Goal: Transaction & Acquisition: Purchase product/service

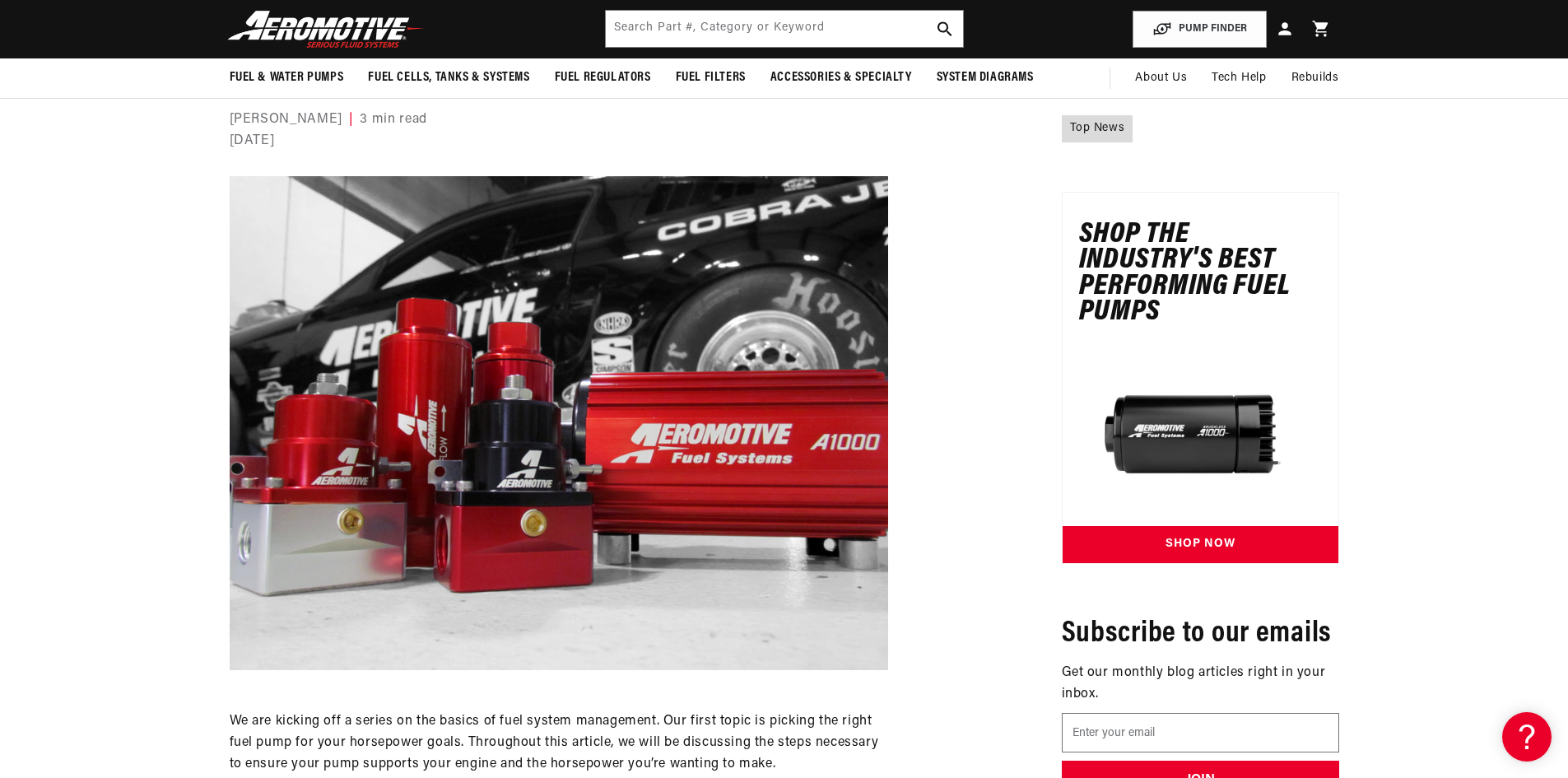
scroll to position [82, 0]
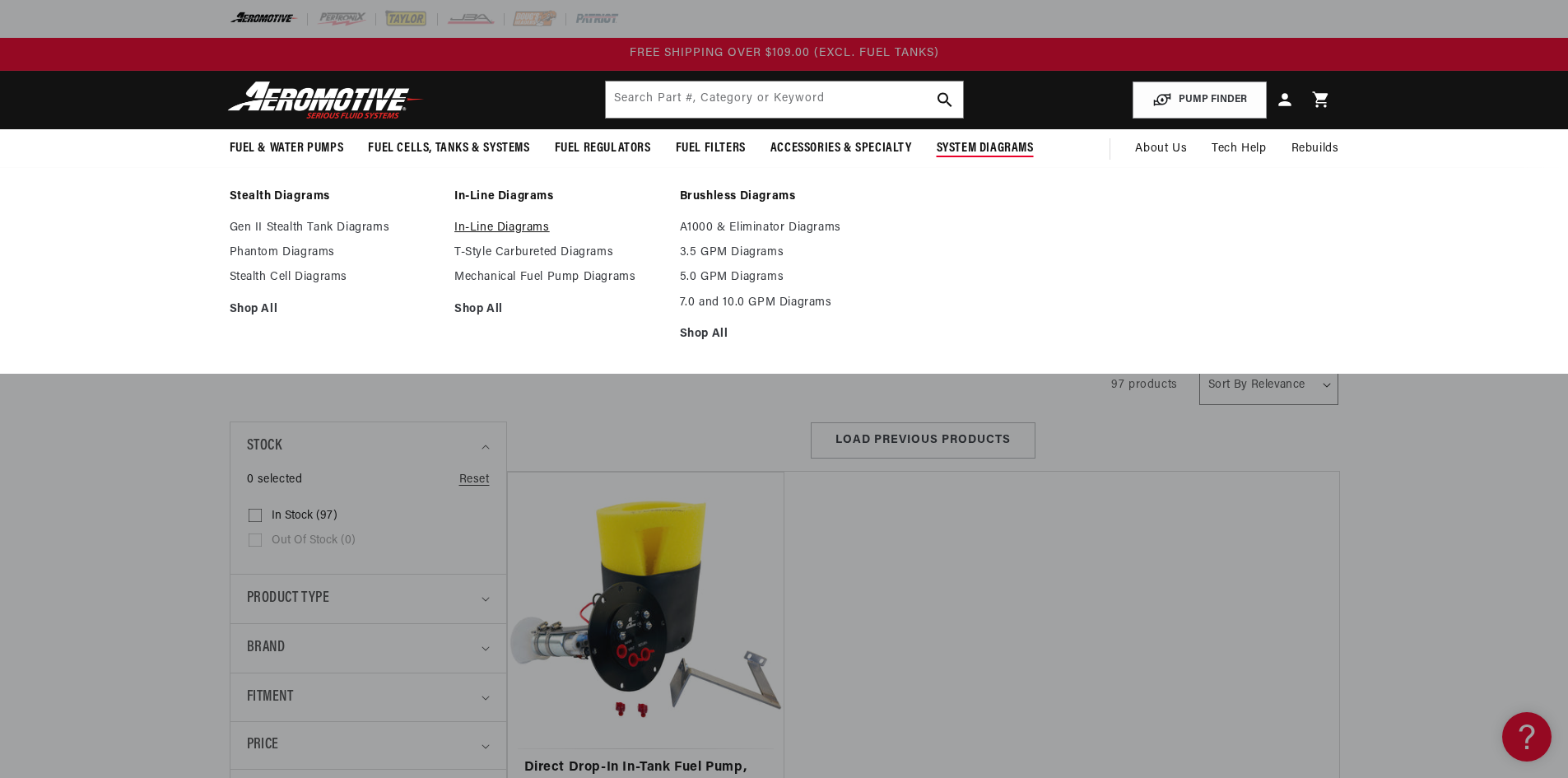
click at [549, 229] on link "In-Line Diagrams" at bounding box center [558, 228] width 209 height 15
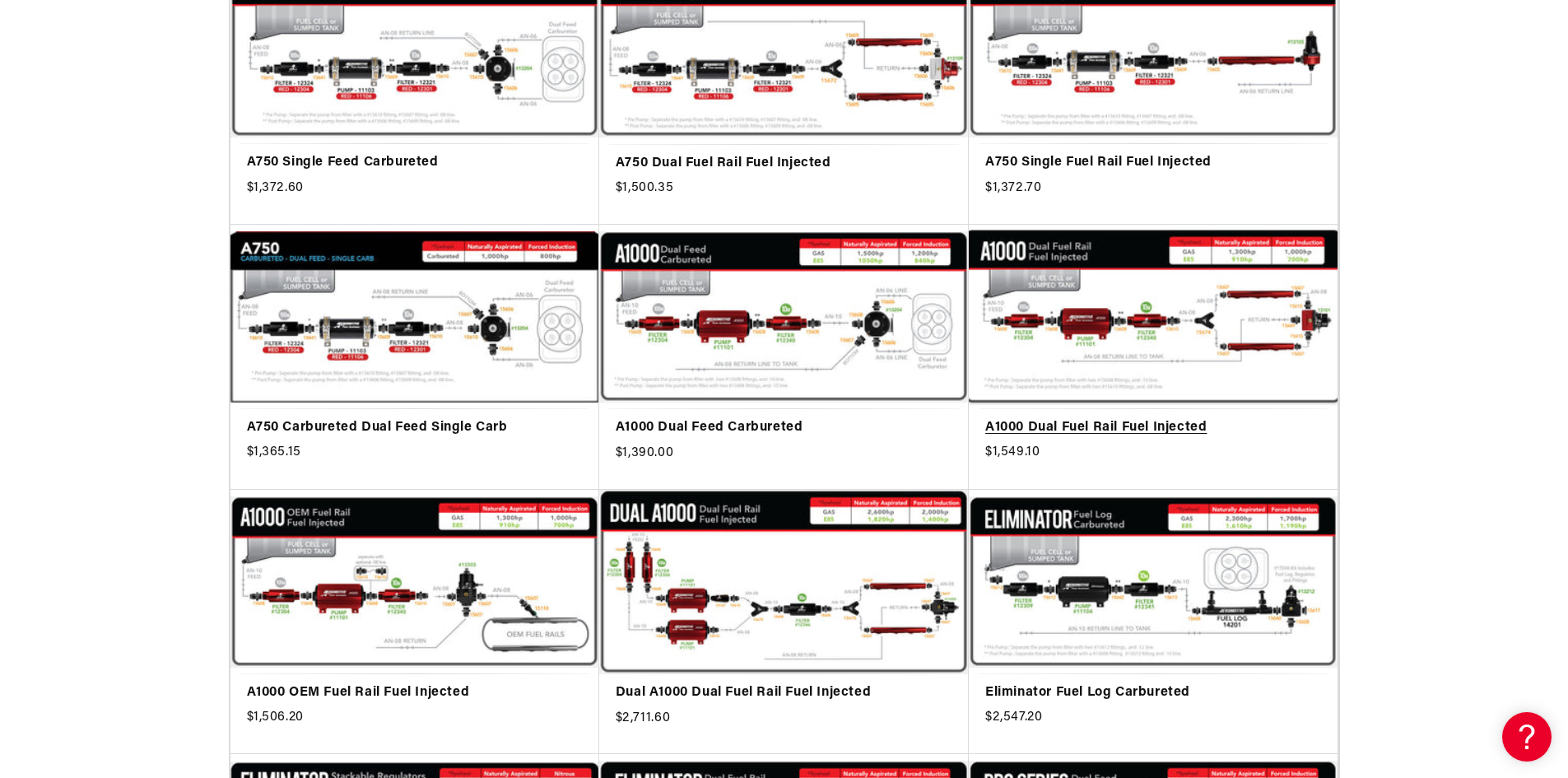
scroll to position [411, 0]
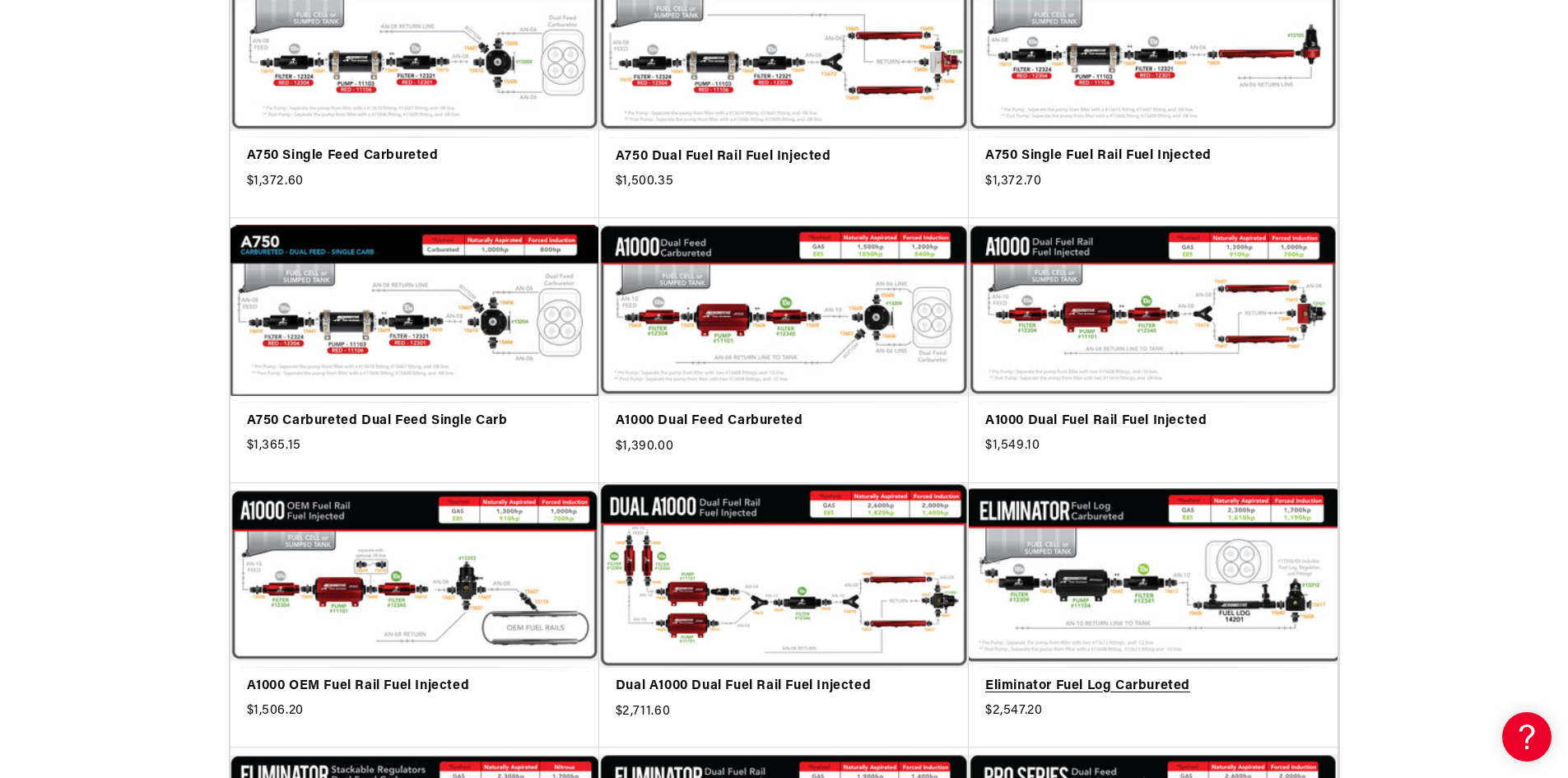
click at [1237, 676] on link "Eliminator Fuel Log Carbureted" at bounding box center [1152, 686] width 335 height 21
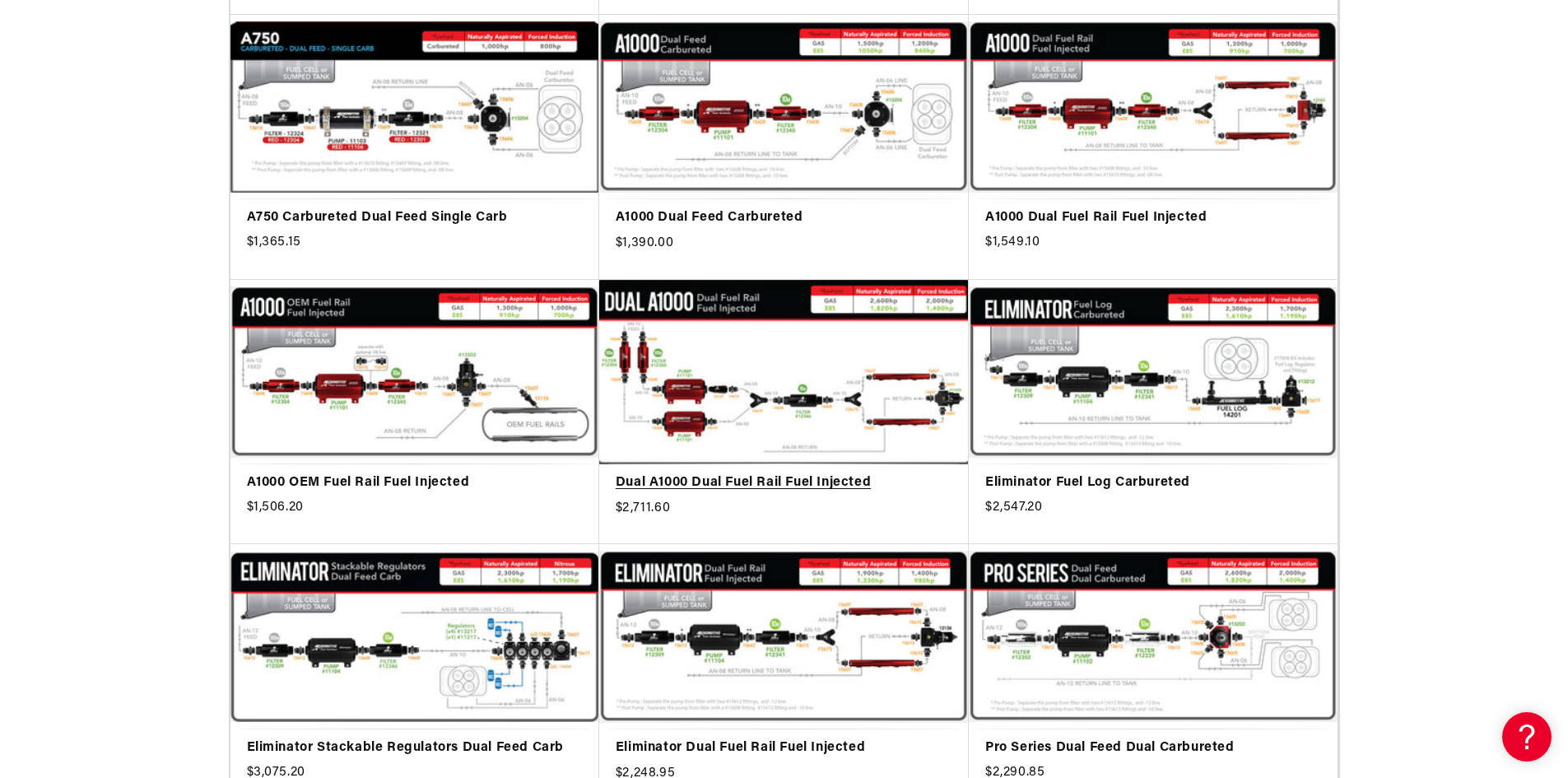
scroll to position [741, 0]
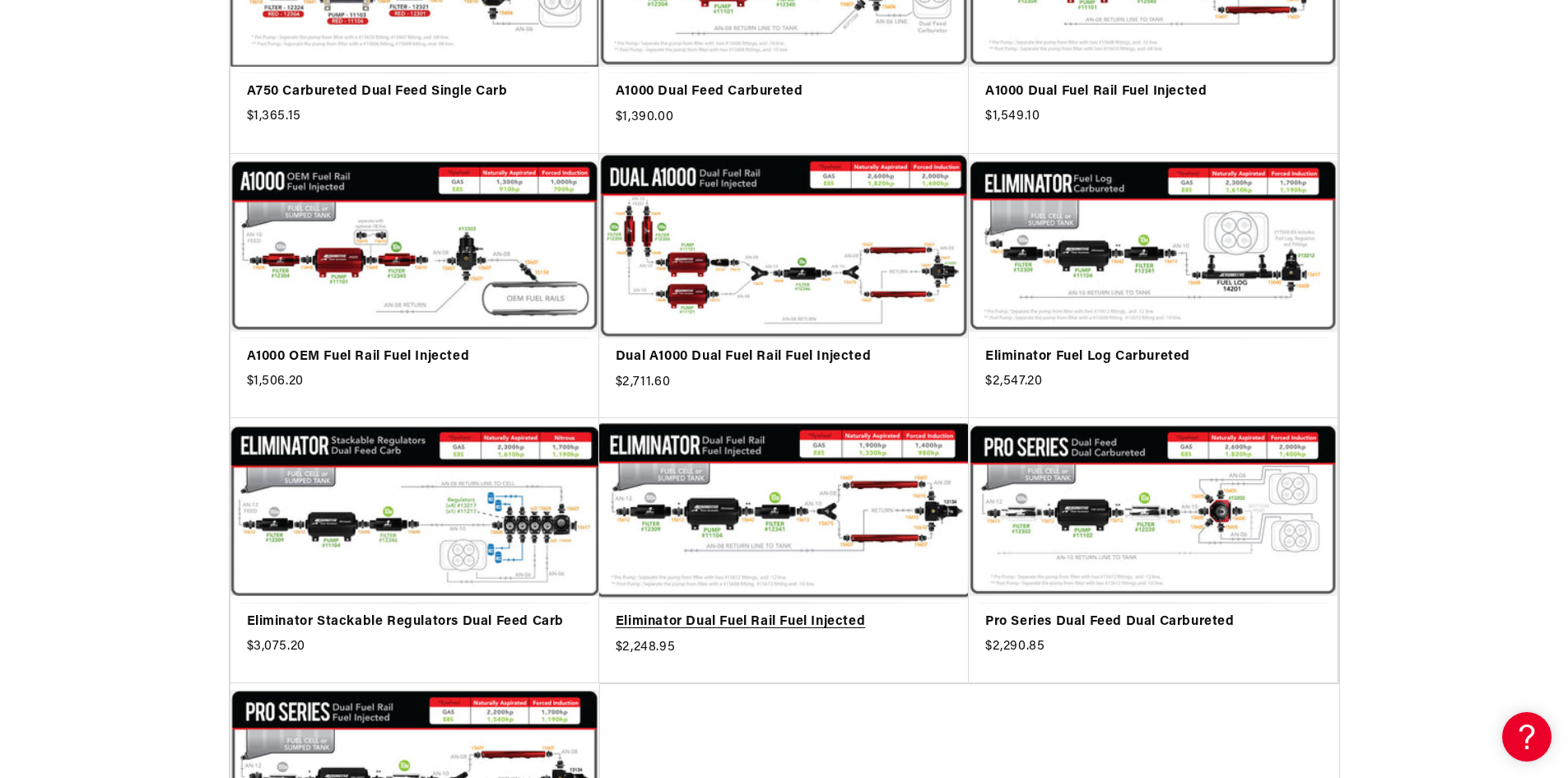
click at [867, 612] on link "Eliminator Dual Fuel Rail Fuel Injected" at bounding box center [784, 622] width 336 height 21
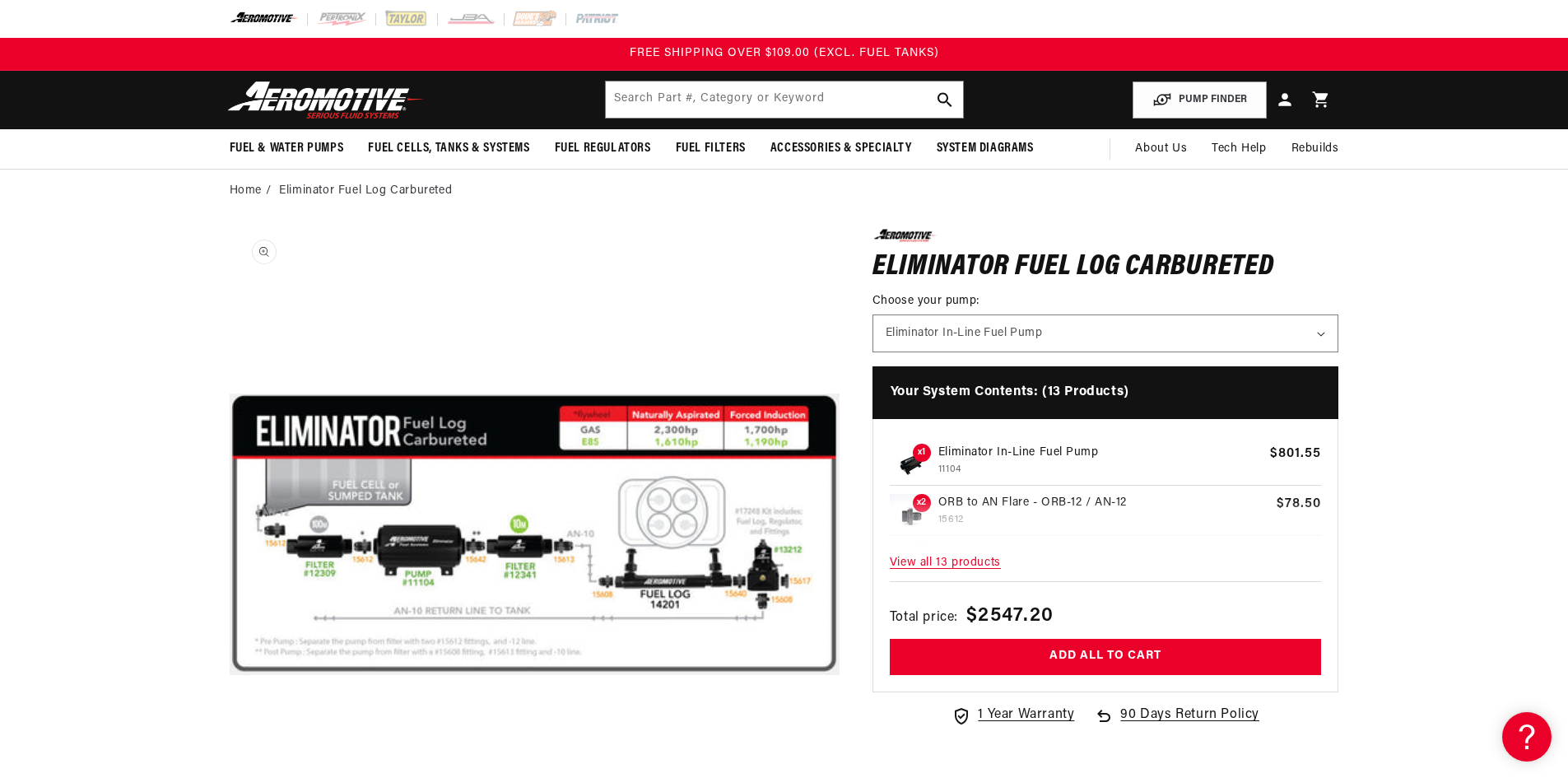
scroll to position [1, 0]
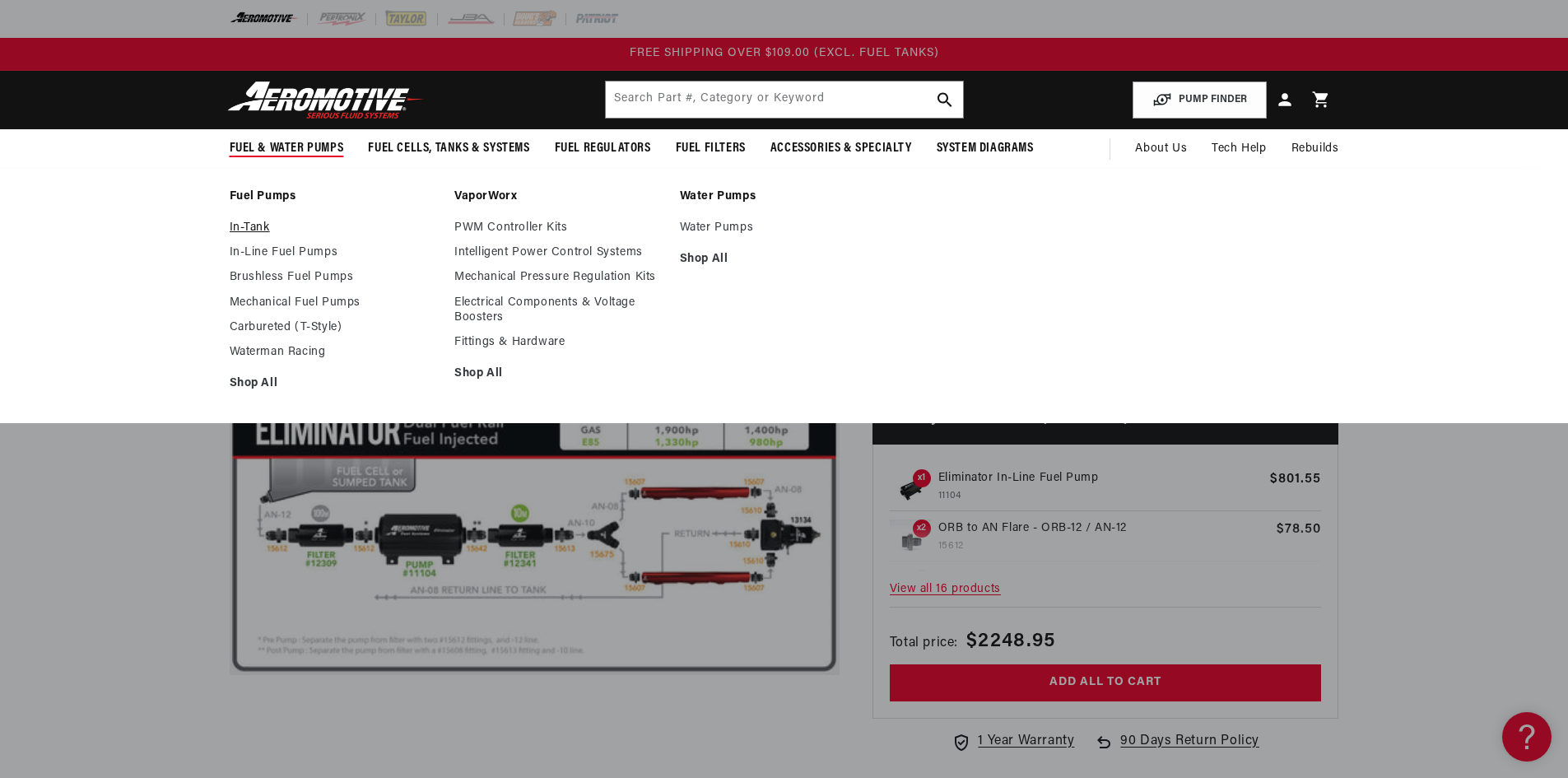
click at [257, 228] on link "In-Tank" at bounding box center [334, 228] width 209 height 15
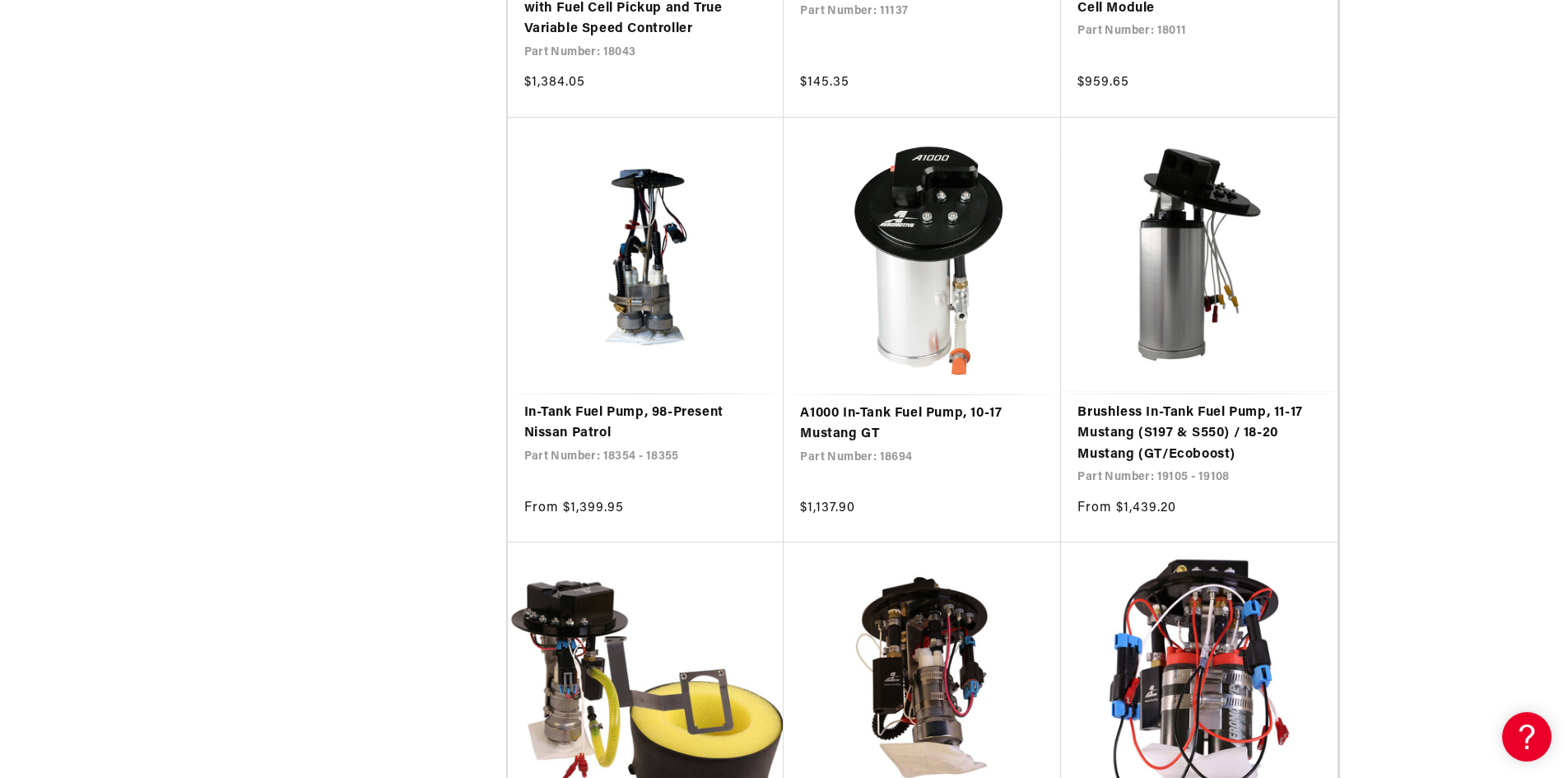
scroll to position [8067, 0]
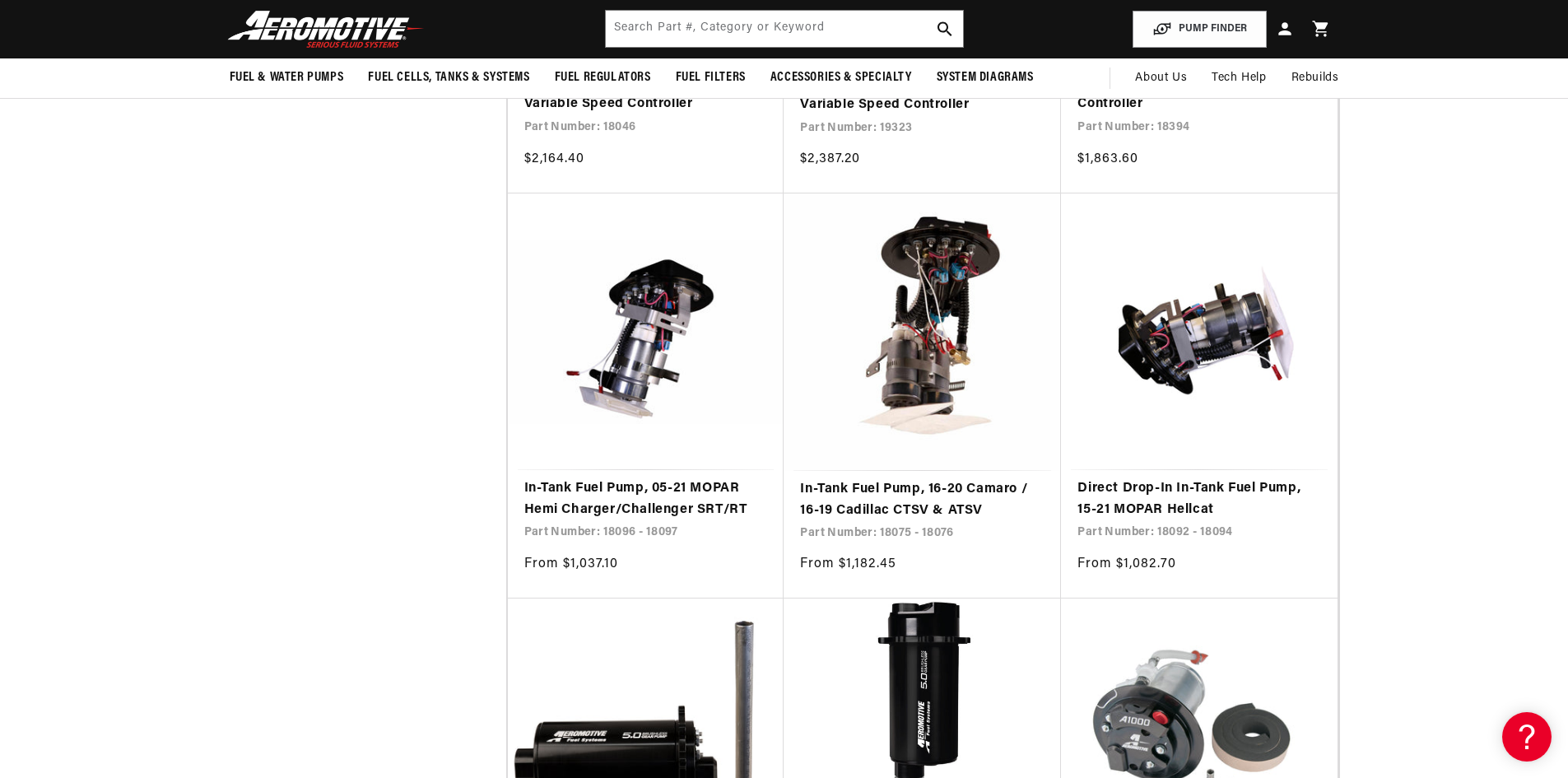
scroll to position [3951, 0]
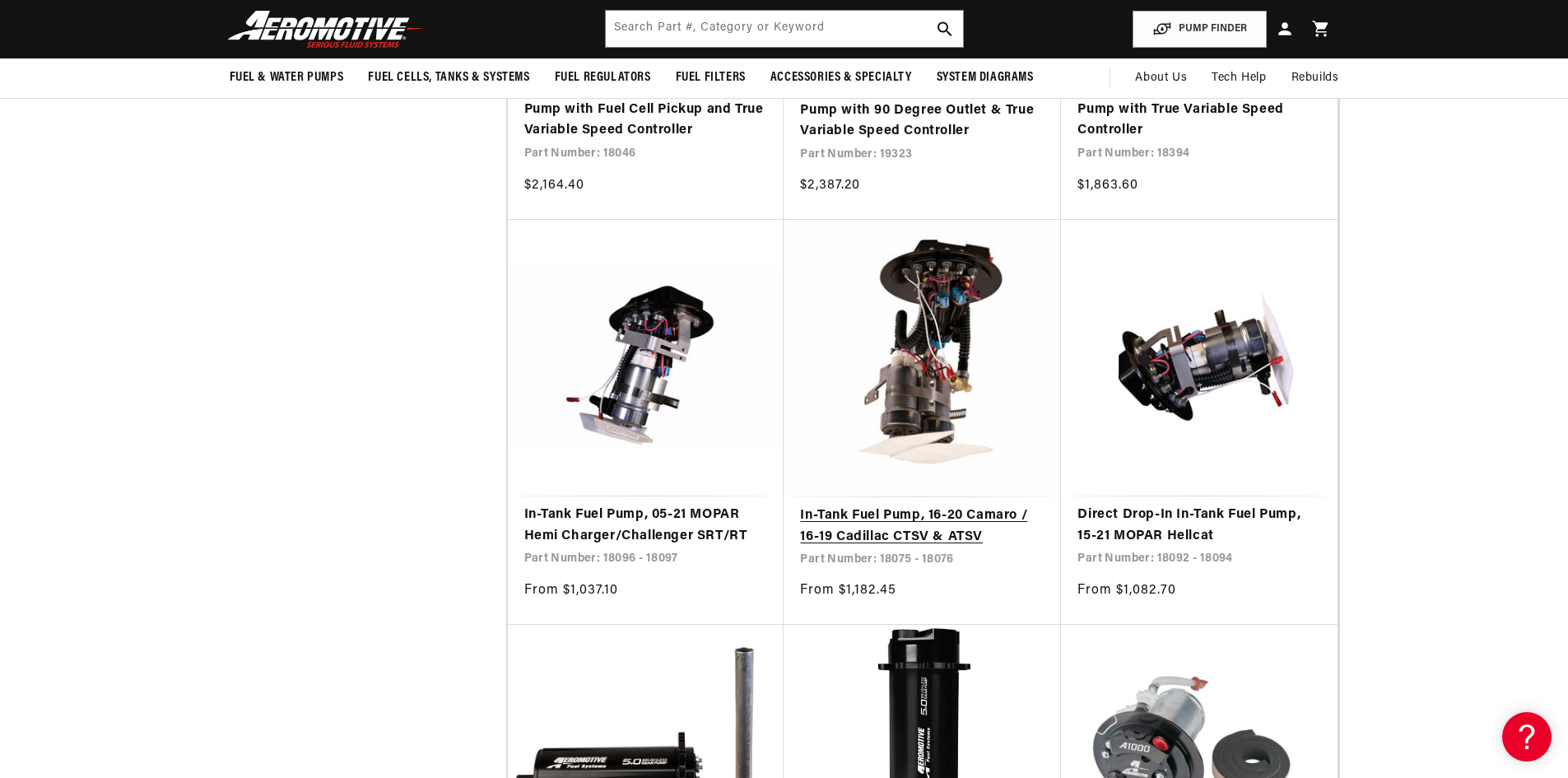
click at [940, 521] on link "In-Tank Fuel Pump, 16-20 Camaro / 16-19 Cadillac CTSV & ATSV" at bounding box center [922, 526] width 245 height 42
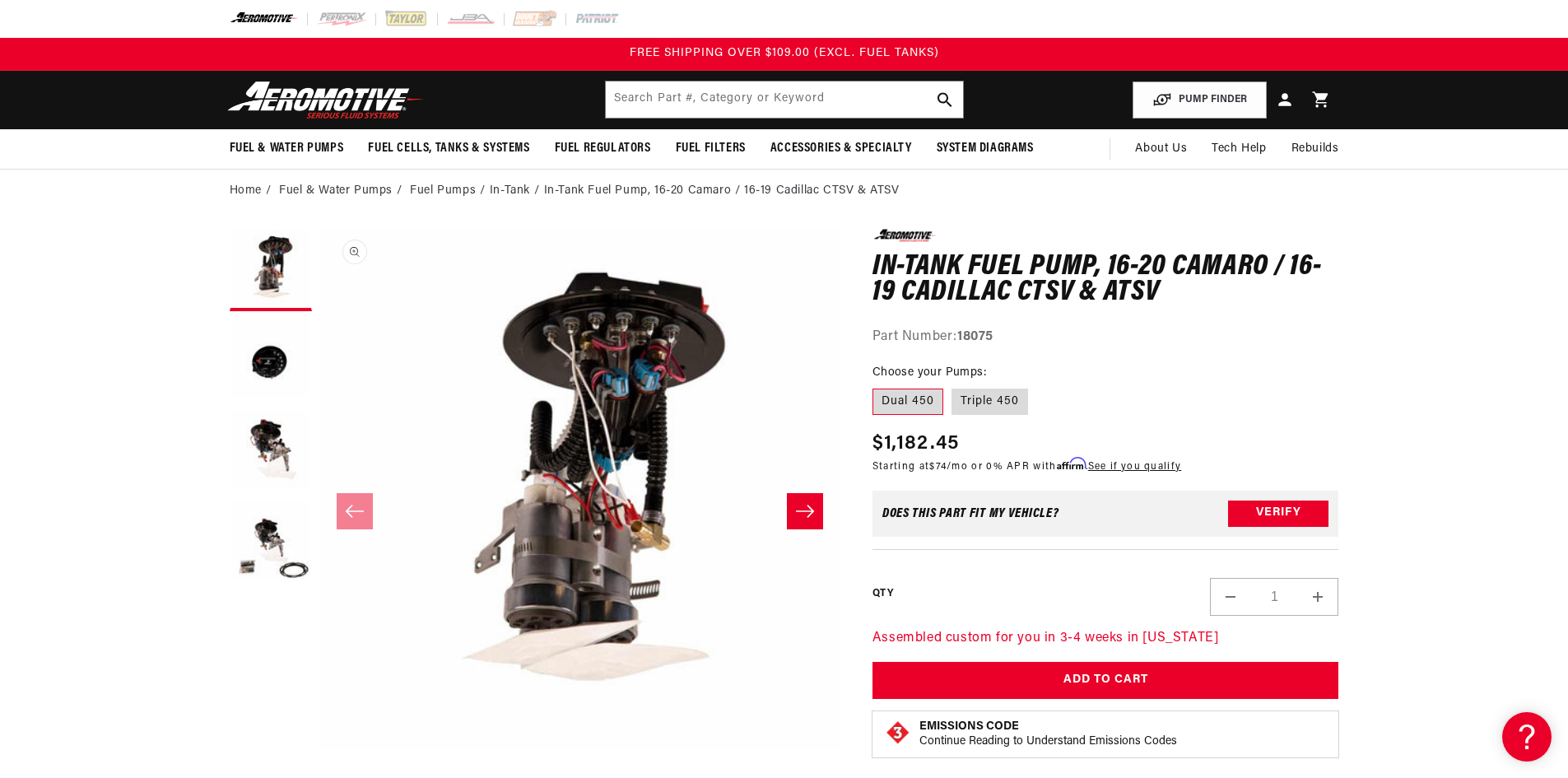
scroll to position [1, 0]
click at [283, 337] on button "Load image 2 in gallery view" at bounding box center [271, 361] width 82 height 82
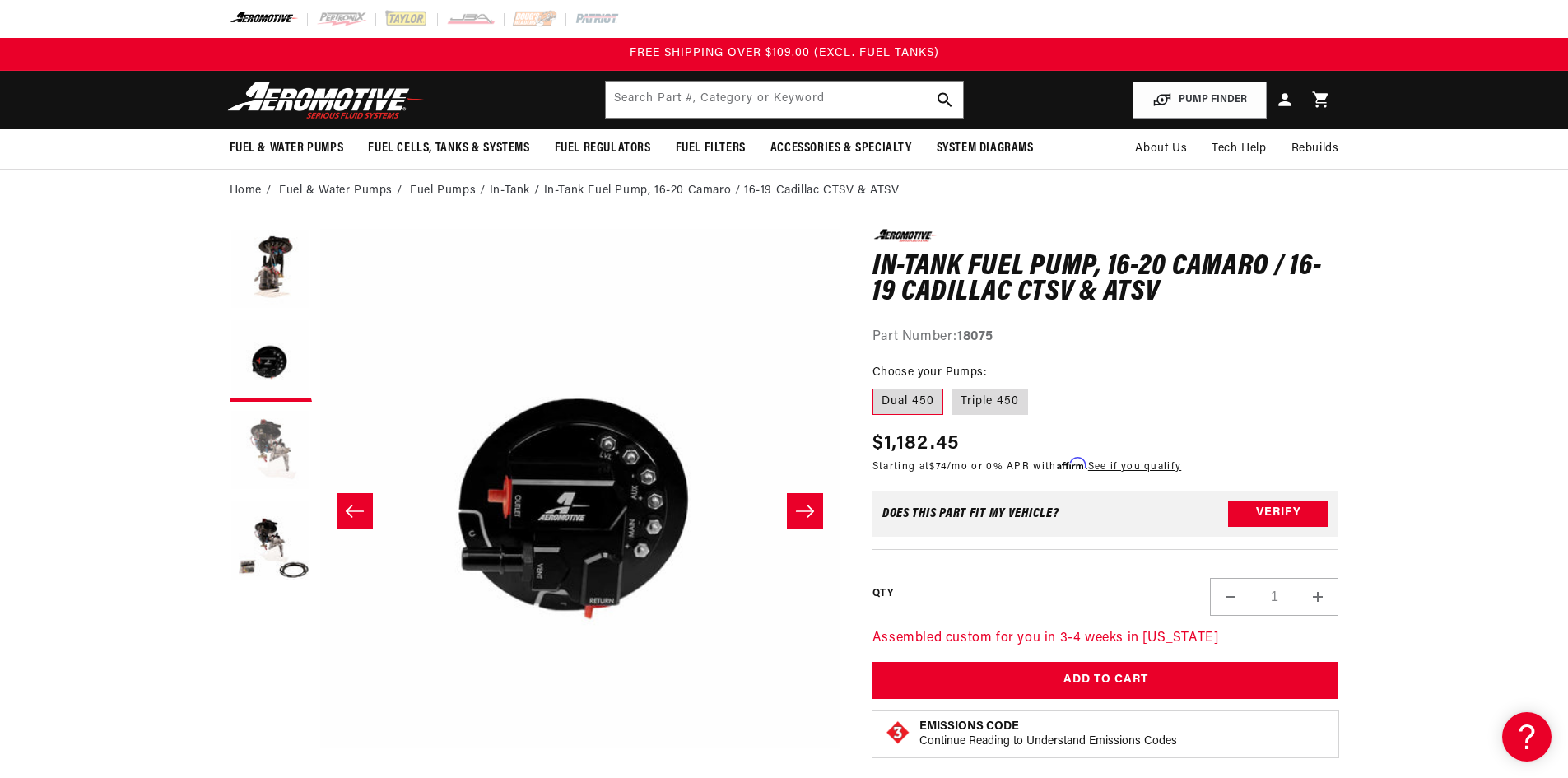
click at [261, 425] on button "Load image 3 in gallery view" at bounding box center [271, 450] width 82 height 82
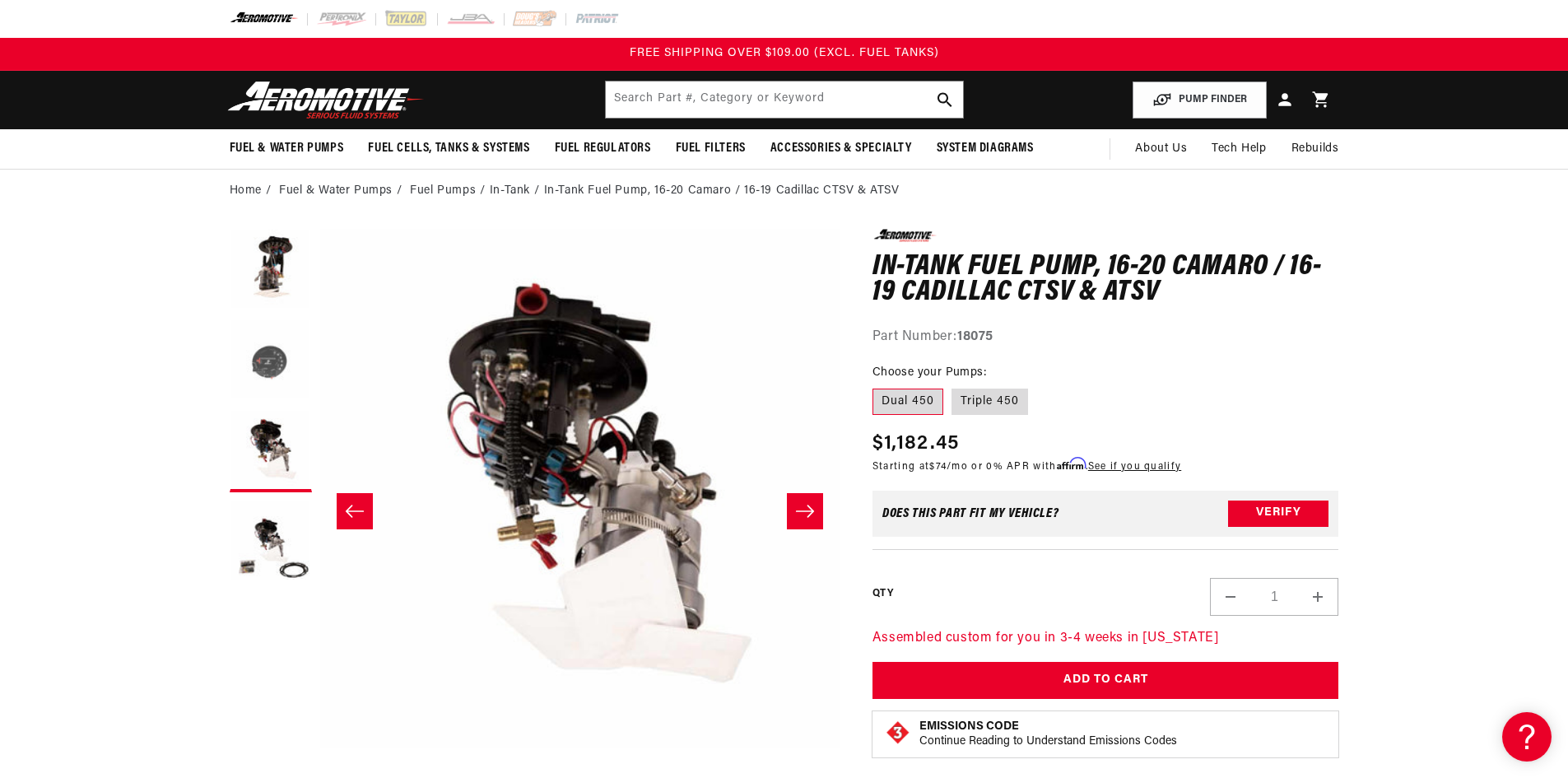
click at [263, 353] on button "Load image 2 in gallery view" at bounding box center [271, 361] width 82 height 82
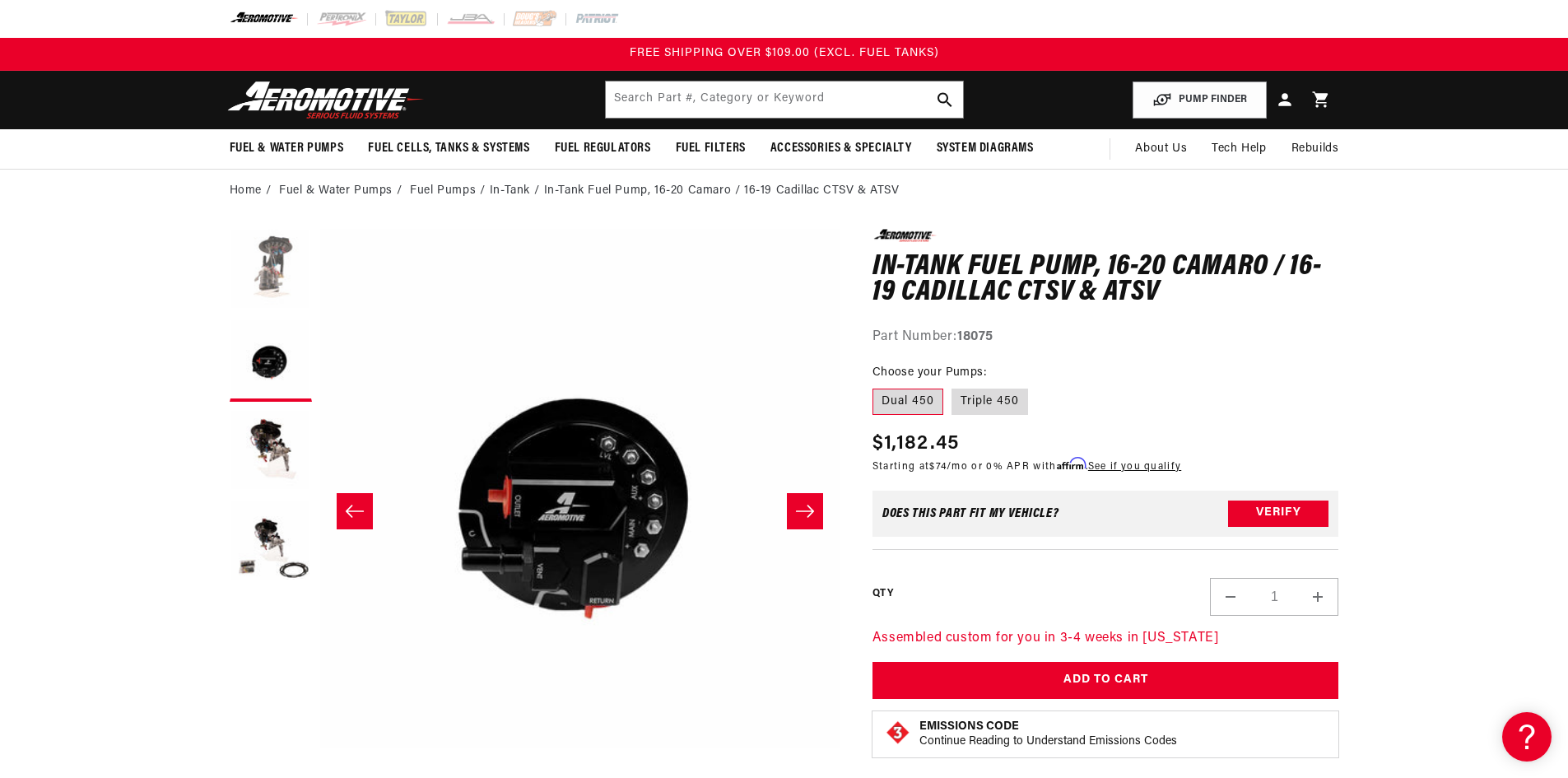
click at [264, 266] on button "Load image 1 in gallery view" at bounding box center [271, 270] width 82 height 82
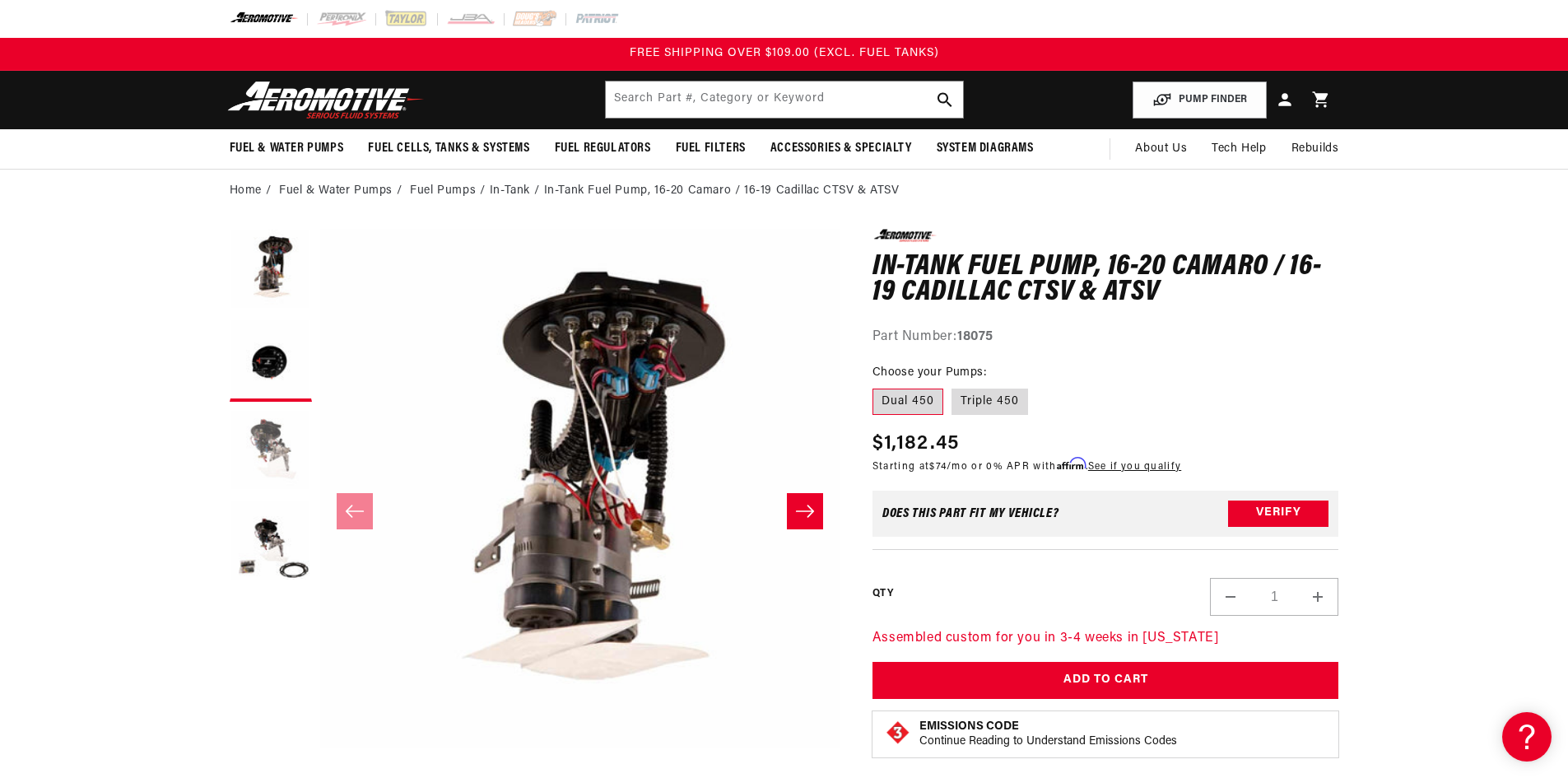
click at [255, 437] on button "Load image 3 in gallery view" at bounding box center [271, 450] width 82 height 82
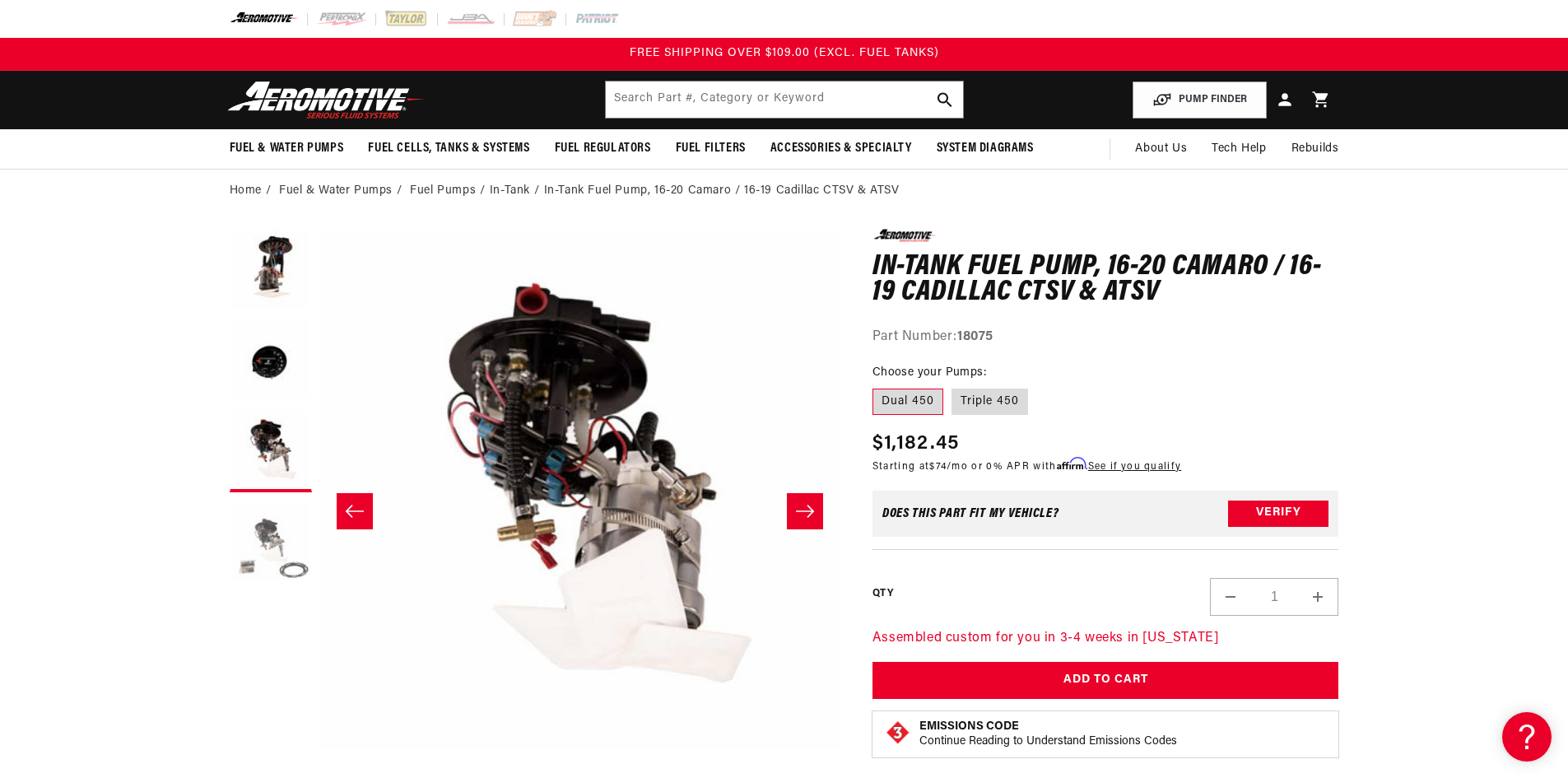
click at [258, 548] on button "Load image 4 in gallery view" at bounding box center [271, 541] width 82 height 82
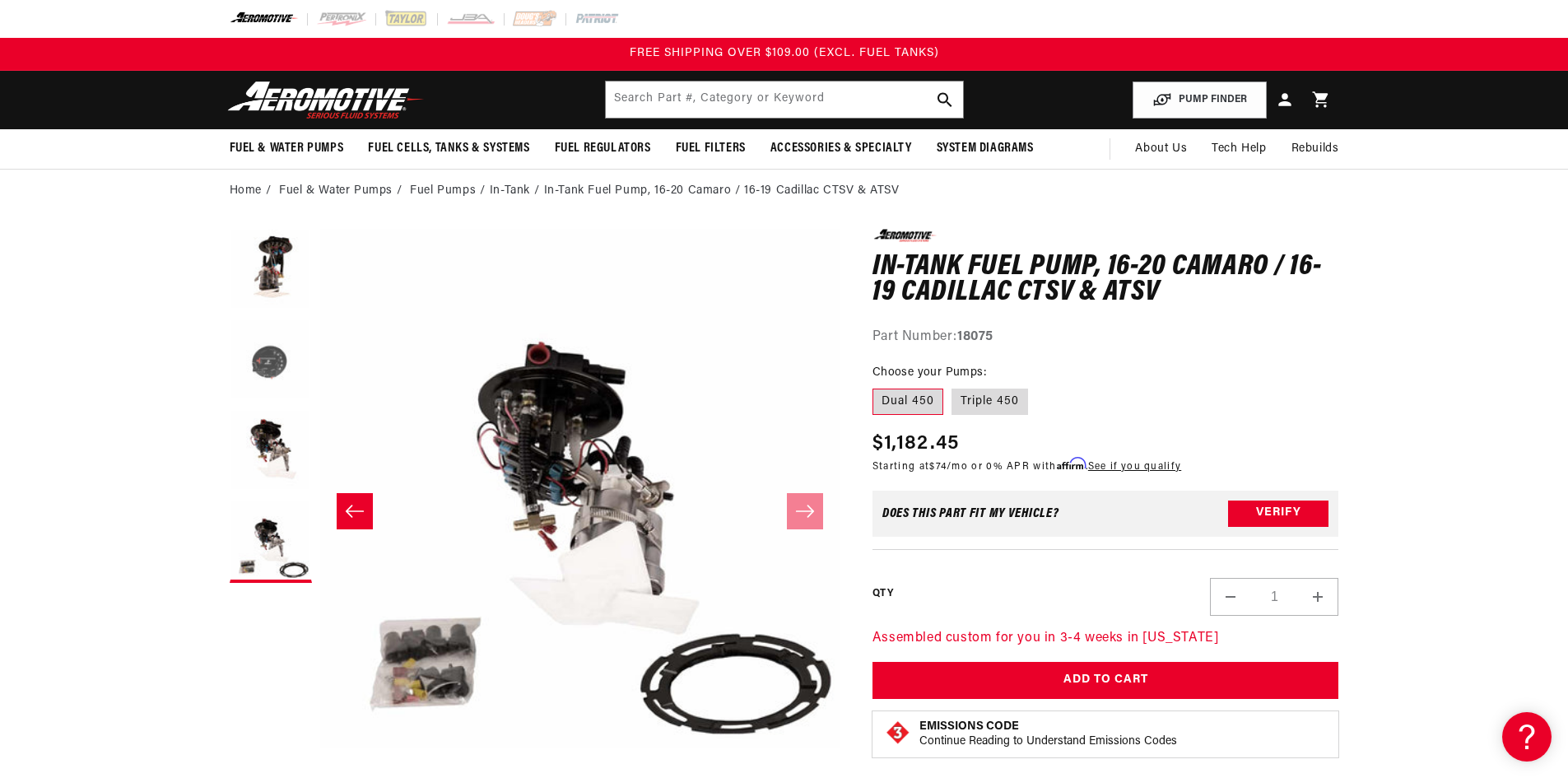
click at [276, 375] on button "Load image 2 in gallery view" at bounding box center [271, 361] width 82 height 82
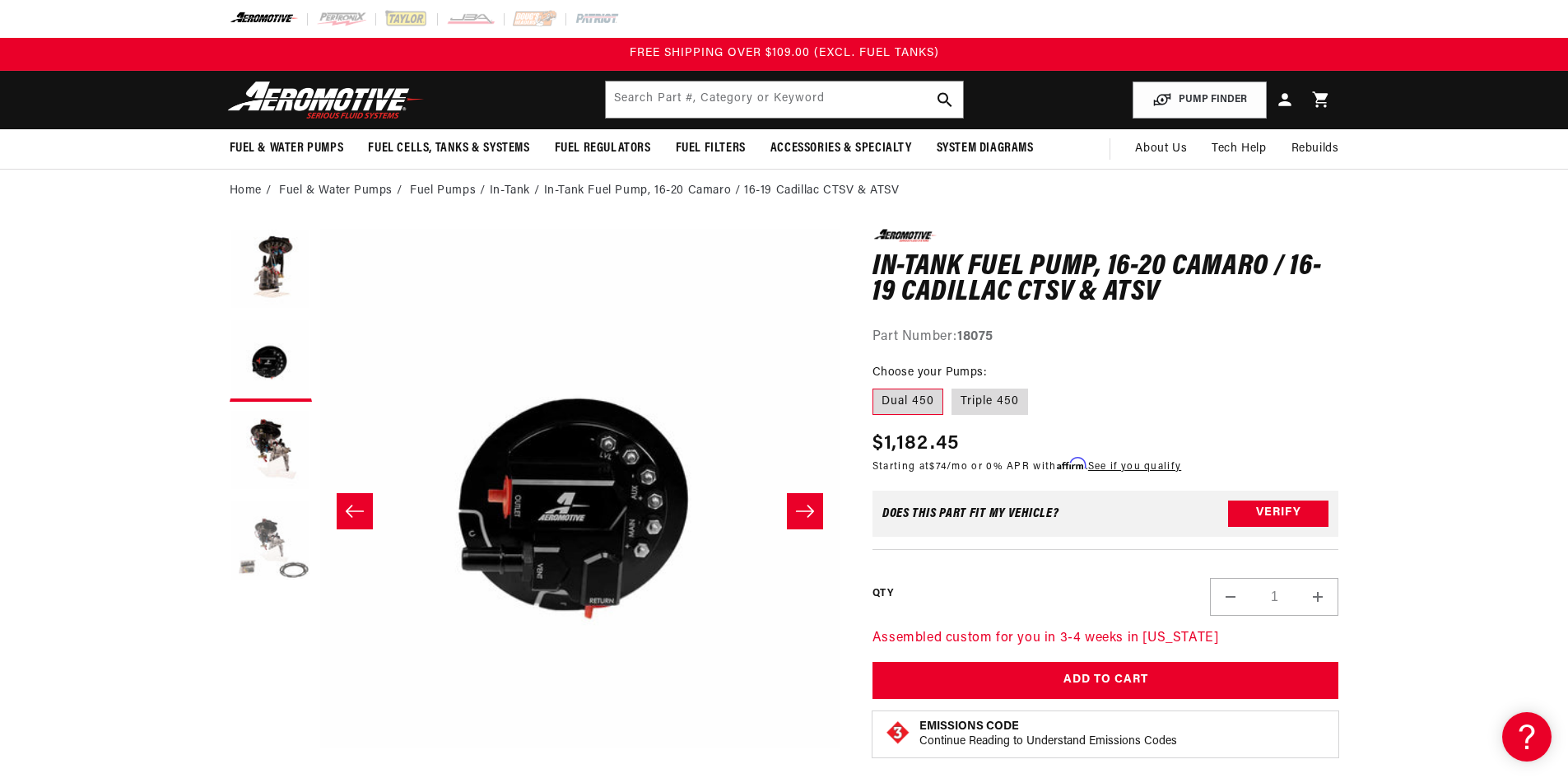
click at [256, 552] on button "Load image 4 in gallery view" at bounding box center [271, 541] width 82 height 82
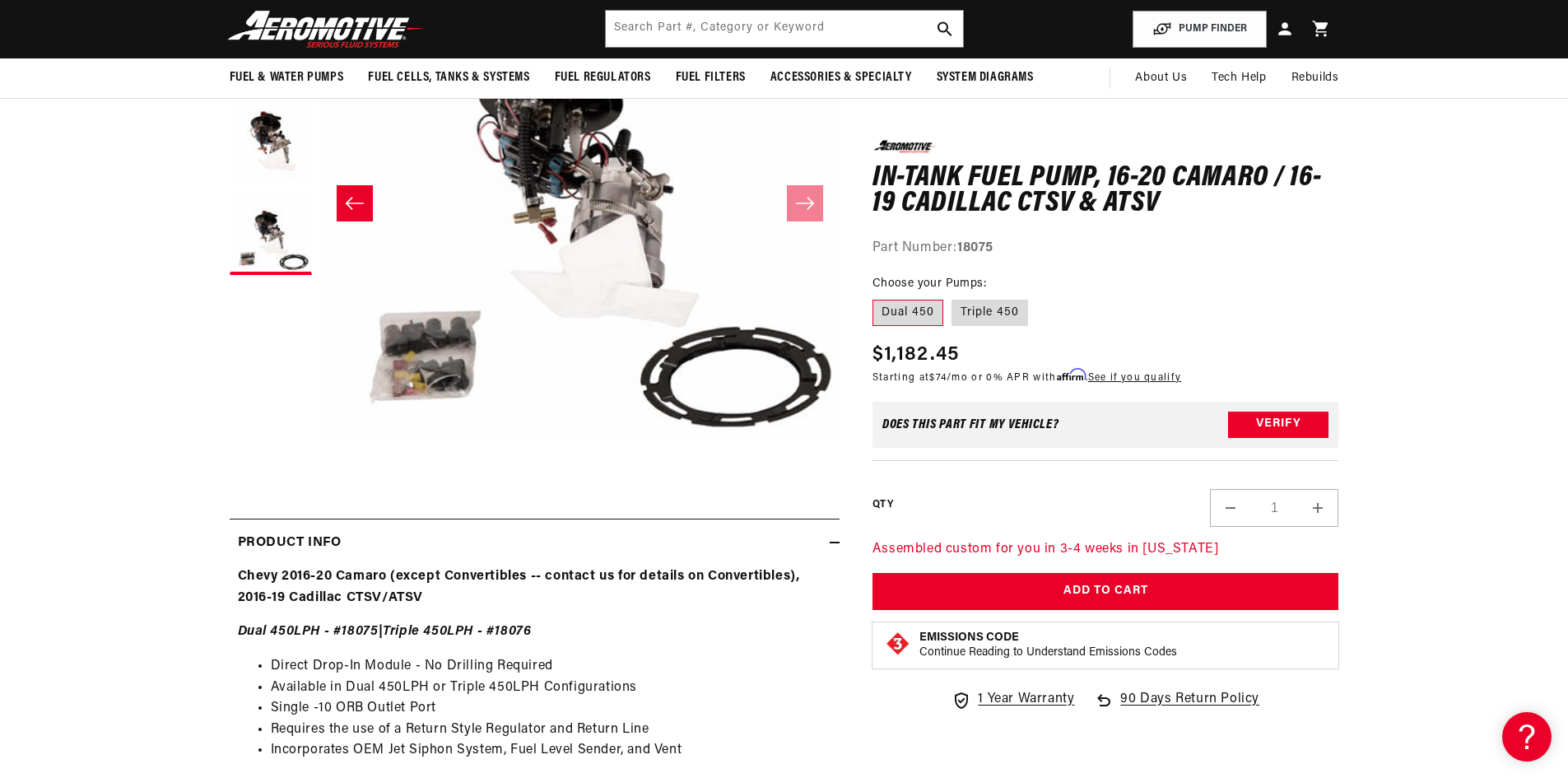
scroll to position [165, 0]
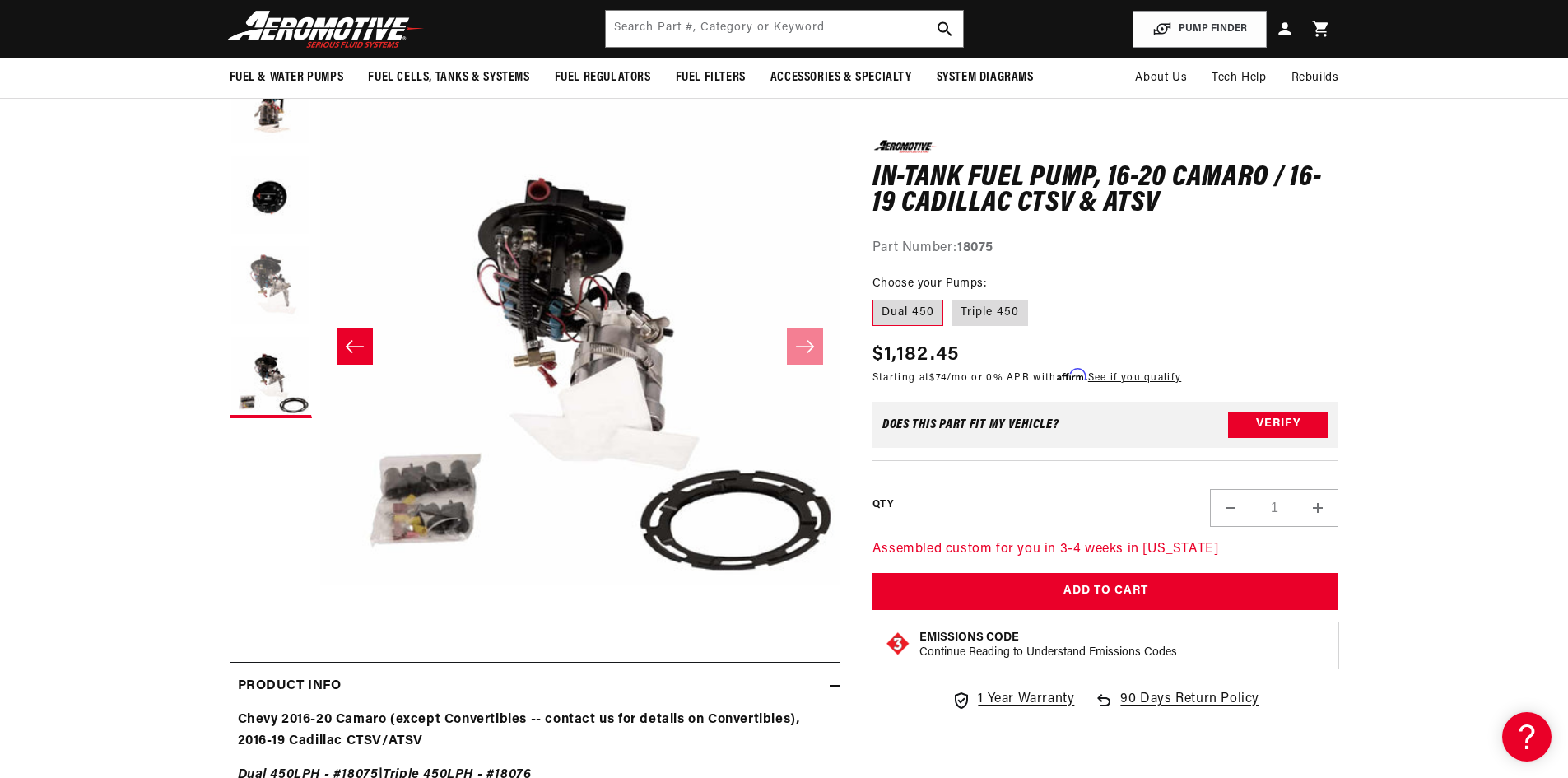
click at [264, 274] on button "Load image 3 in gallery view" at bounding box center [271, 287] width 82 height 82
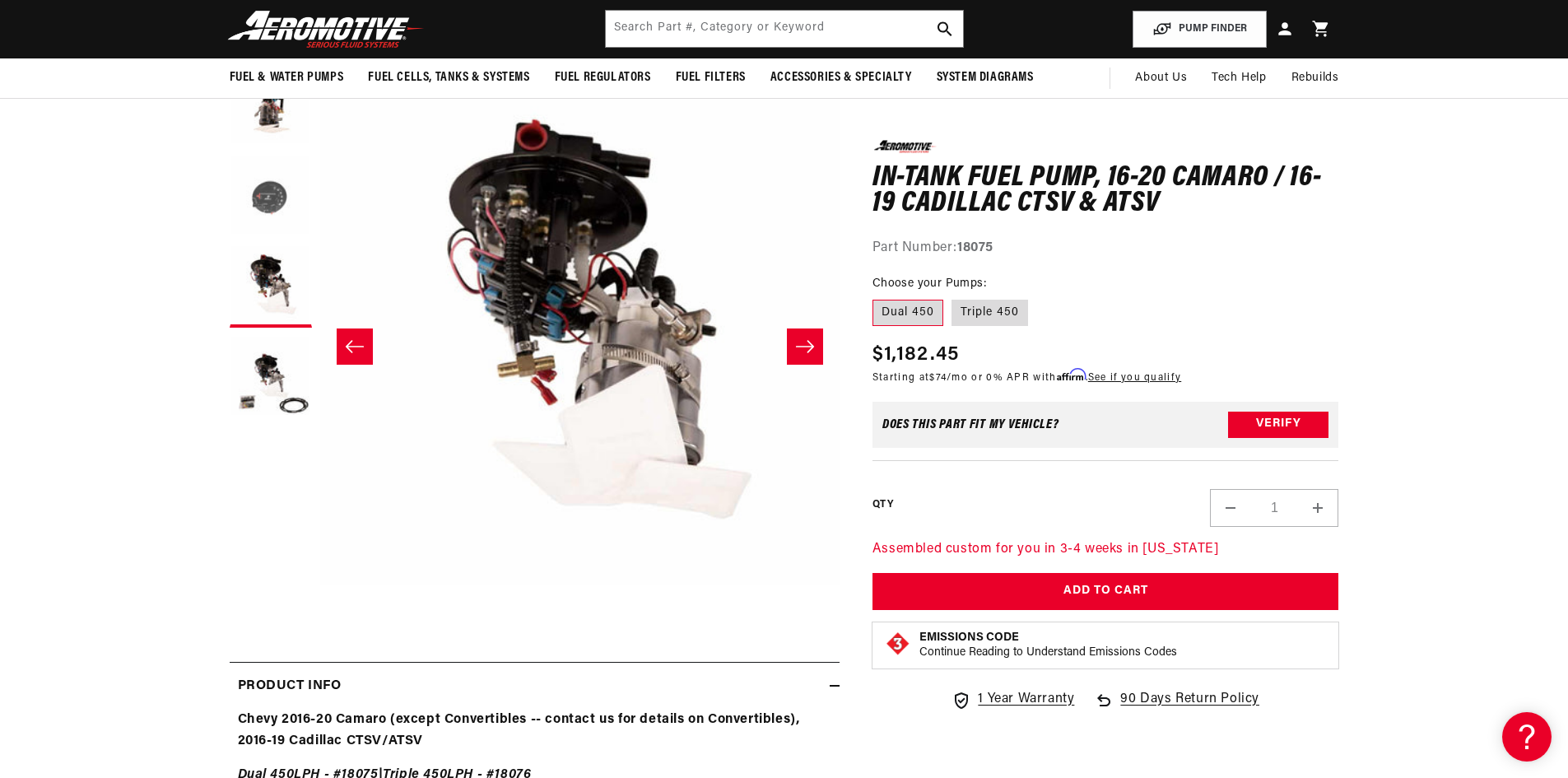
click at [279, 191] on button "Load image 2 in gallery view" at bounding box center [271, 196] width 82 height 82
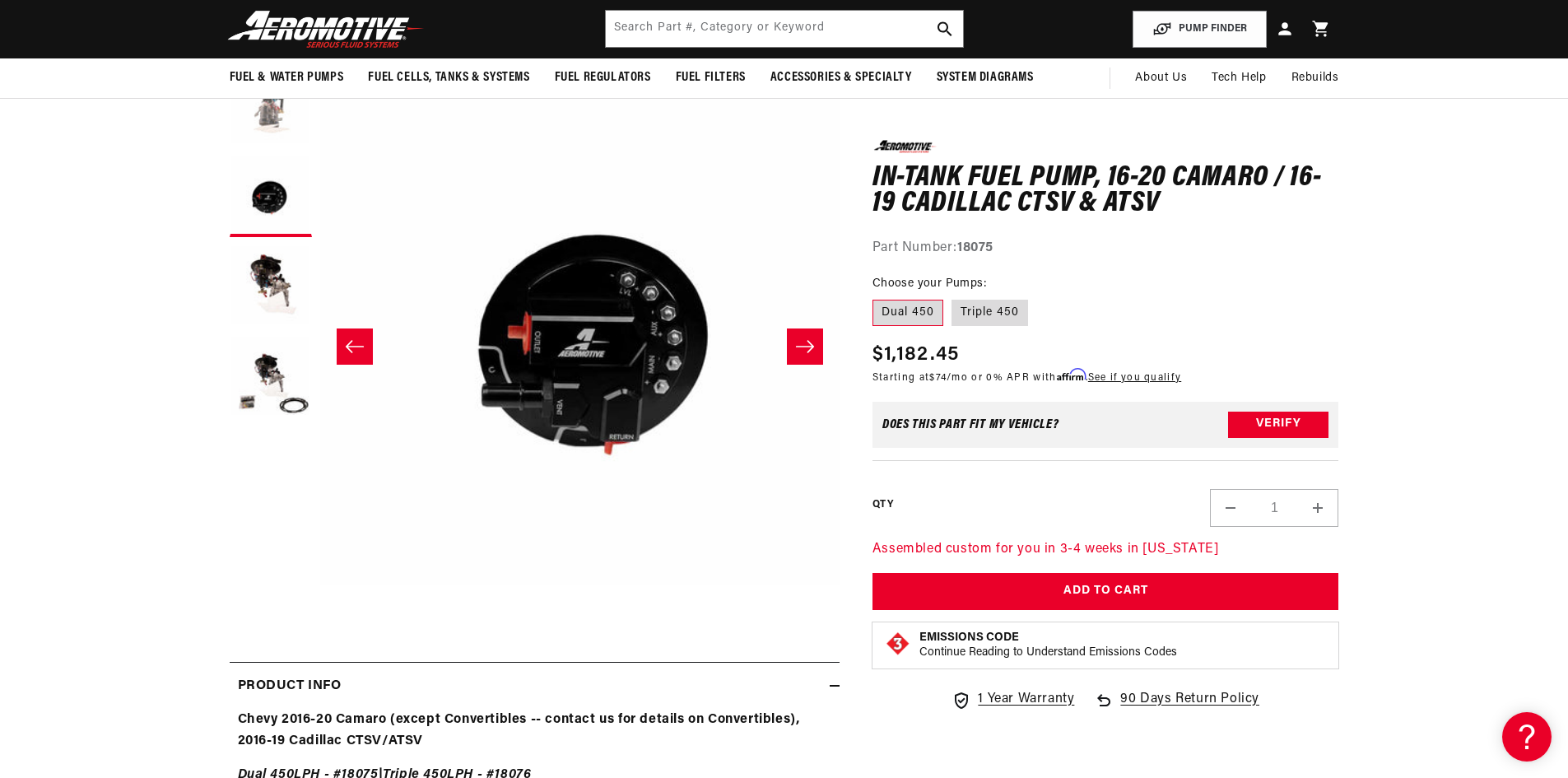
click at [272, 119] on button "Load image 1 in gallery view" at bounding box center [271, 105] width 82 height 82
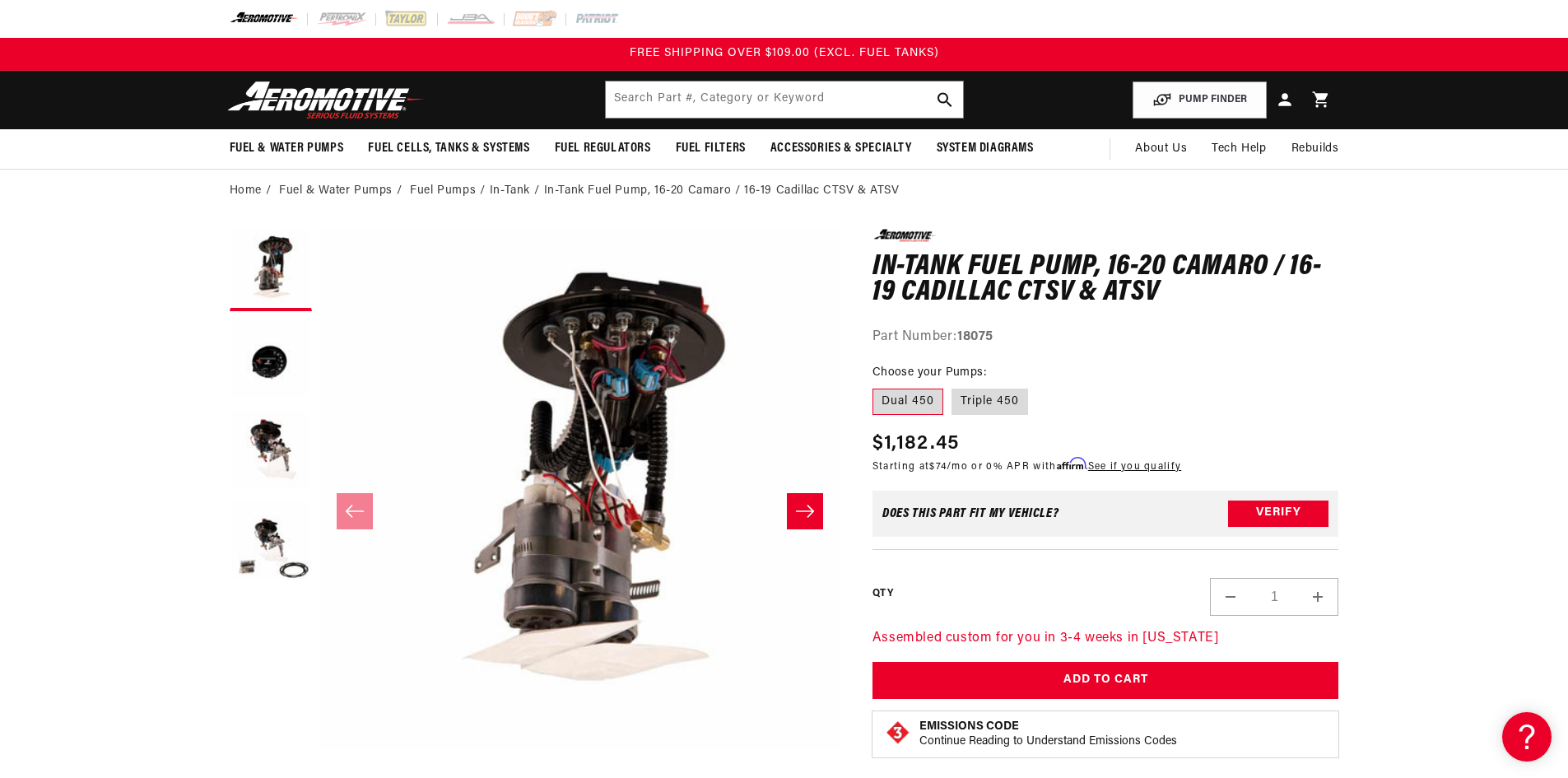
scroll to position [82, 0]
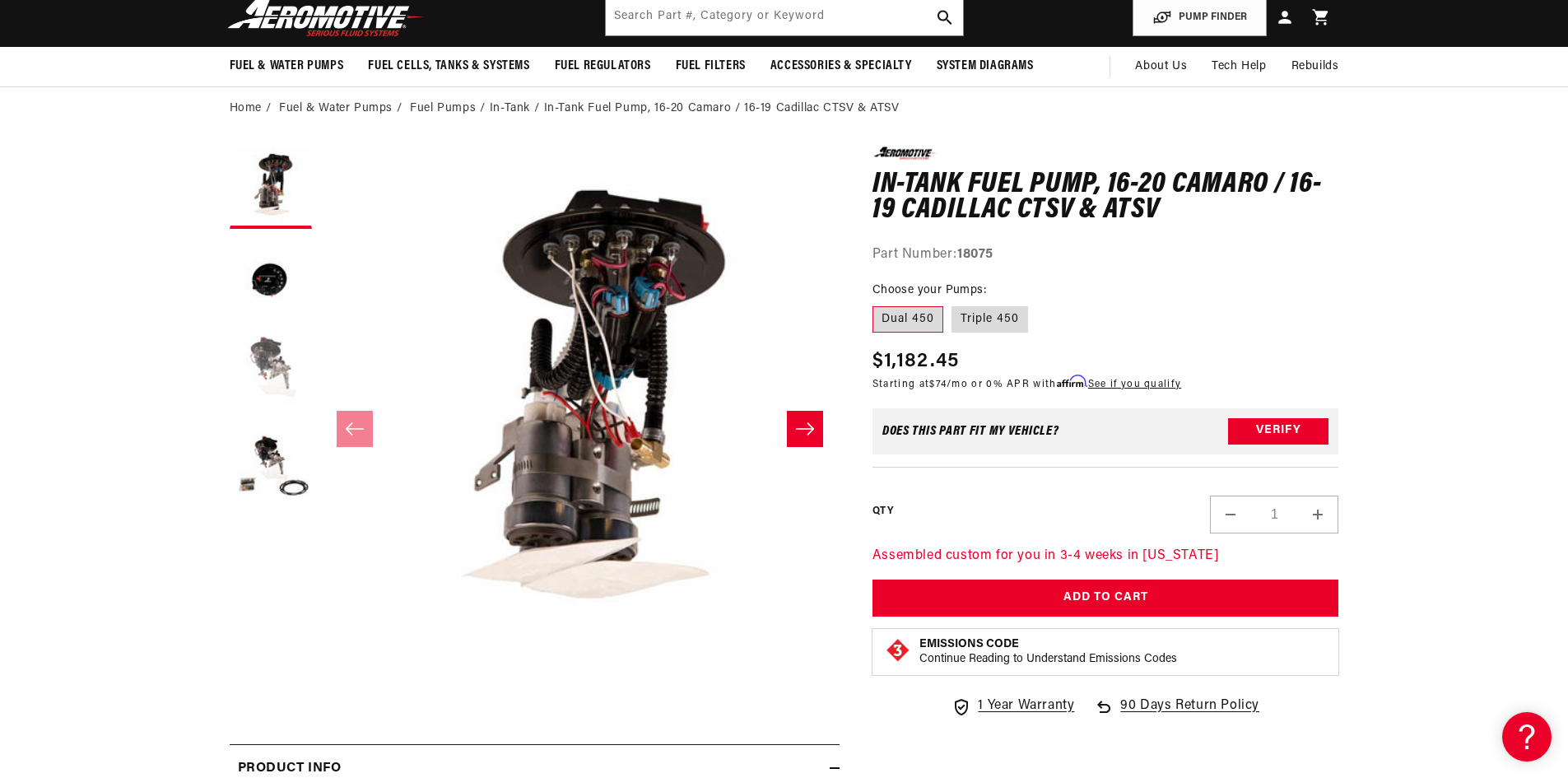
click at [252, 383] on button "Load image 3 in gallery view" at bounding box center [271, 369] width 82 height 82
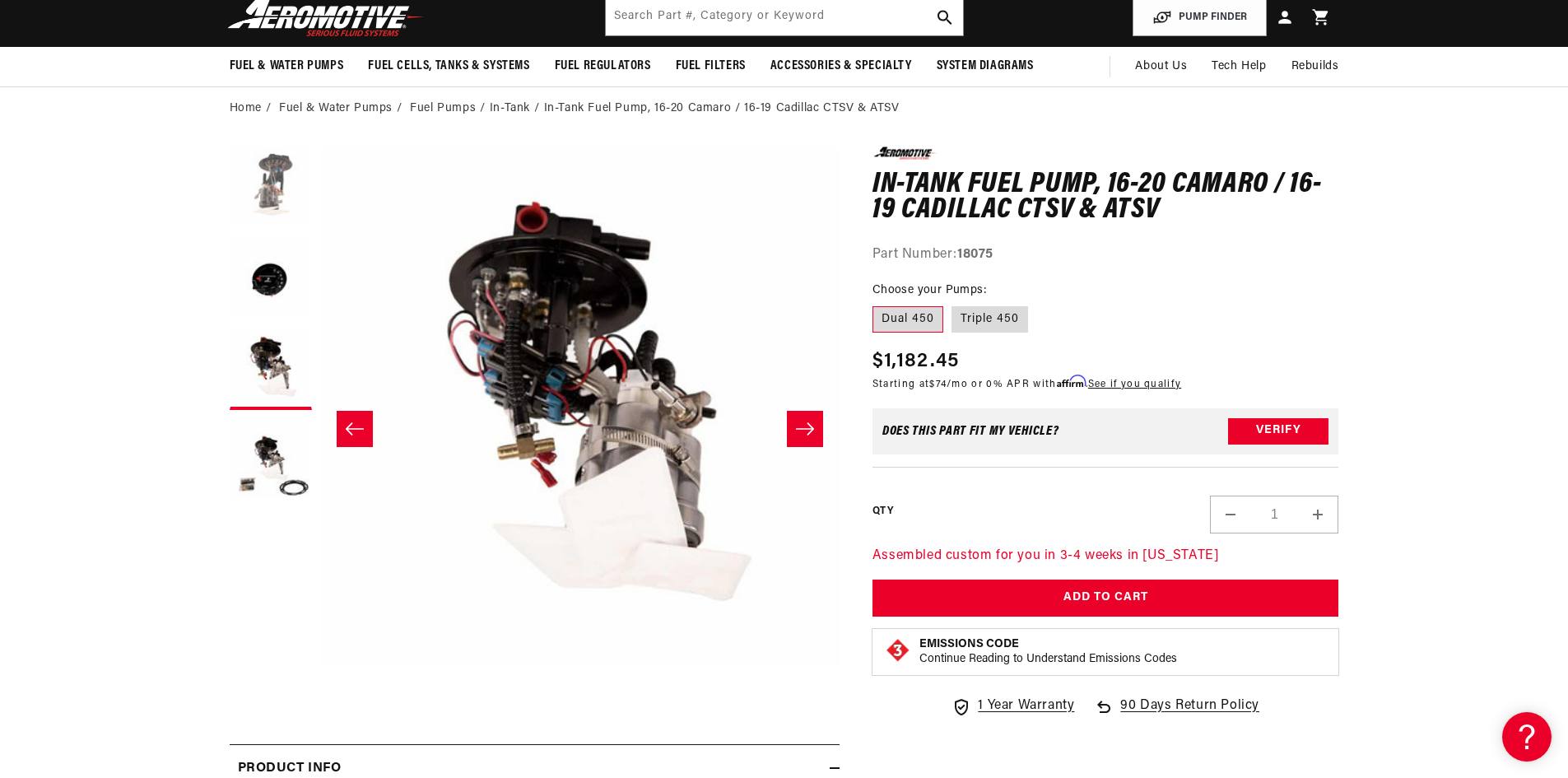
click at [275, 183] on button "Load image 1 in gallery view" at bounding box center [271, 188] width 82 height 82
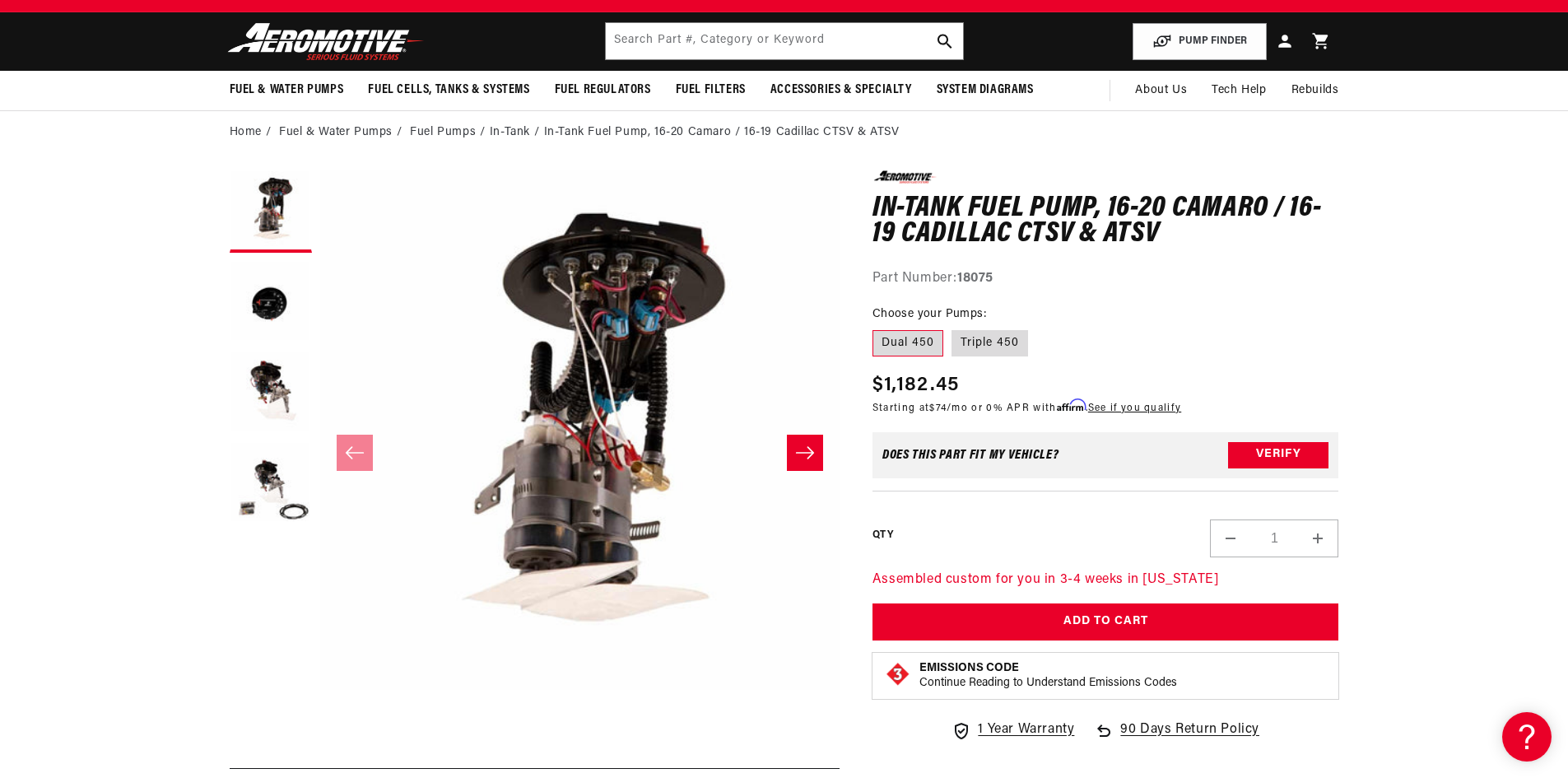
scroll to position [0, 0]
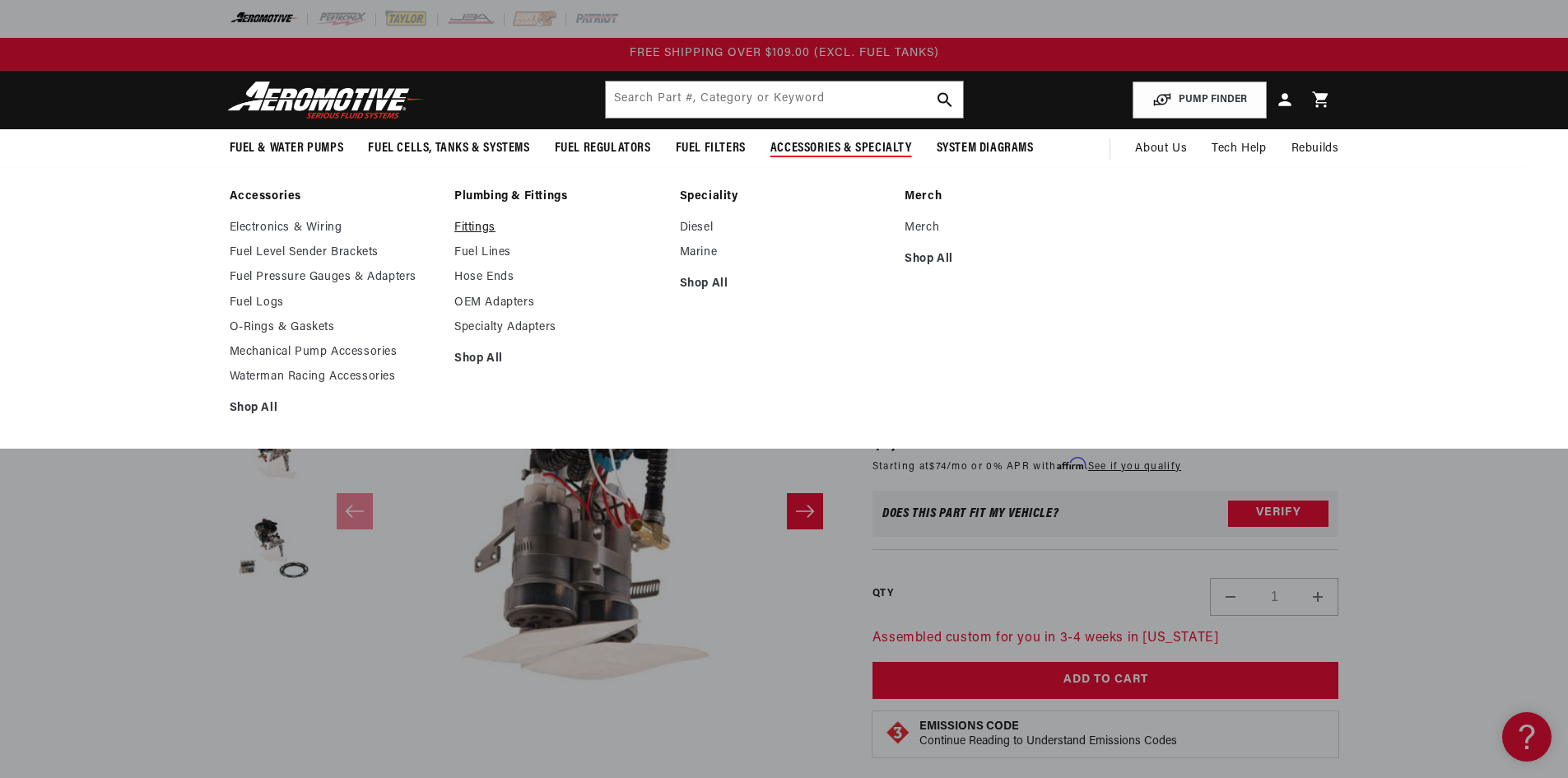
click at [483, 227] on link "Fittings" at bounding box center [558, 228] width 209 height 15
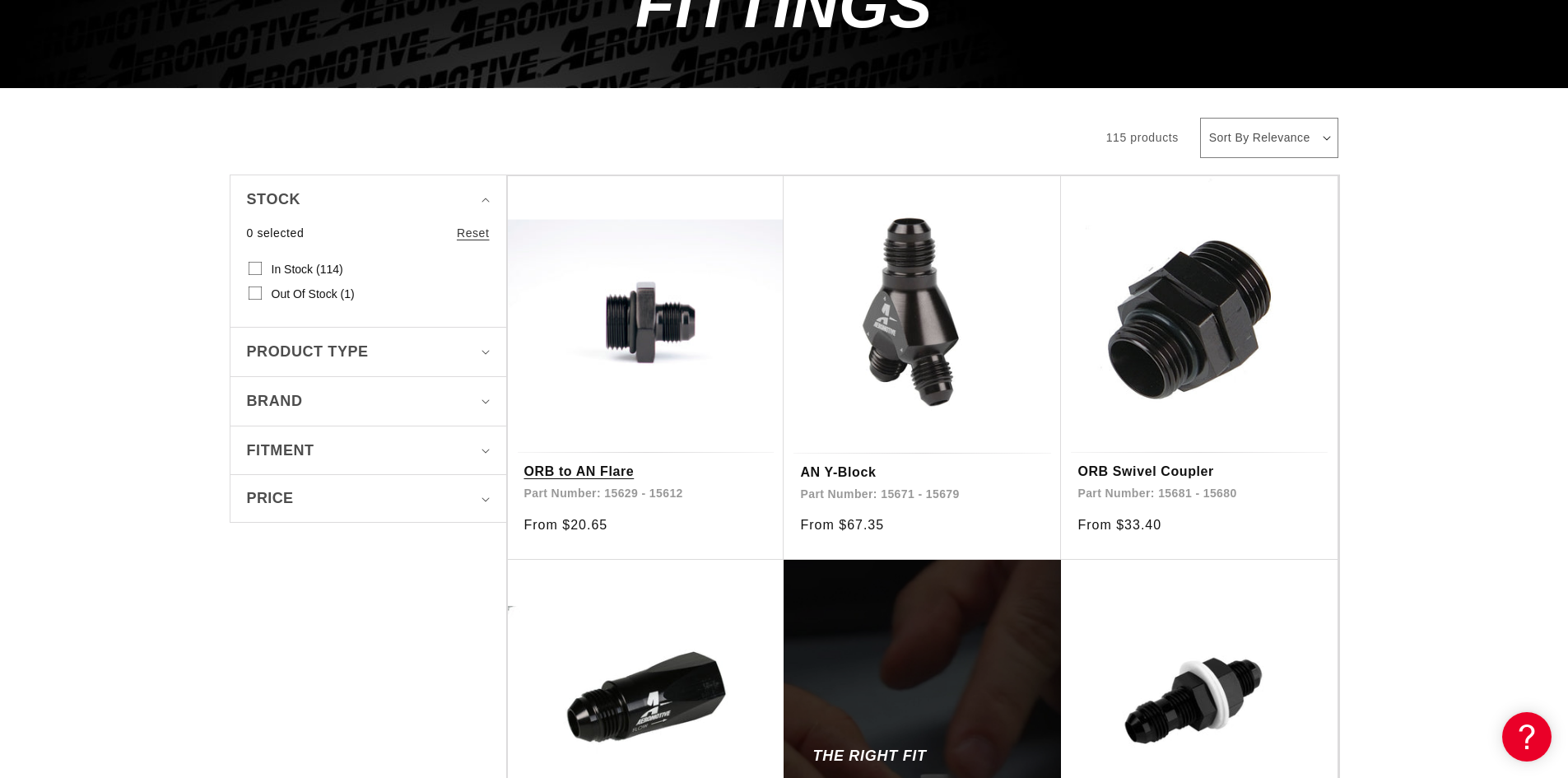
click at [610, 475] on link "ORB to AN Flare" at bounding box center [646, 472] width 244 height 21
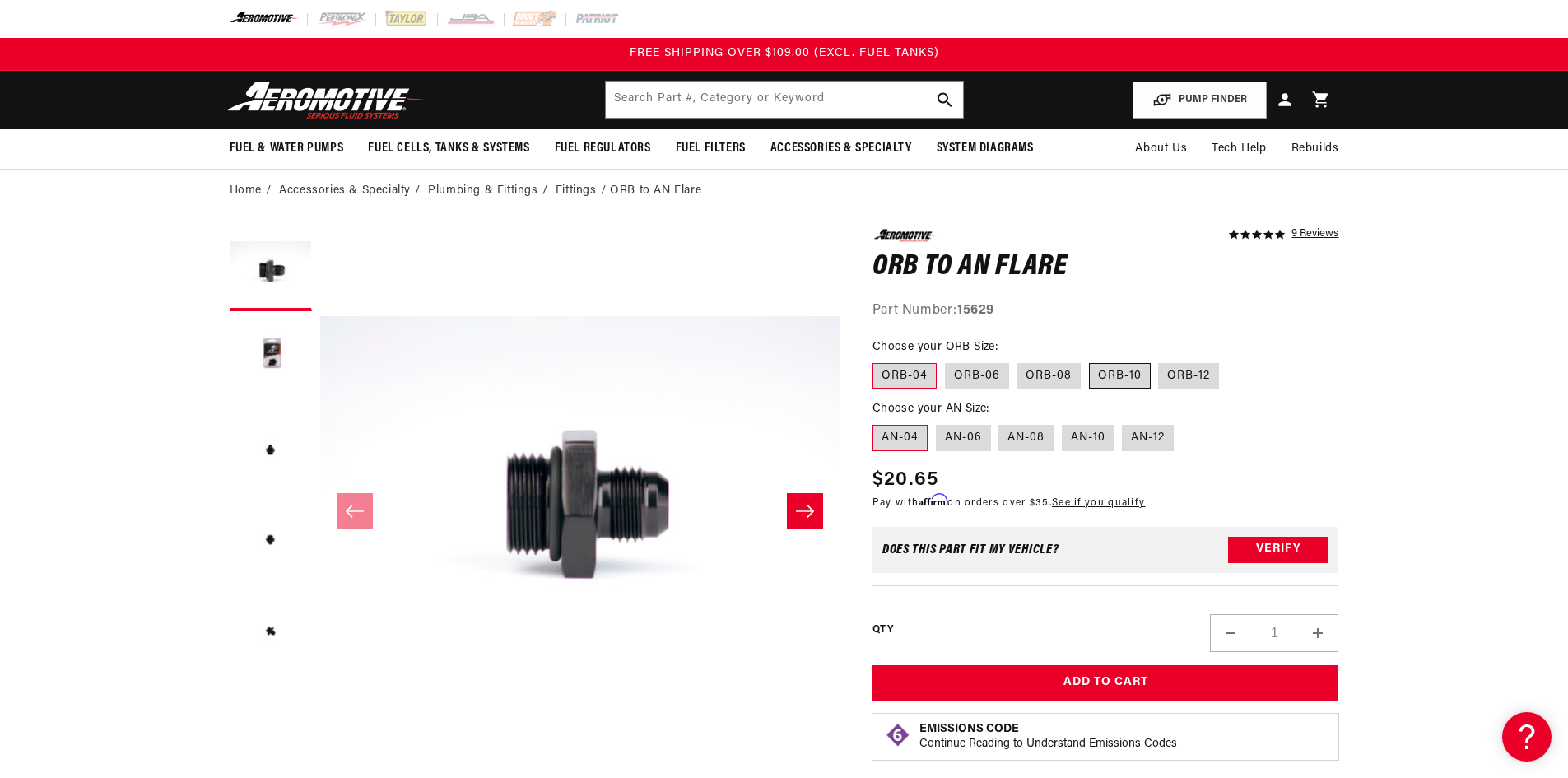
click at [1137, 377] on label "ORB-10" at bounding box center [1119, 377] width 61 height 27
click at [1089, 361] on input "ORB-10" at bounding box center [1088, 360] width 1 height 1
radio input "true"
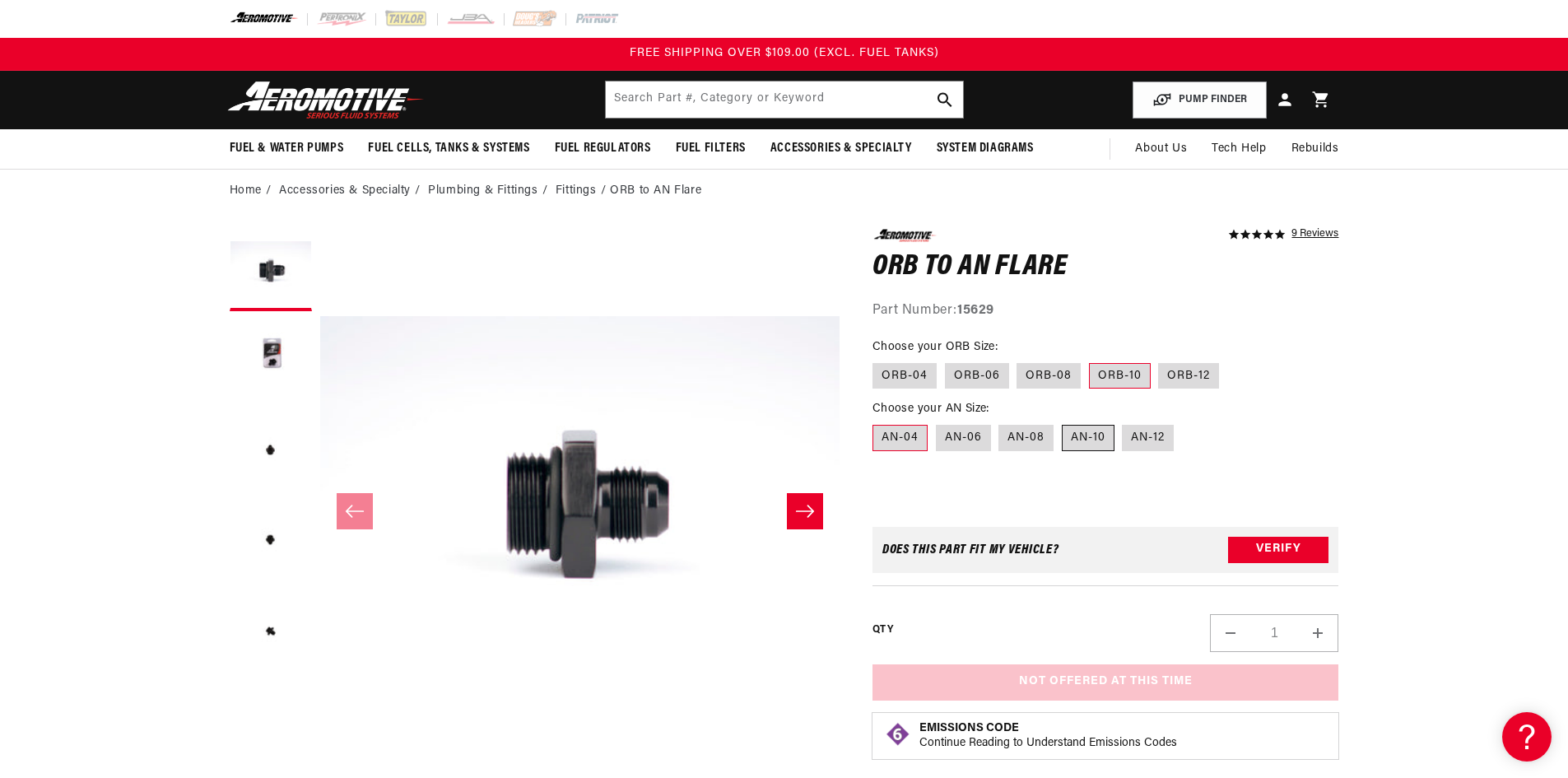
click at [1093, 448] on label "AN-10" at bounding box center [1087, 438] width 53 height 27
click at [1063, 422] on input "AN-10" at bounding box center [1062, 421] width 1 height 1
radio input "true"
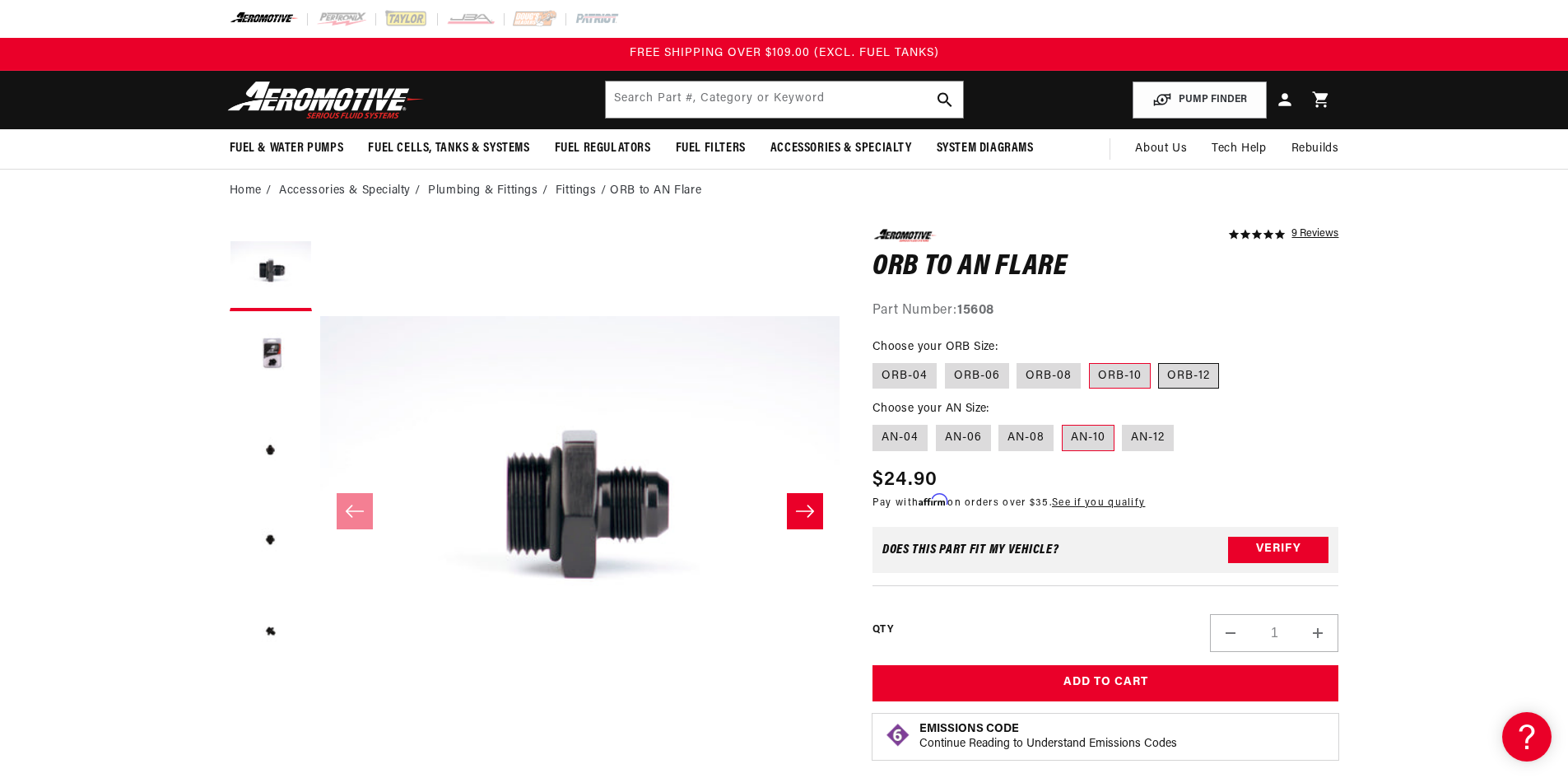
click at [1175, 374] on label "ORB-12" at bounding box center [1188, 377] width 61 height 27
click at [1160, 361] on input "ORB-12" at bounding box center [1159, 360] width 1 height 1
radio input "true"
click at [1036, 368] on label "ORB-08" at bounding box center [1048, 377] width 64 height 27
click at [1018, 361] on input "ORB-08" at bounding box center [1017, 360] width 1 height 1
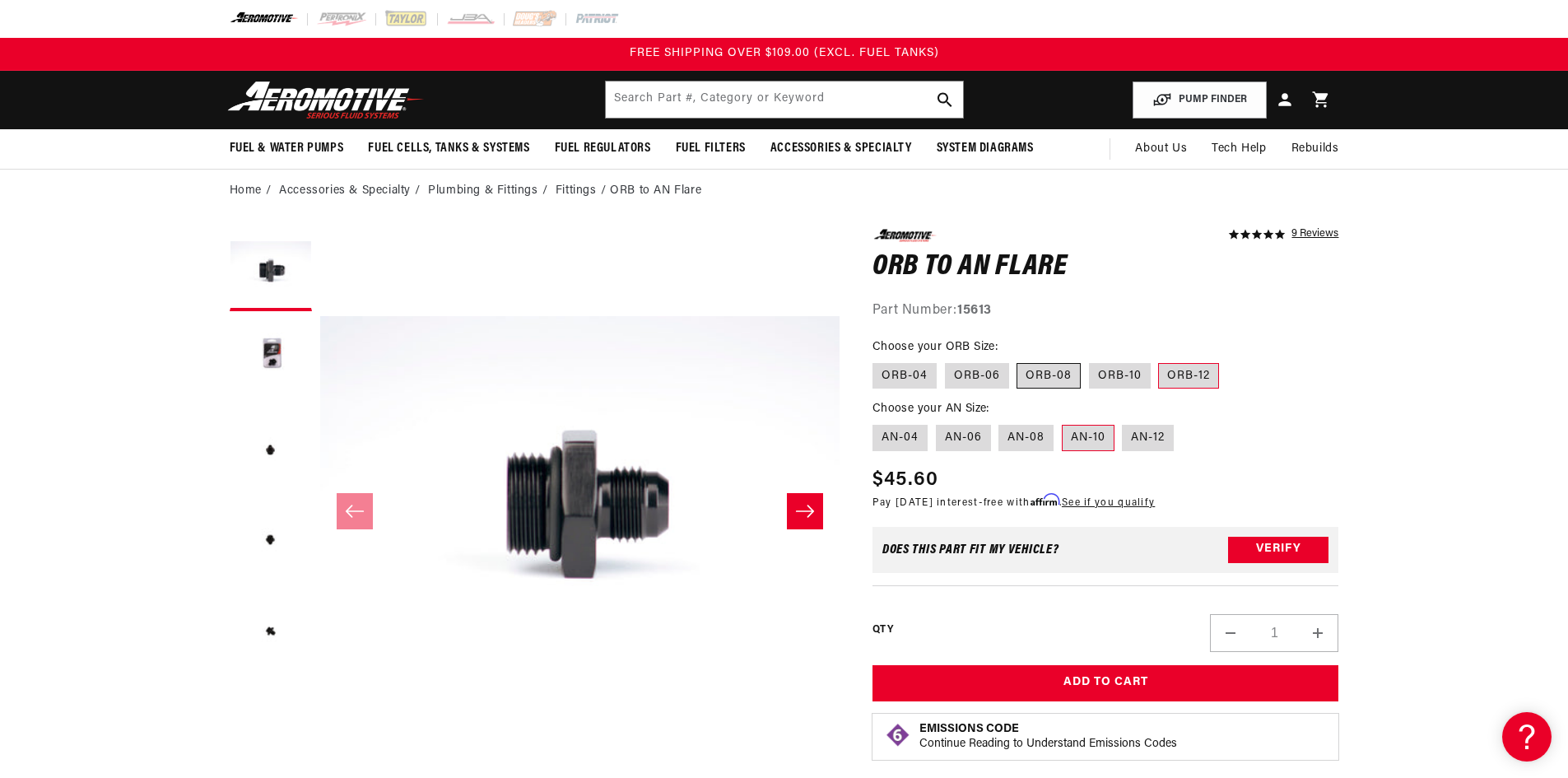
radio input "true"
click at [1046, 439] on label "AN-08" at bounding box center [1026, 438] width 55 height 27
click at [1000, 422] on input "AN-08" at bounding box center [999, 421] width 1 height 1
radio input "true"
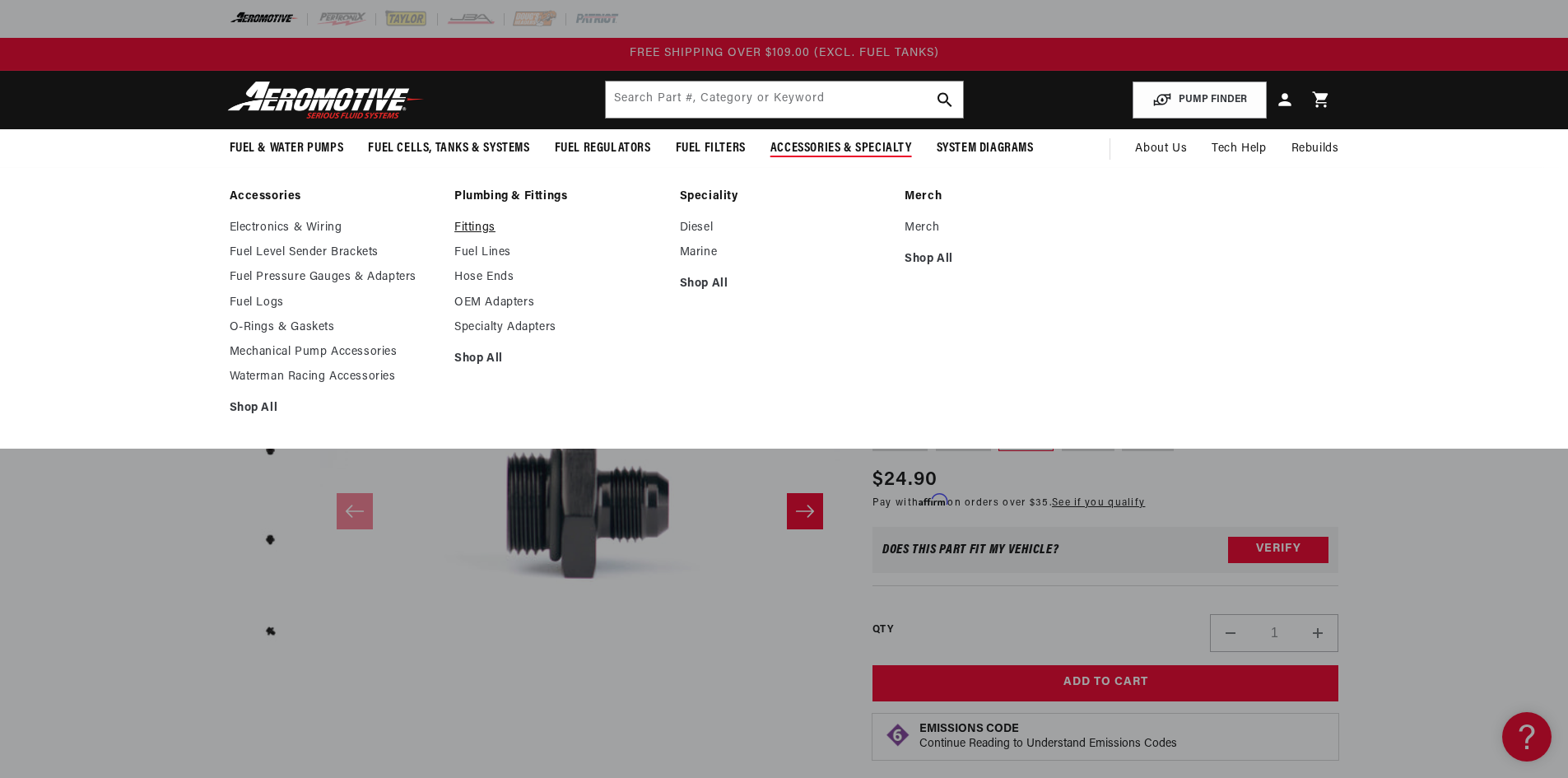
click at [477, 232] on link "Fittings" at bounding box center [558, 228] width 209 height 15
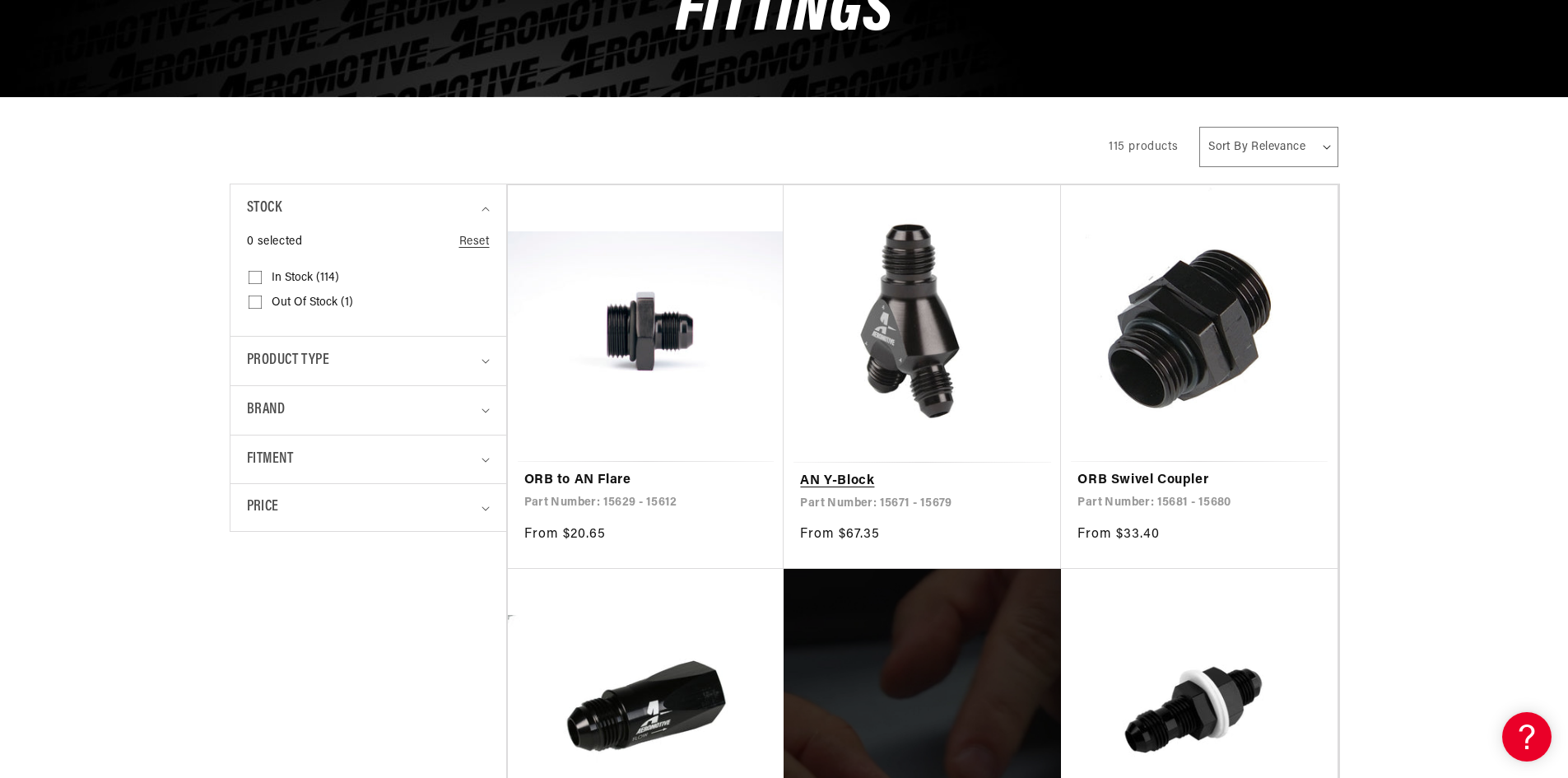
scroll to position [247, 0]
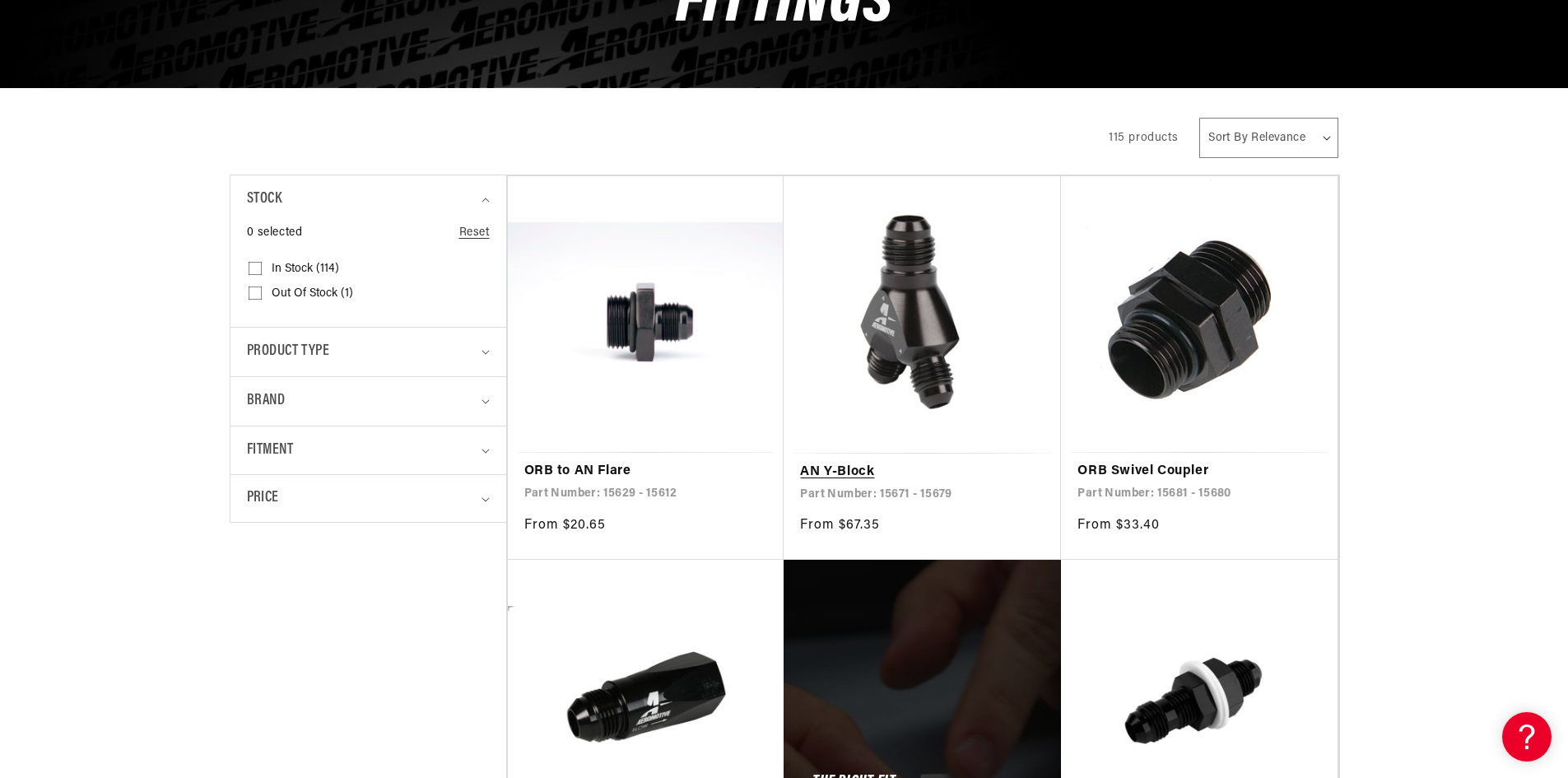
click at [845, 464] on link "AN Y-Block" at bounding box center [922, 473] width 245 height 21
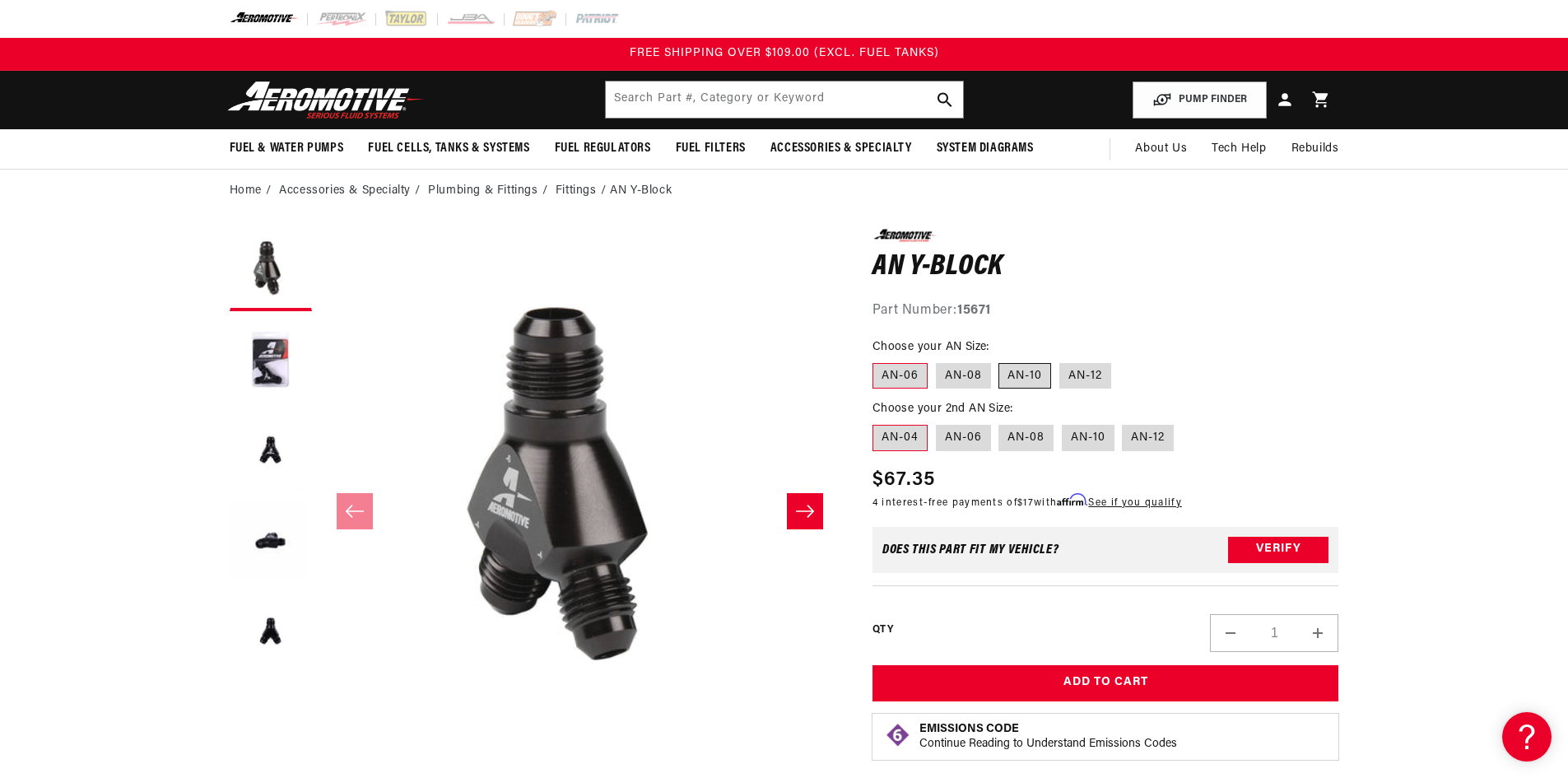
click at [1037, 383] on label "AN-10" at bounding box center [1024, 377] width 53 height 27
click at [1000, 361] on input "AN-10" at bounding box center [999, 360] width 1 height 1
radio input "true"
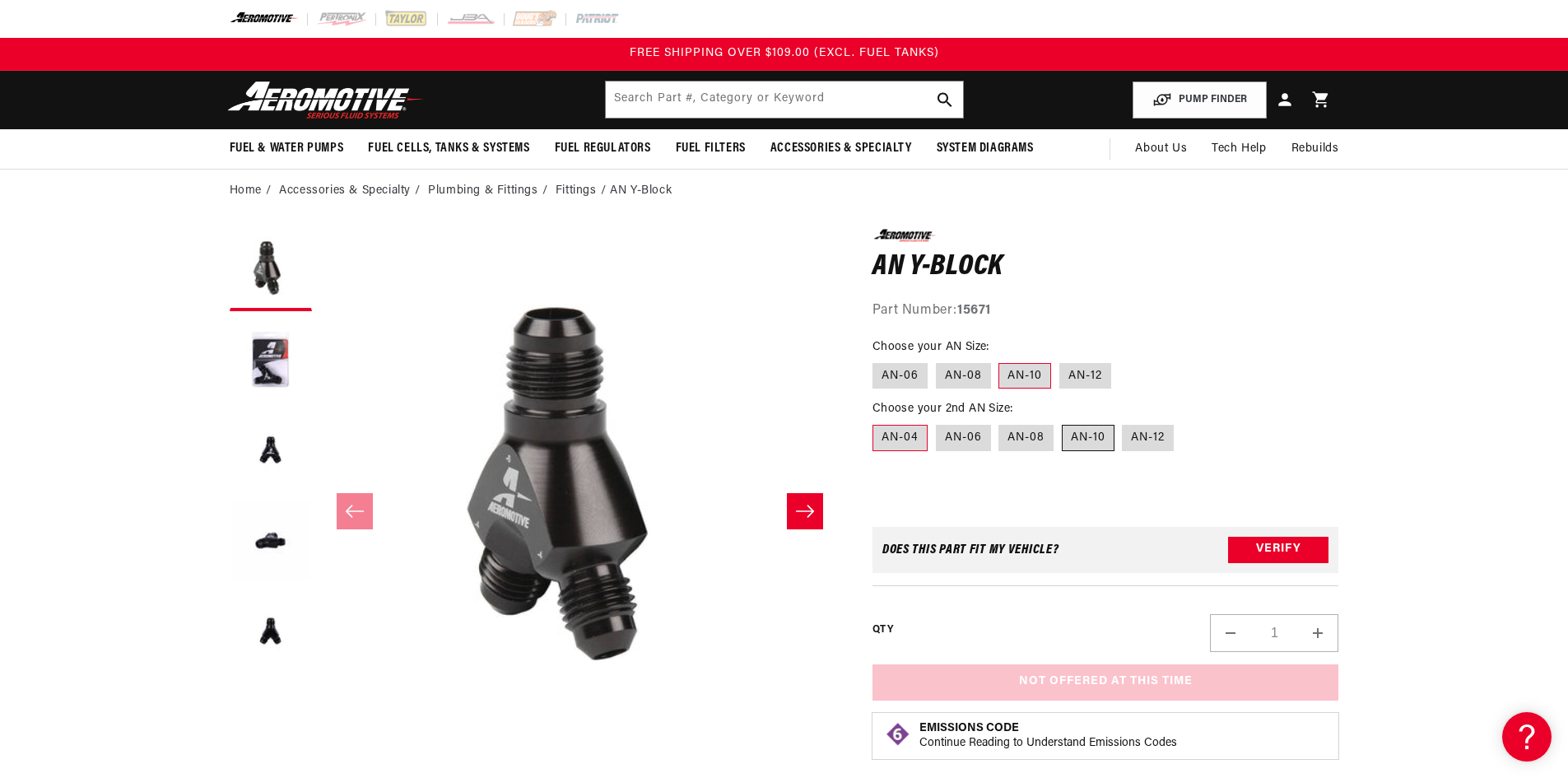
click at [1081, 436] on label "AN-10" at bounding box center [1087, 438] width 53 height 27
click at [1063, 422] on input "AN-10" at bounding box center [1062, 421] width 1 height 1
radio input "true"
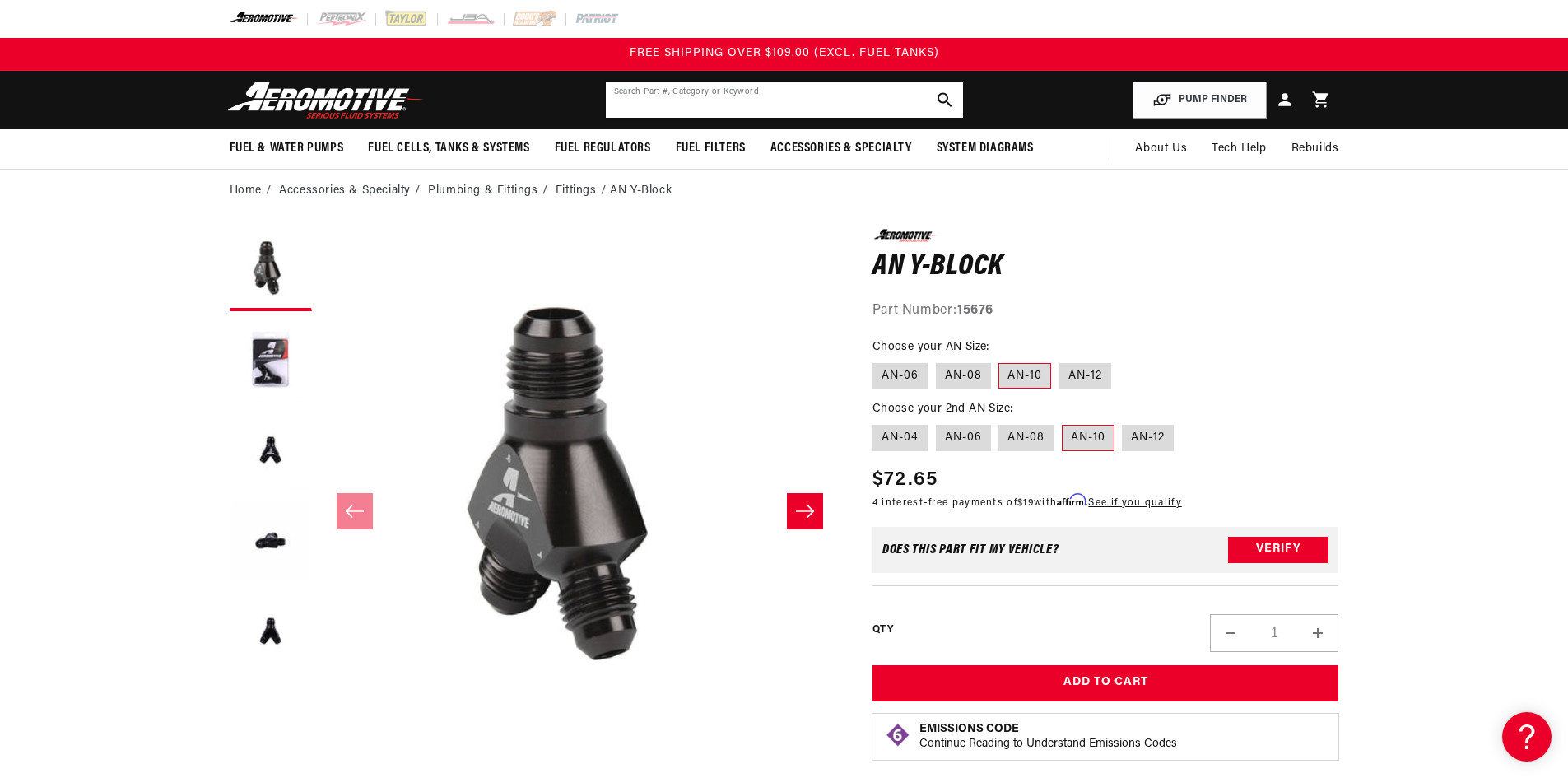
click at [762, 102] on input "text" at bounding box center [784, 100] width 357 height 36
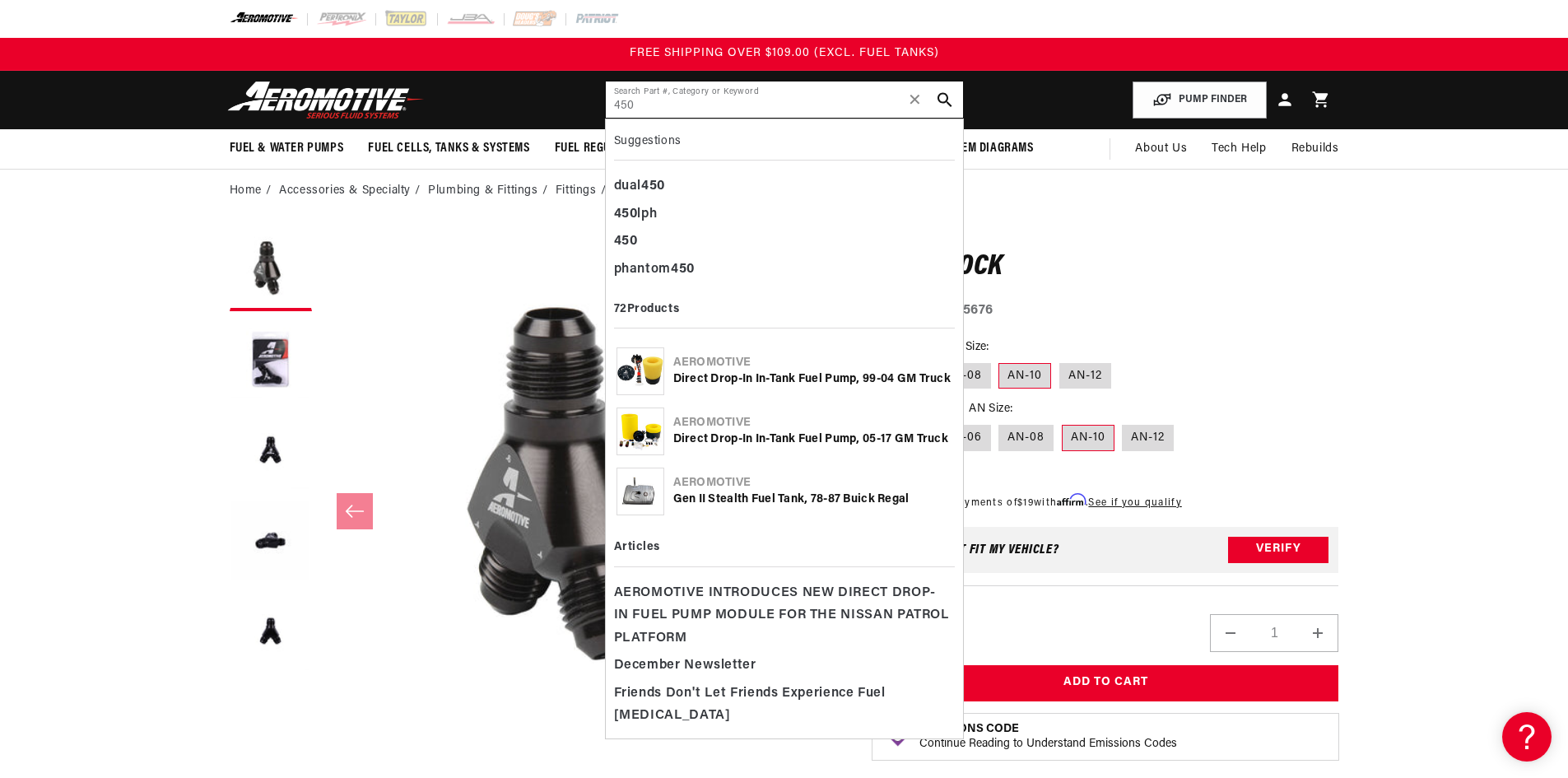
type input "450"
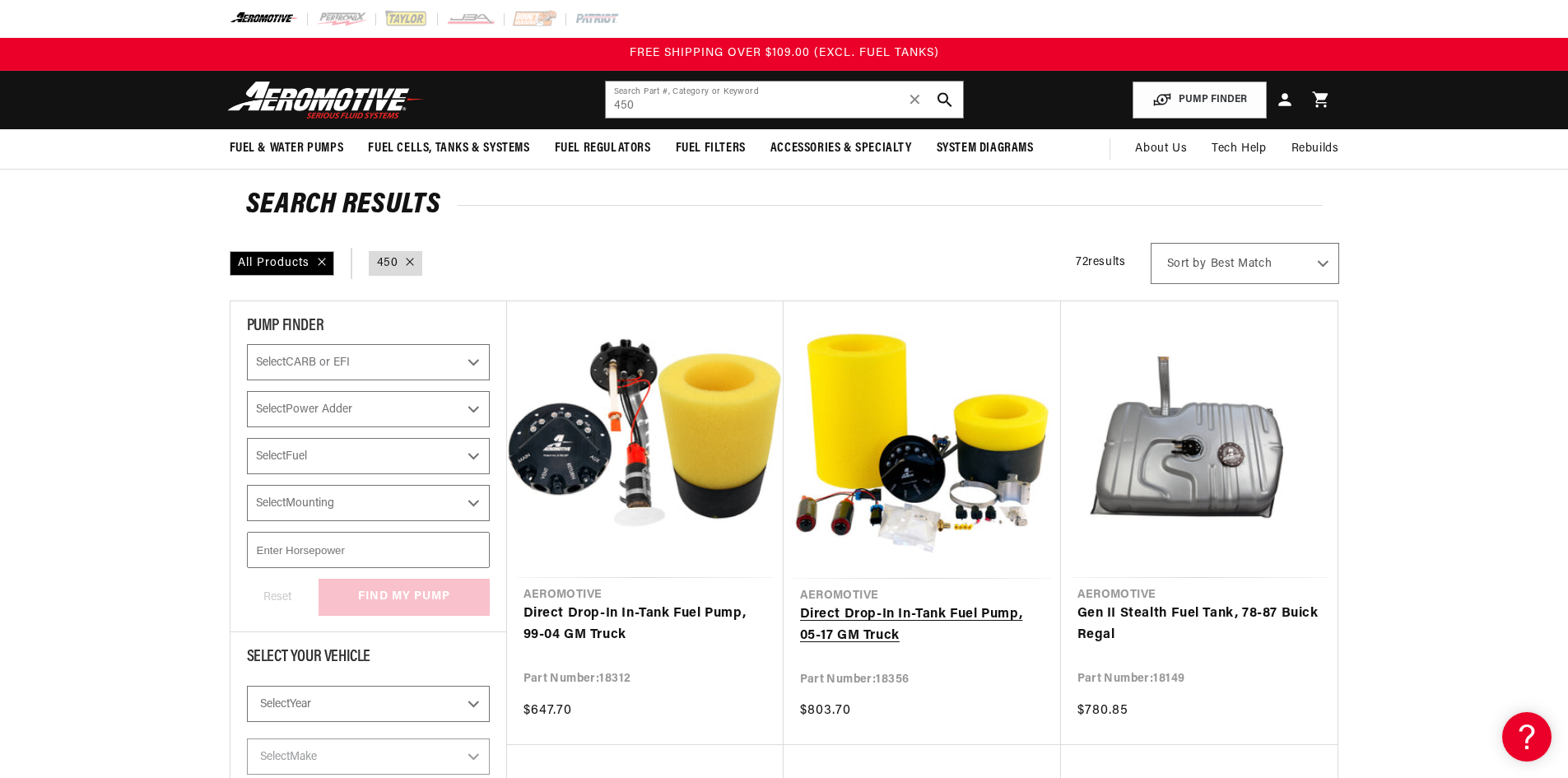
scroll to position [329, 0]
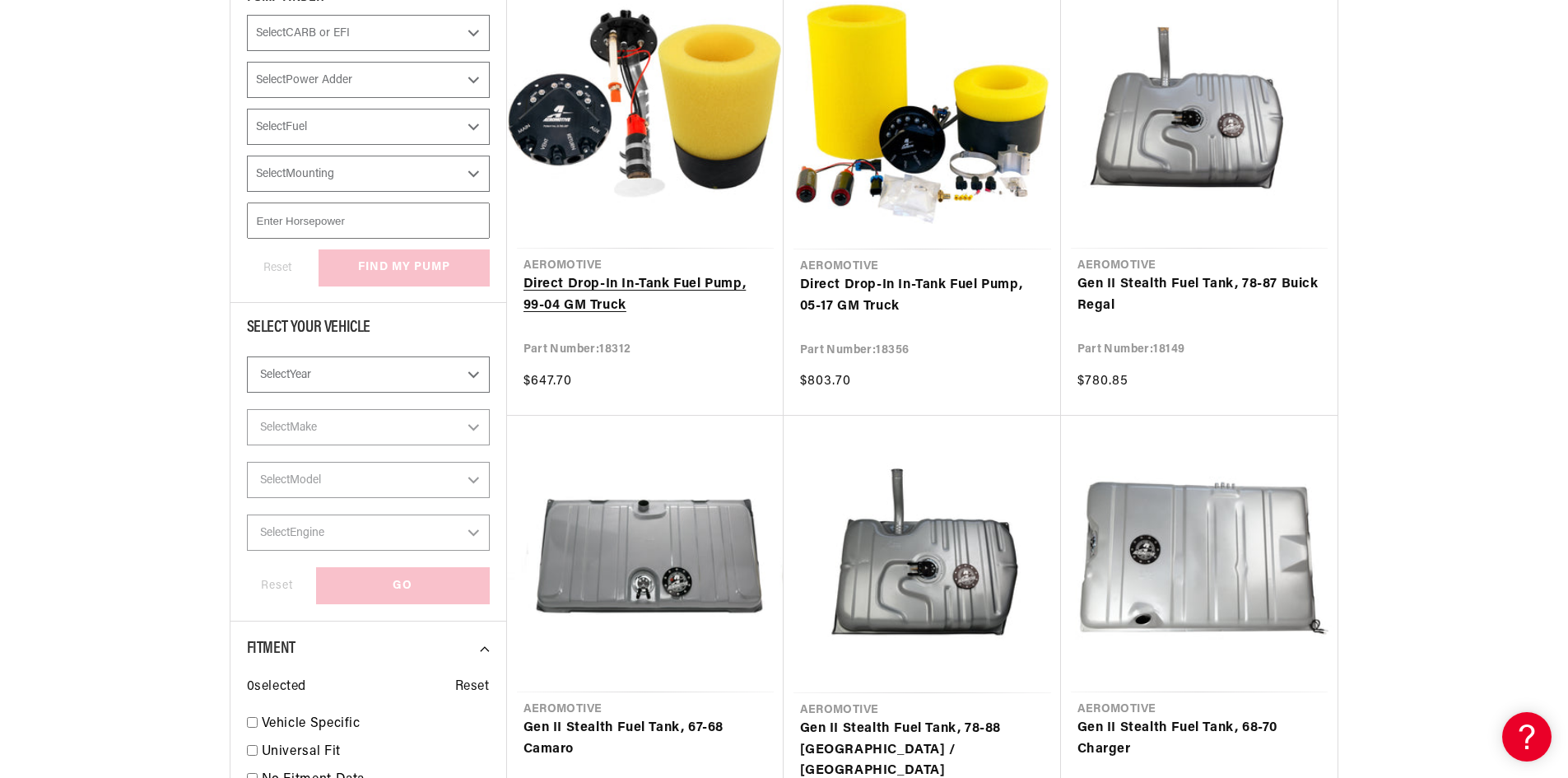
click at [649, 281] on link "Direct Drop-In In-Tank Fuel Pump, 99-04 GM Truck" at bounding box center [645, 295] width 244 height 42
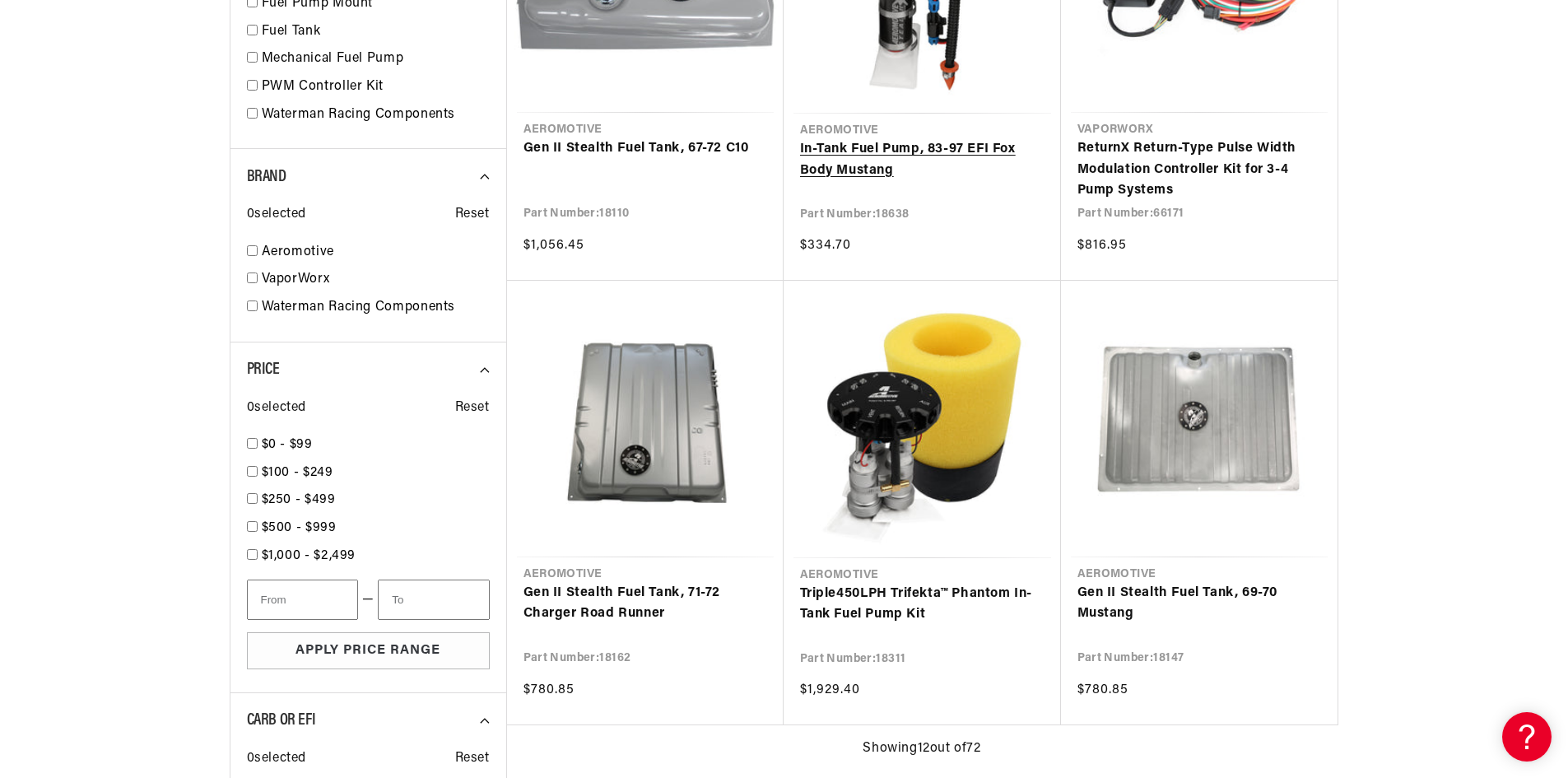
scroll to position [1399, 0]
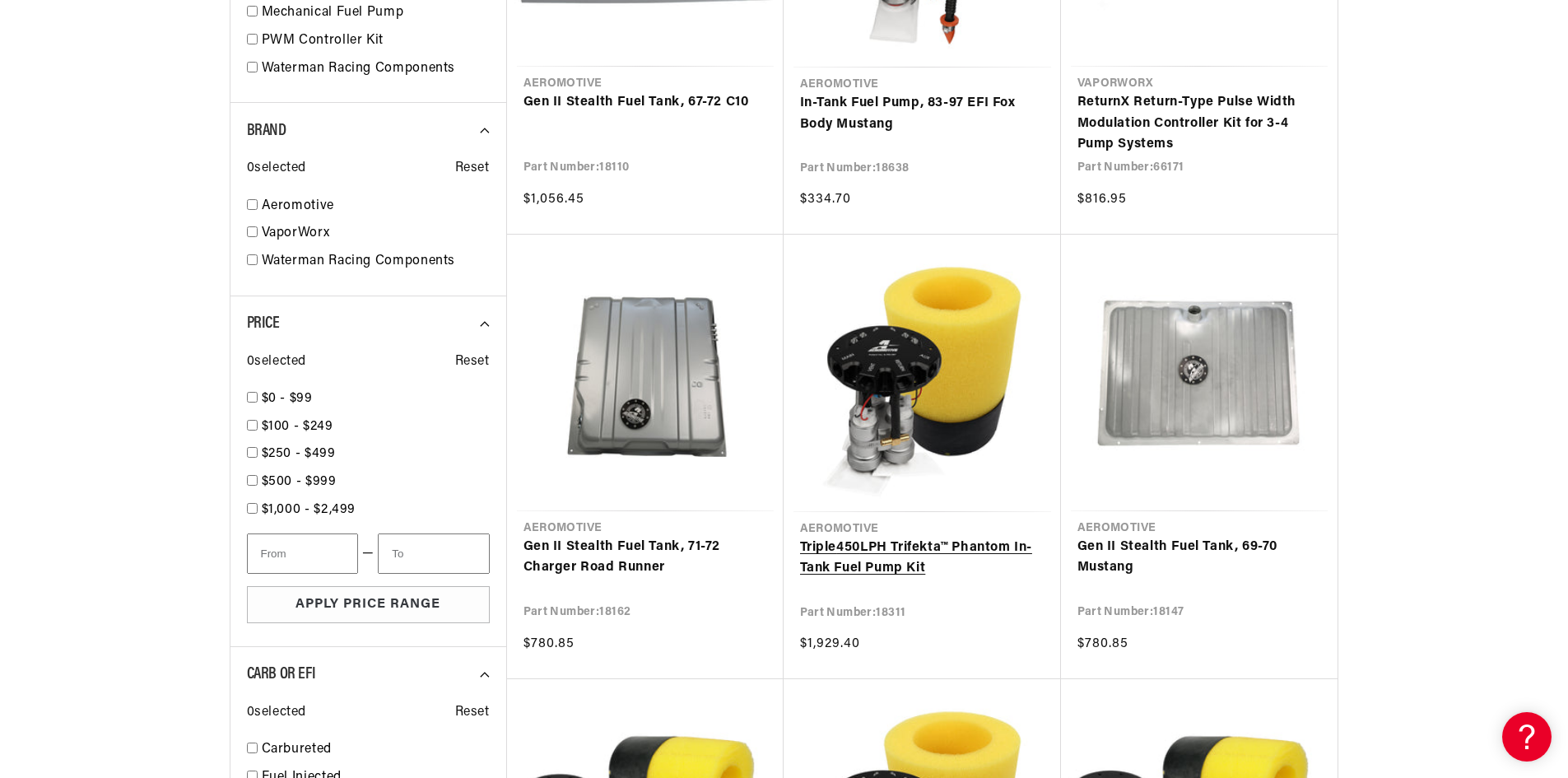
click at [912, 560] on link "Triple 450 LPH Trifekta™ Phantom In-Tank Fuel Pump Kit" at bounding box center [922, 558] width 245 height 42
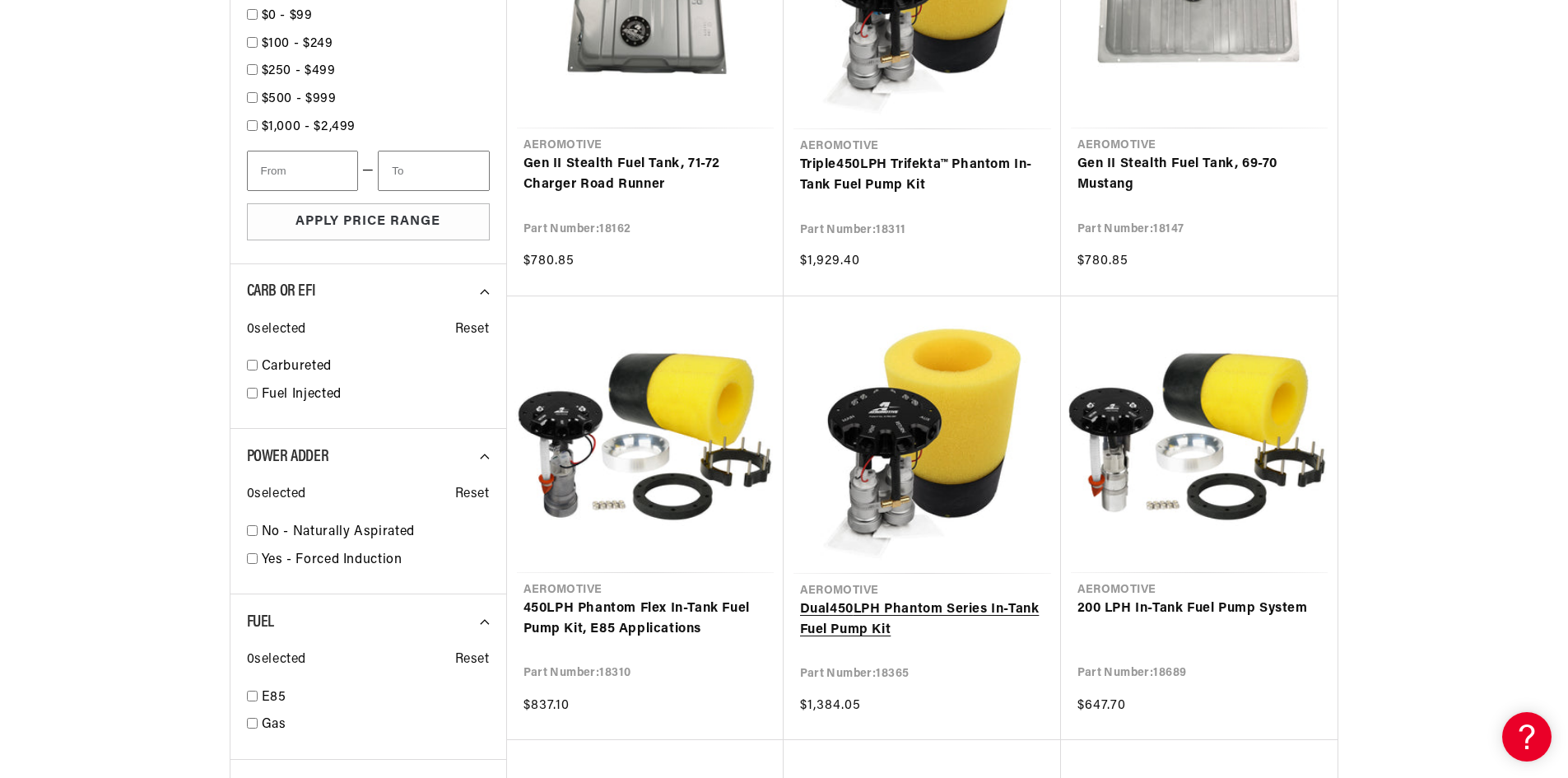
scroll to position [1811, 0]
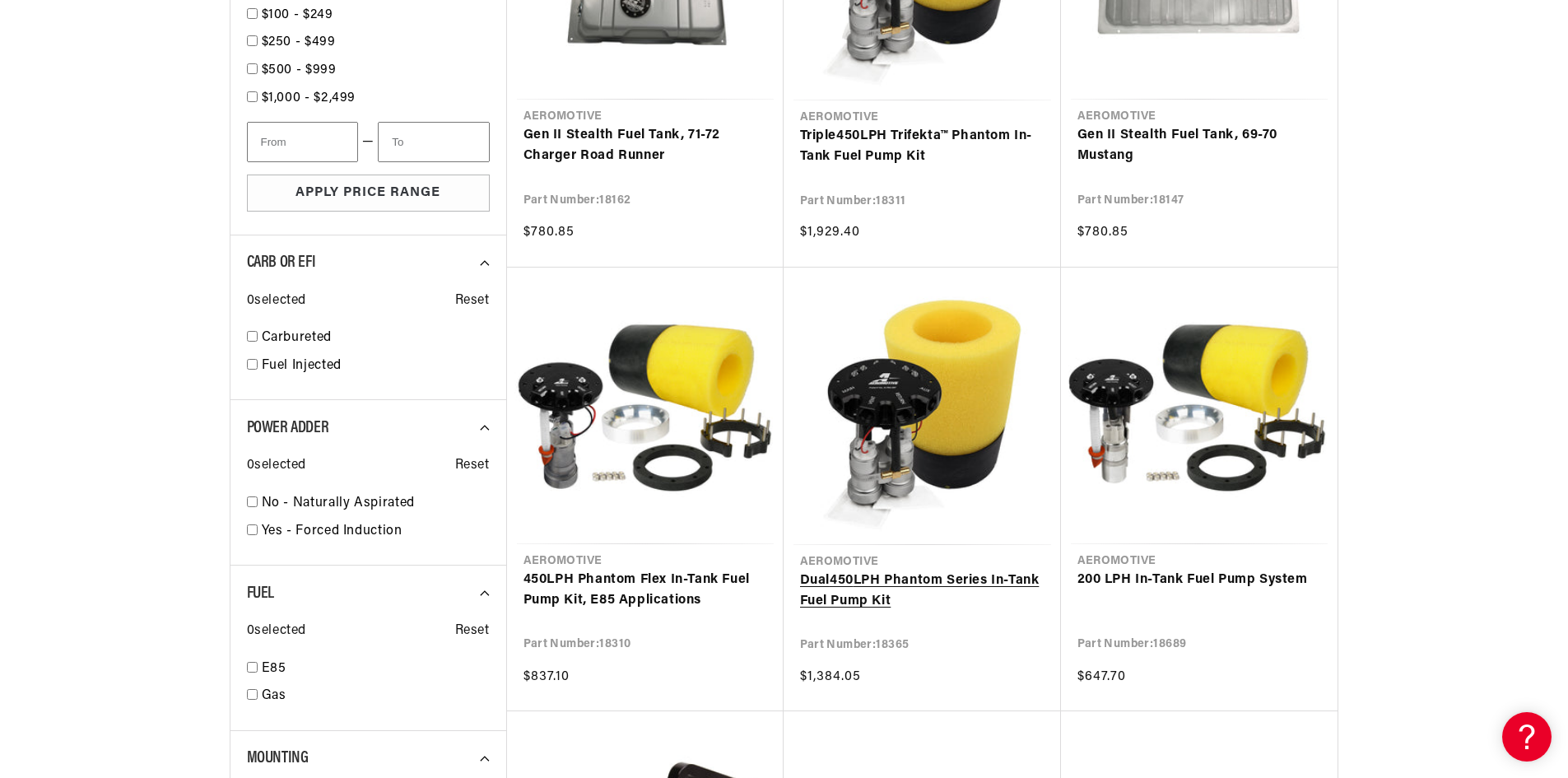
click at [866, 585] on link "Dual 450 LPH Phantom Series In-Tank Fuel Pump Kit" at bounding box center [922, 591] width 245 height 42
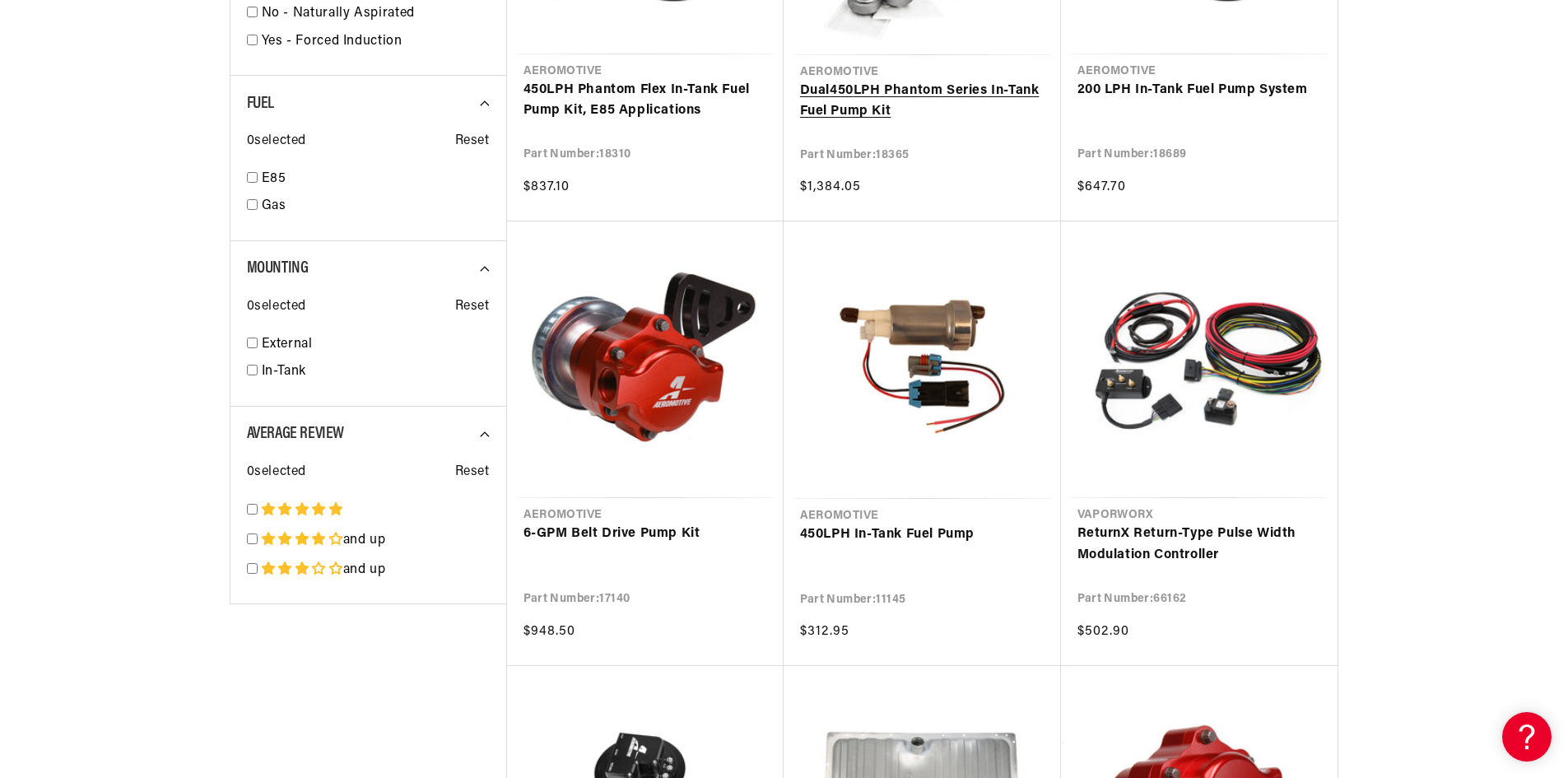
scroll to position [2305, 0]
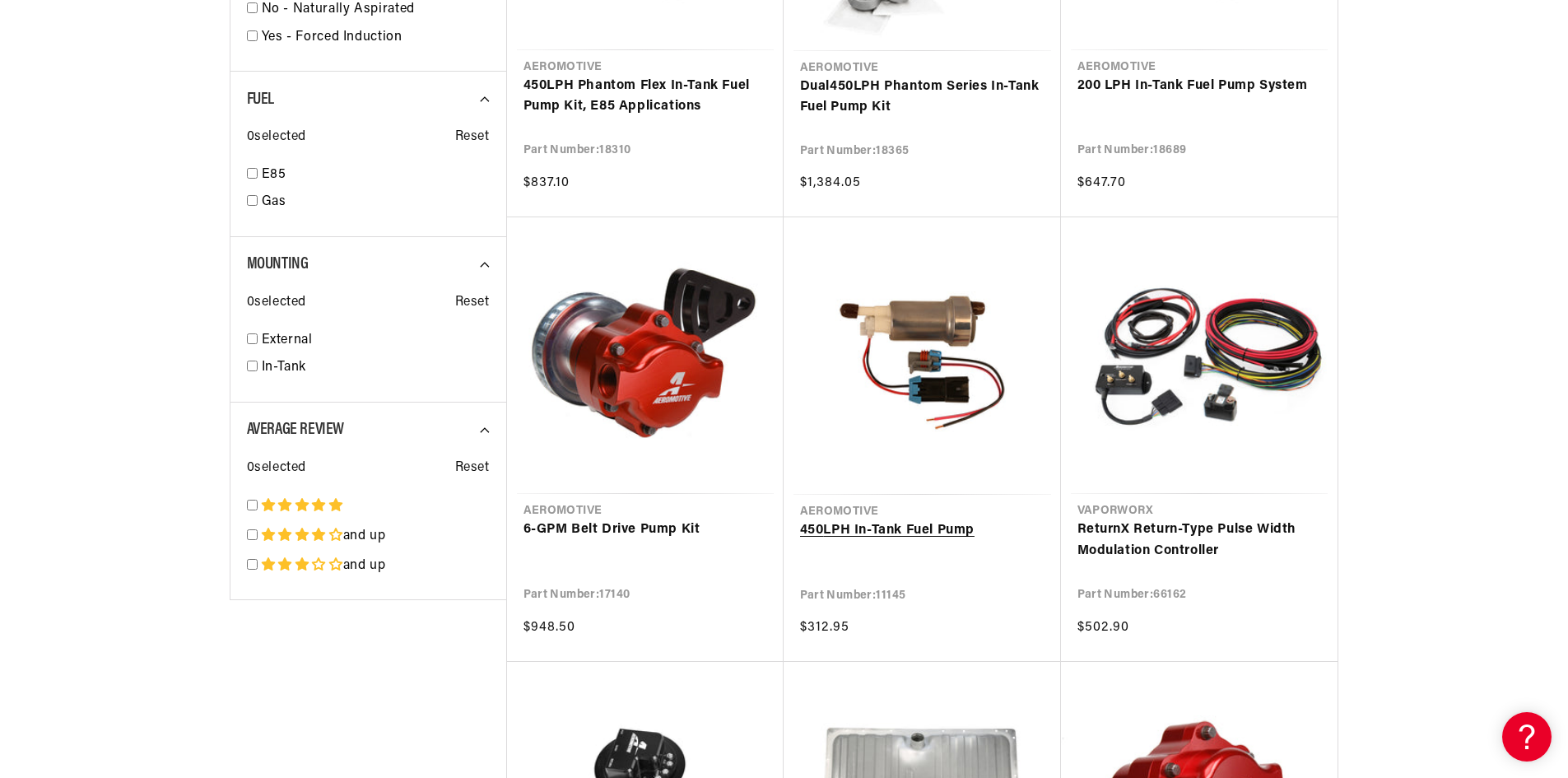
click at [963, 539] on link "450 LPH In-Tank Fuel Pump" at bounding box center [922, 531] width 245 height 21
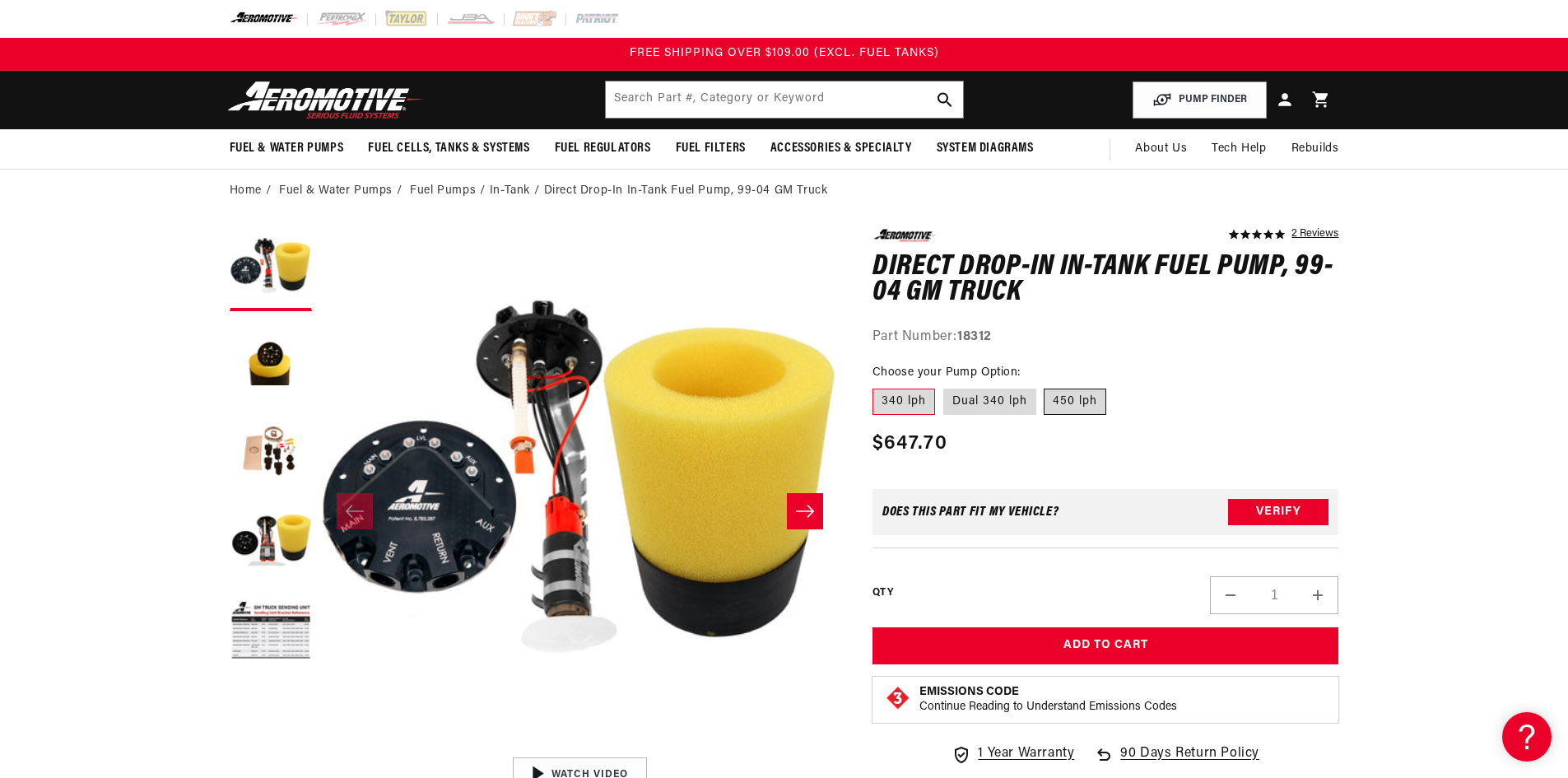
click at [1061, 399] on label "450 lph" at bounding box center [1075, 401] width 62 height 27
click at [1045, 386] on input "450 lph" at bounding box center [1044, 385] width 1 height 1
radio input "true"
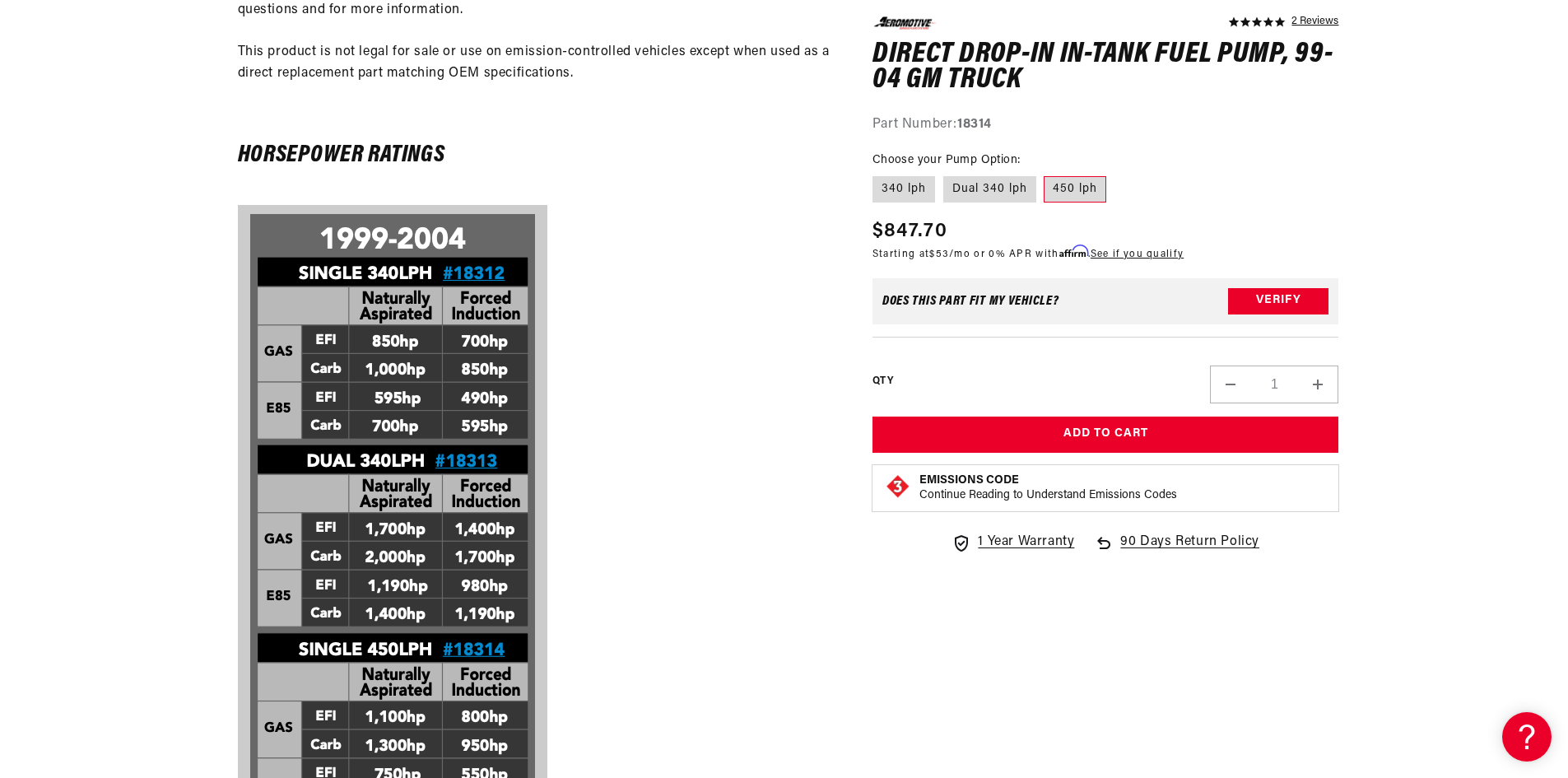
scroll to position [1481, 0]
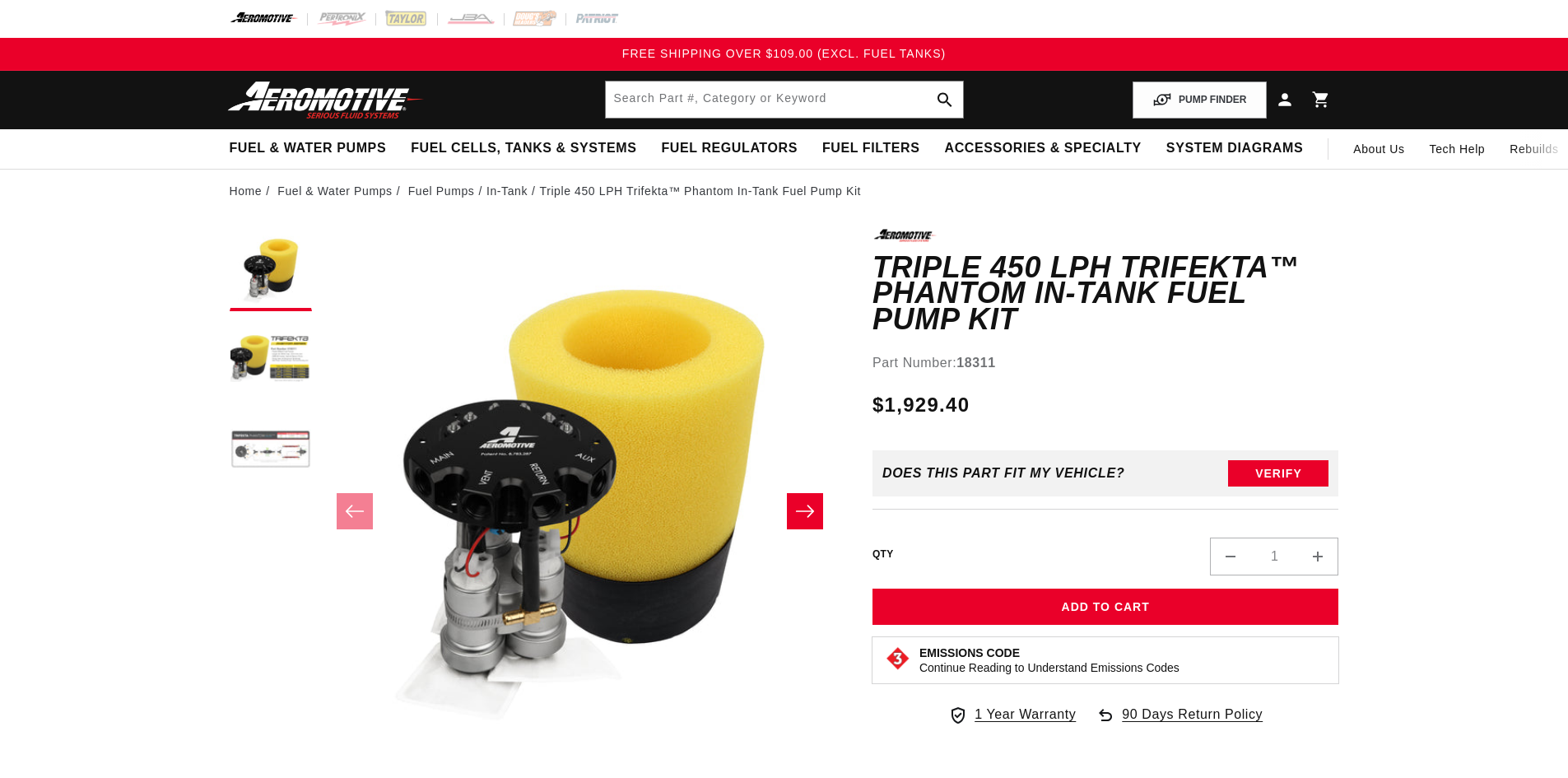
scroll to position [1, 0]
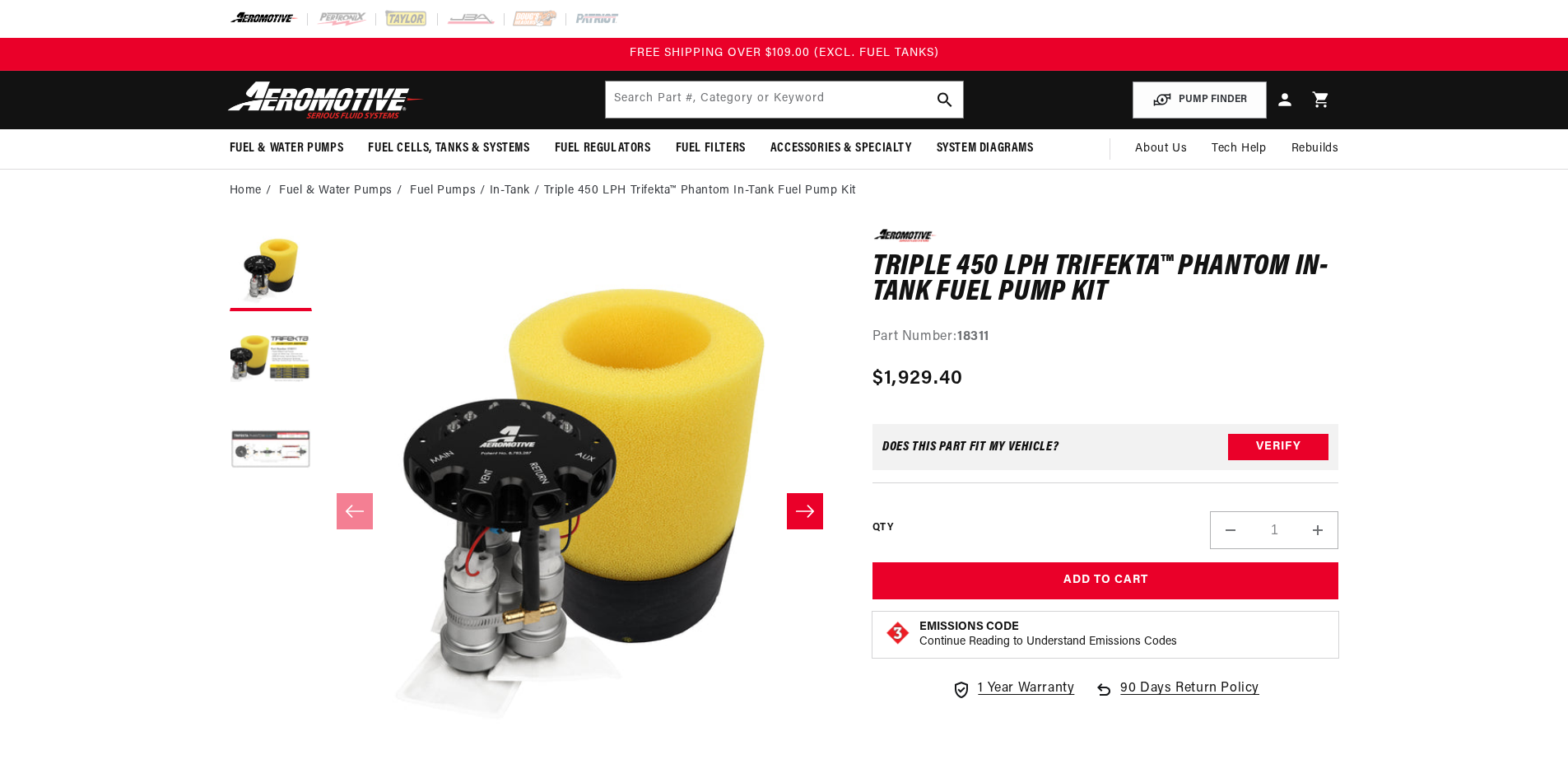
click at [266, 431] on button "Load image 3 in gallery view" at bounding box center [271, 450] width 82 height 82
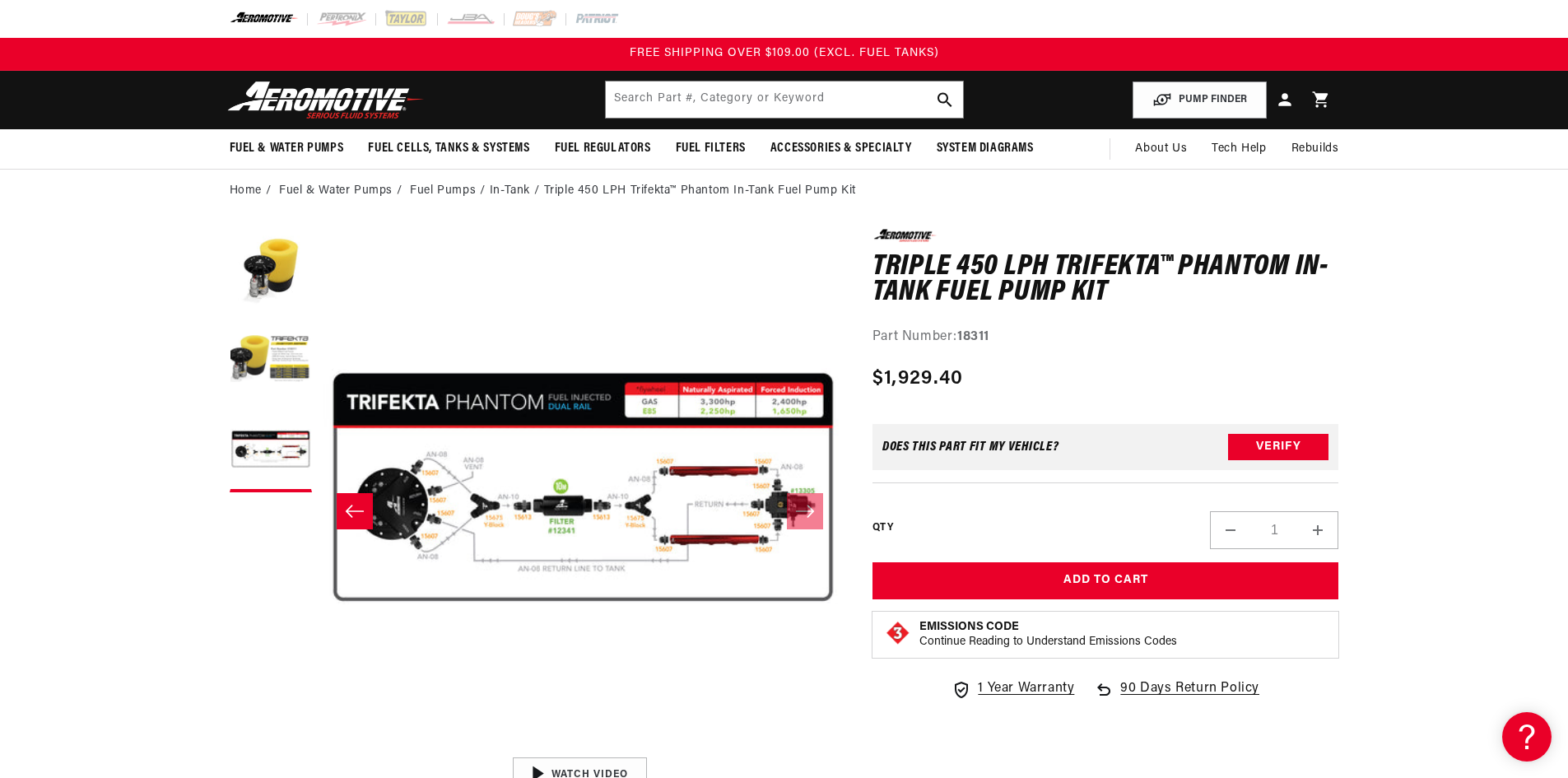
scroll to position [1, 1039]
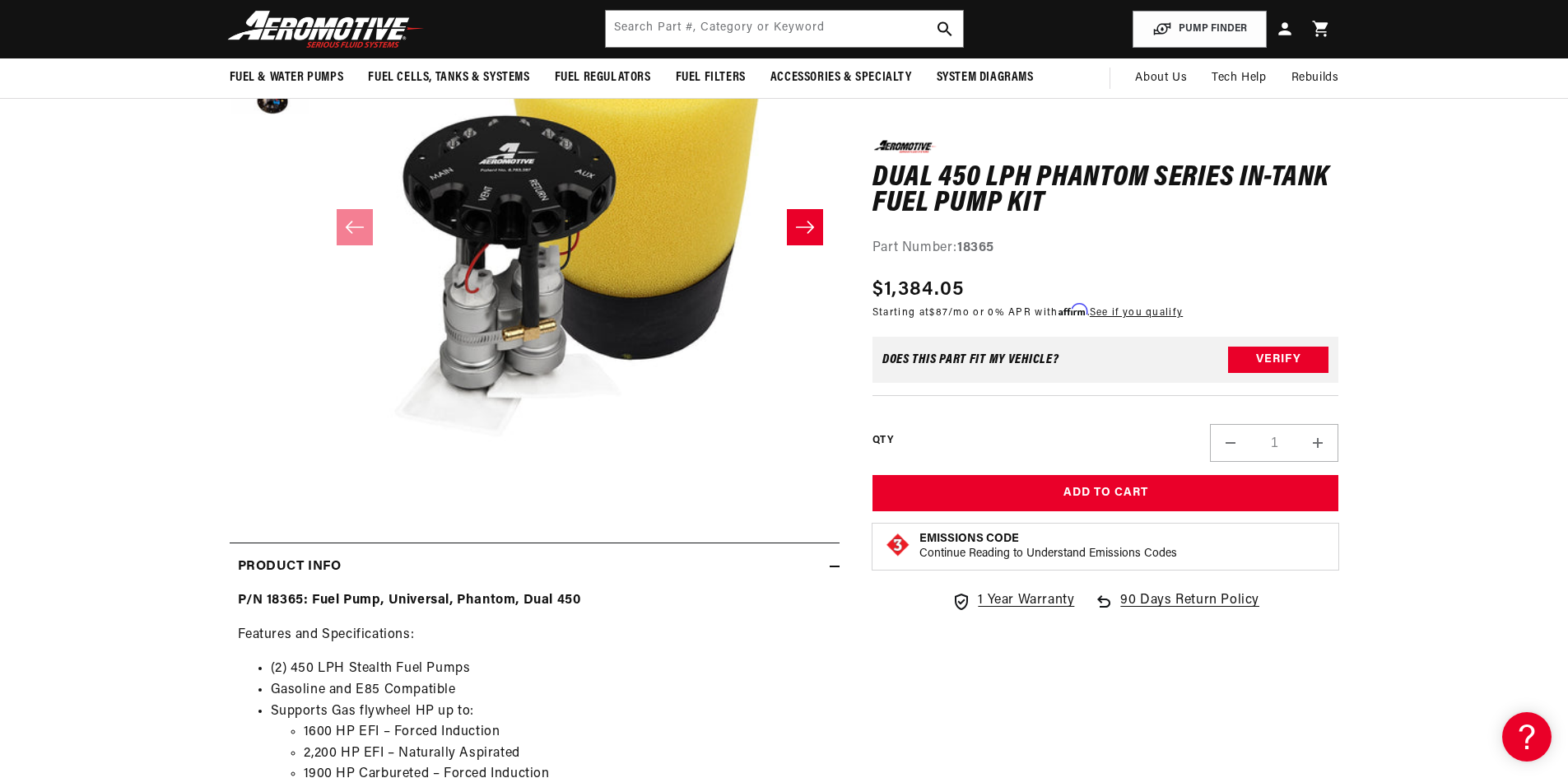
scroll to position [247, 0]
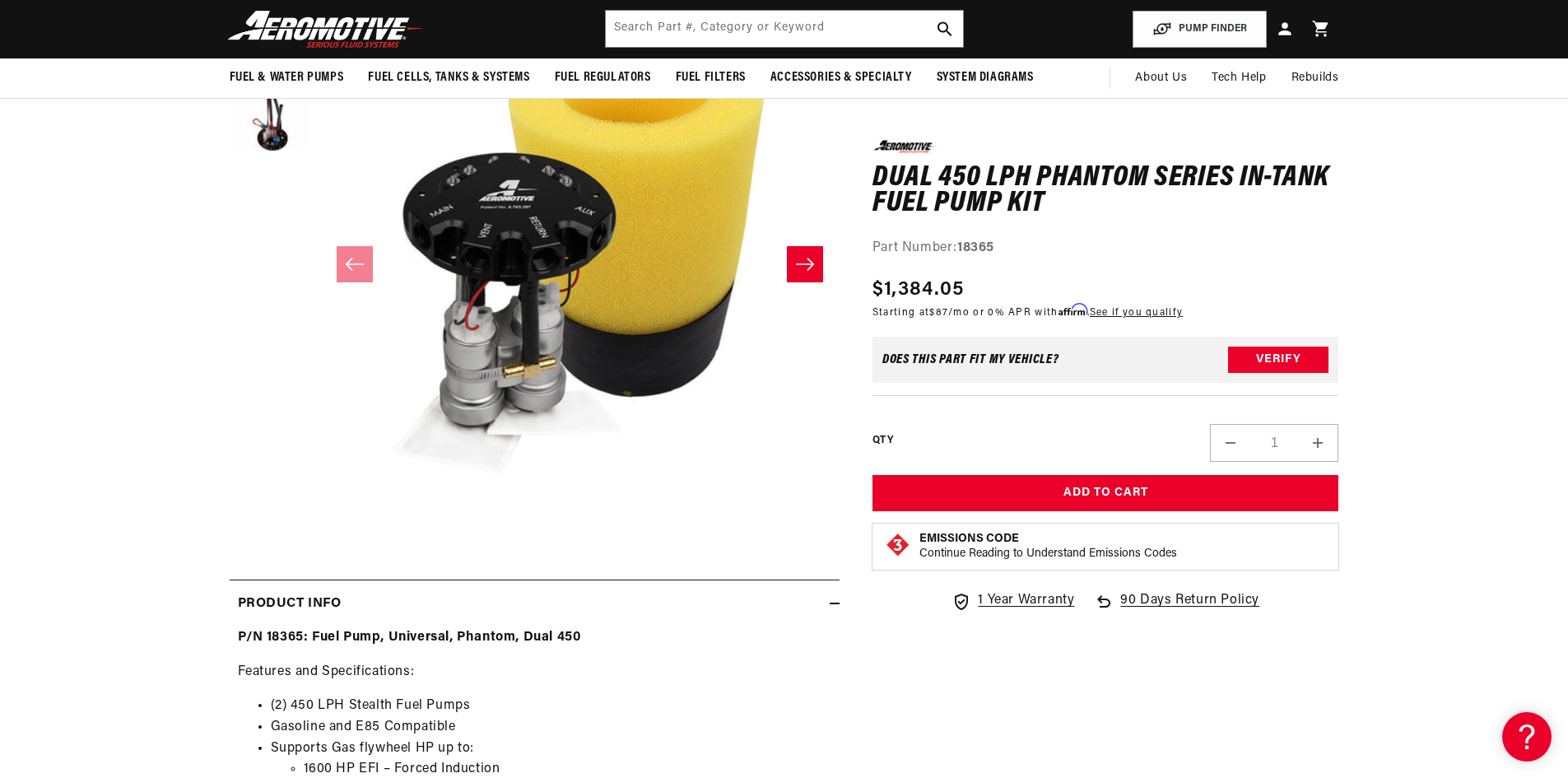
click at [798, 276] on button "Slide right" at bounding box center [804, 263] width 36 height 36
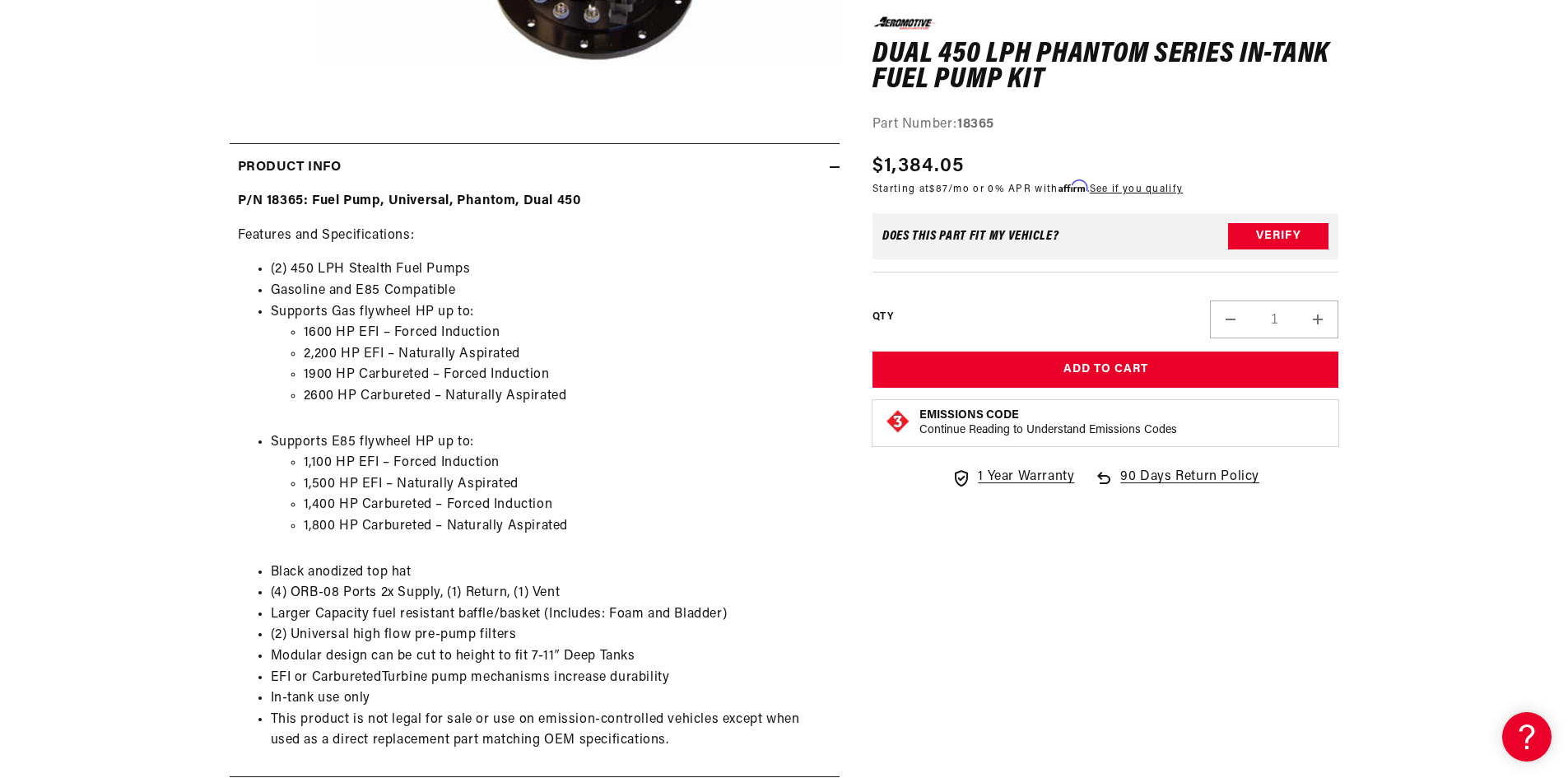
scroll to position [823, 0]
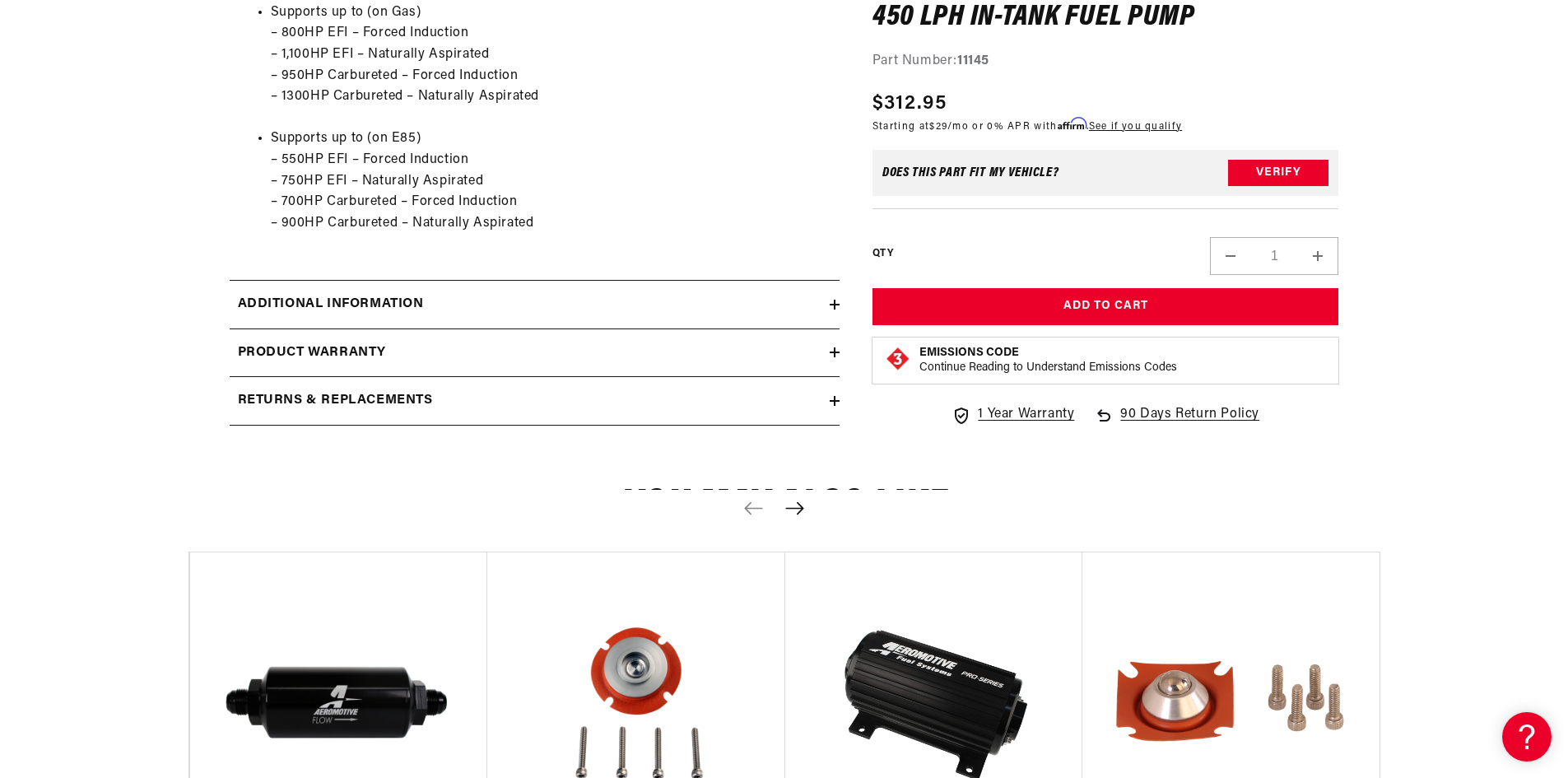
scroll to position [1564, 0]
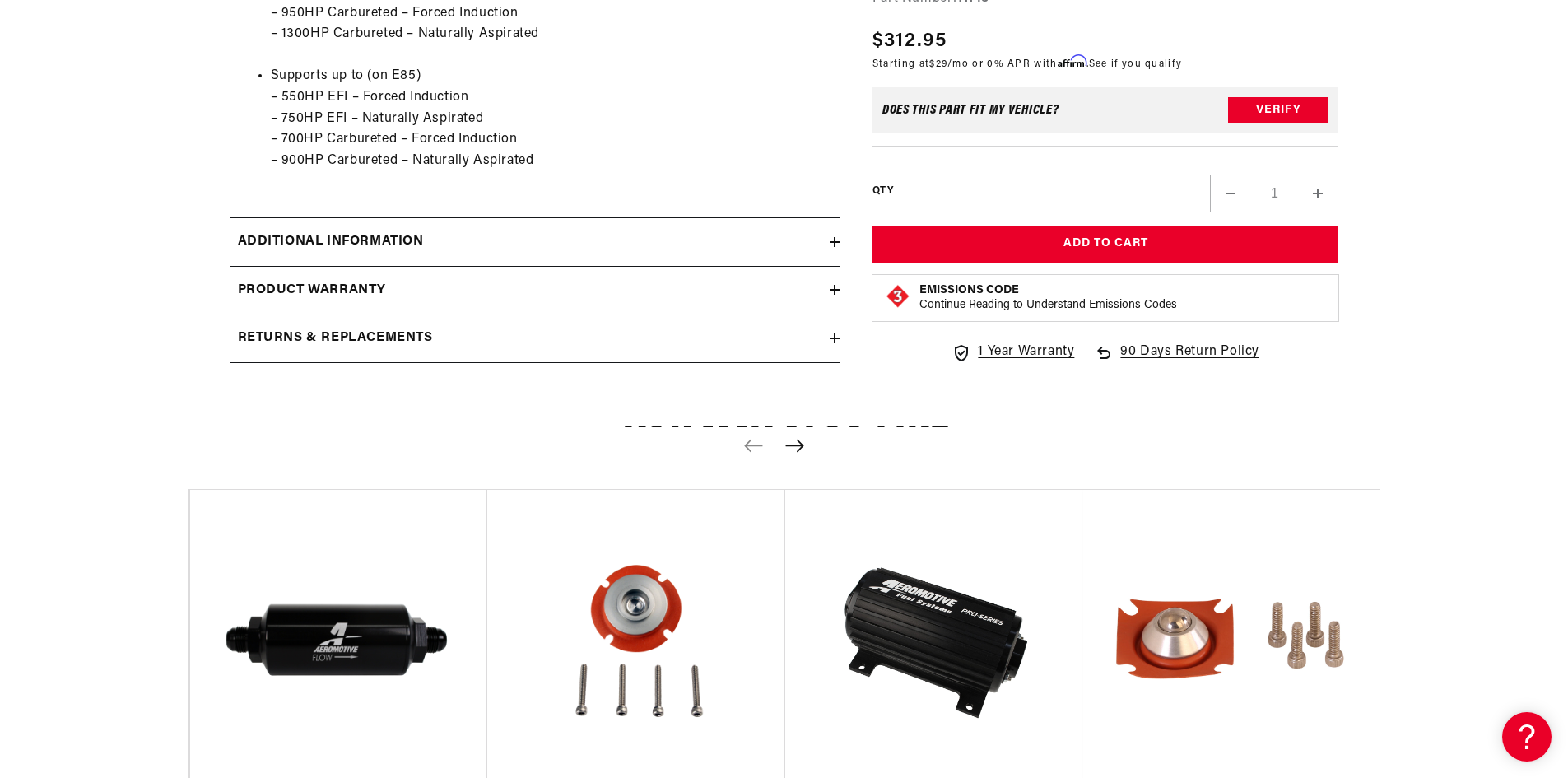
click at [505, 289] on div "Product warranty" at bounding box center [529, 290] width 600 height 21
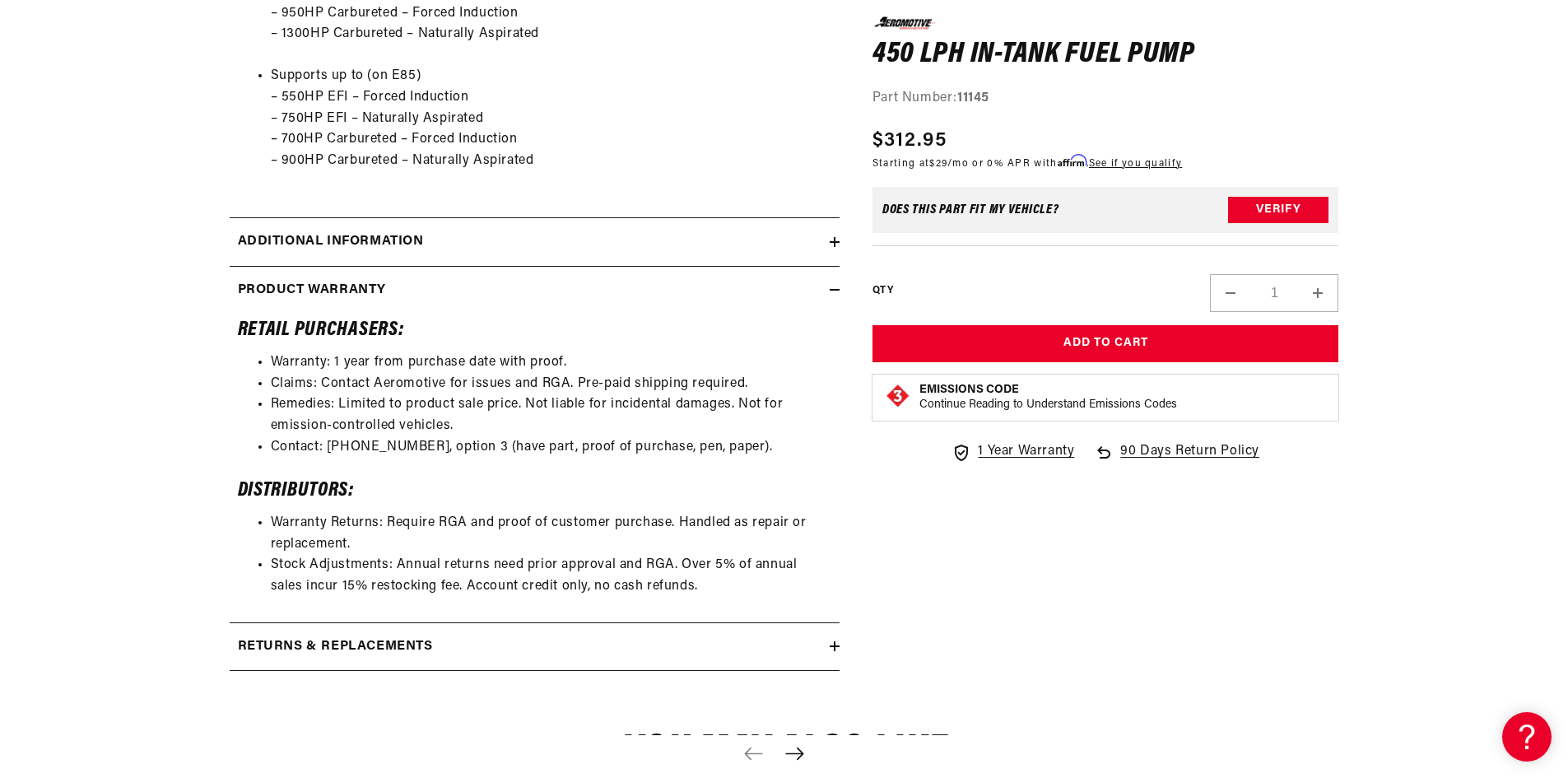
click at [536, 235] on div "Additional information" at bounding box center [529, 242] width 600 height 21
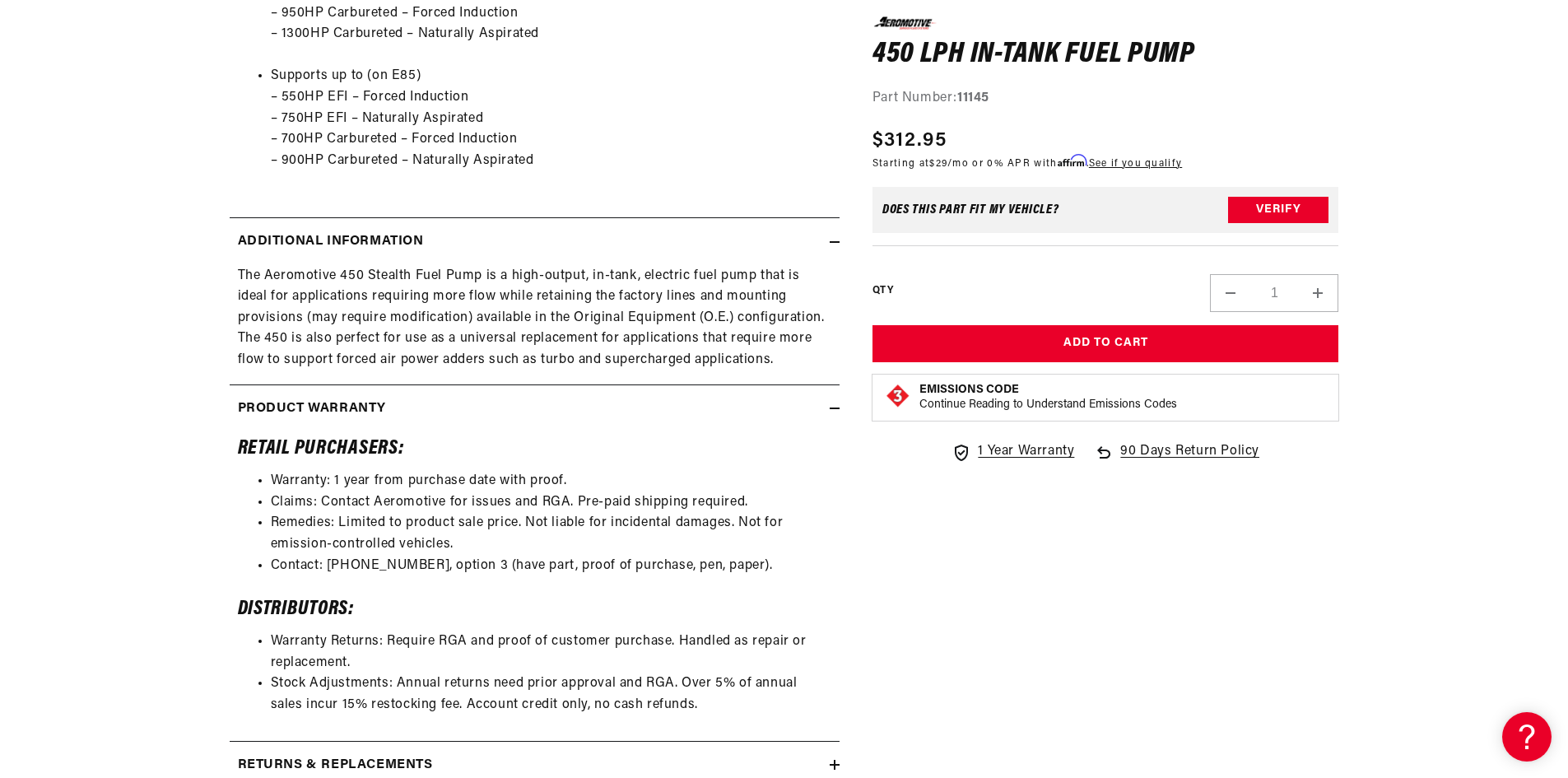
click at [832, 242] on icon at bounding box center [834, 242] width 10 height 0
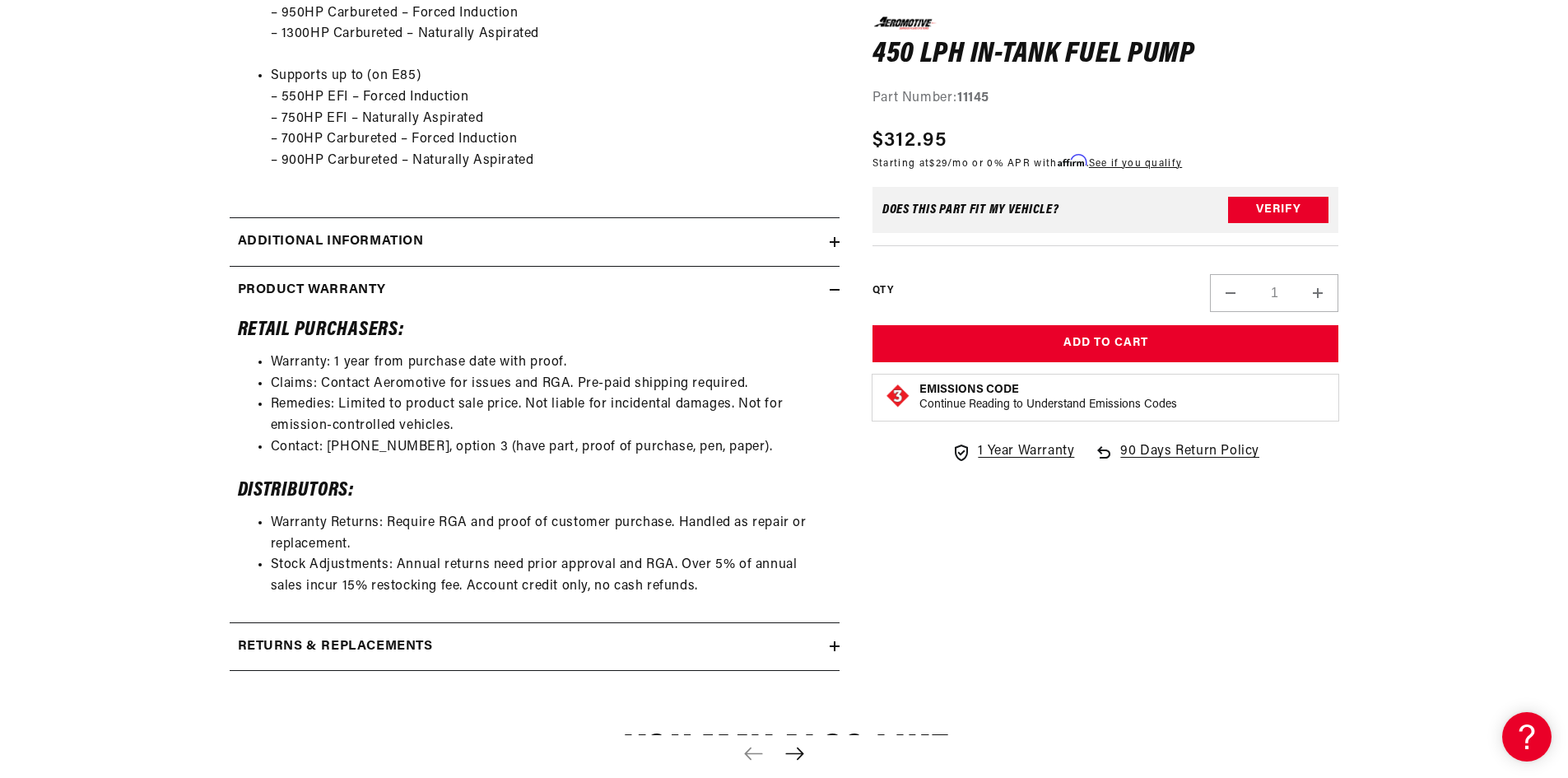
click at [824, 289] on div "Product warranty" at bounding box center [529, 290] width 600 height 21
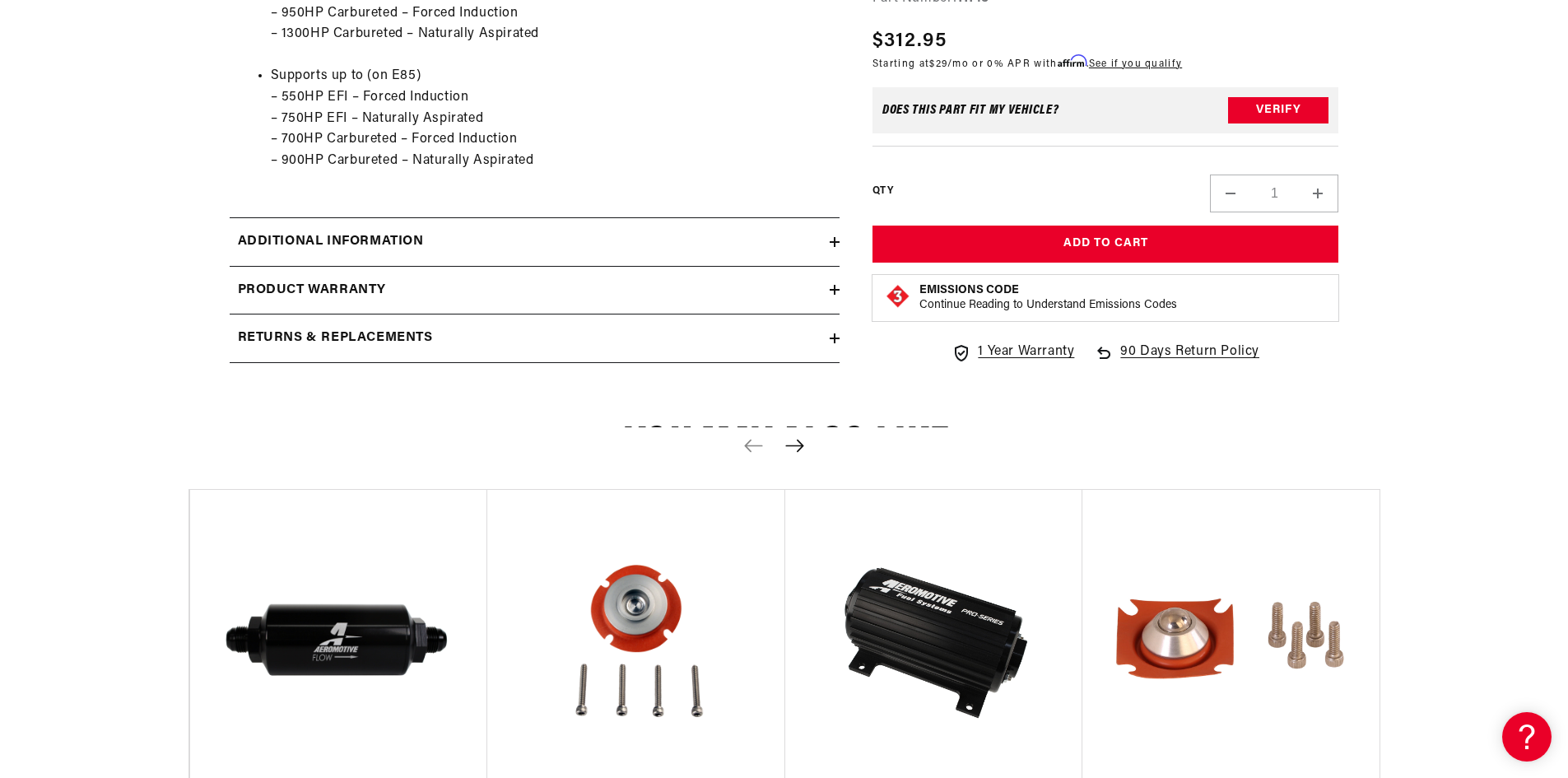
click at [541, 328] on div "Returns & replacements" at bounding box center [529, 338] width 600 height 21
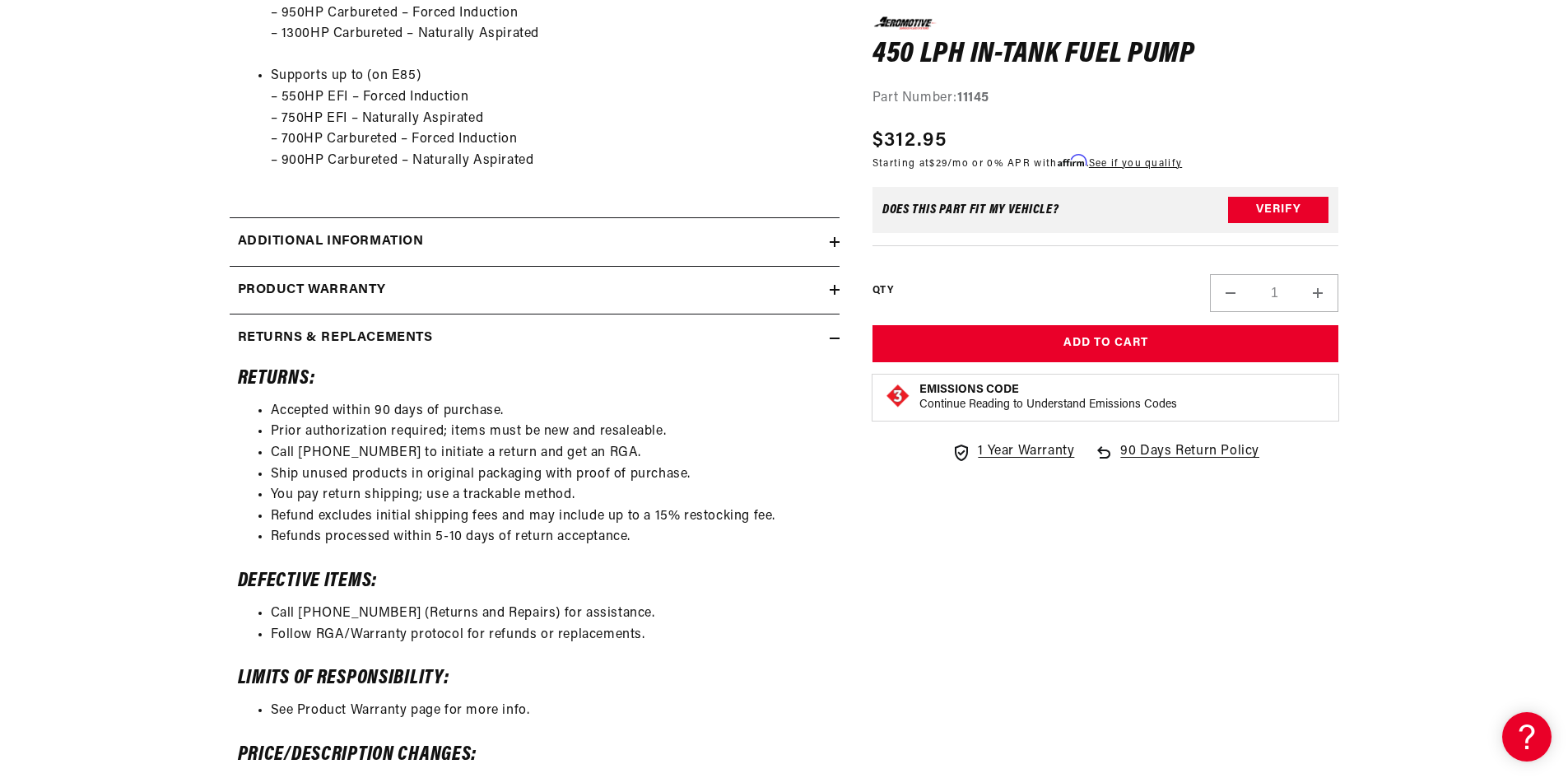
click at [541, 328] on div "Returns & replacements" at bounding box center [529, 338] width 600 height 21
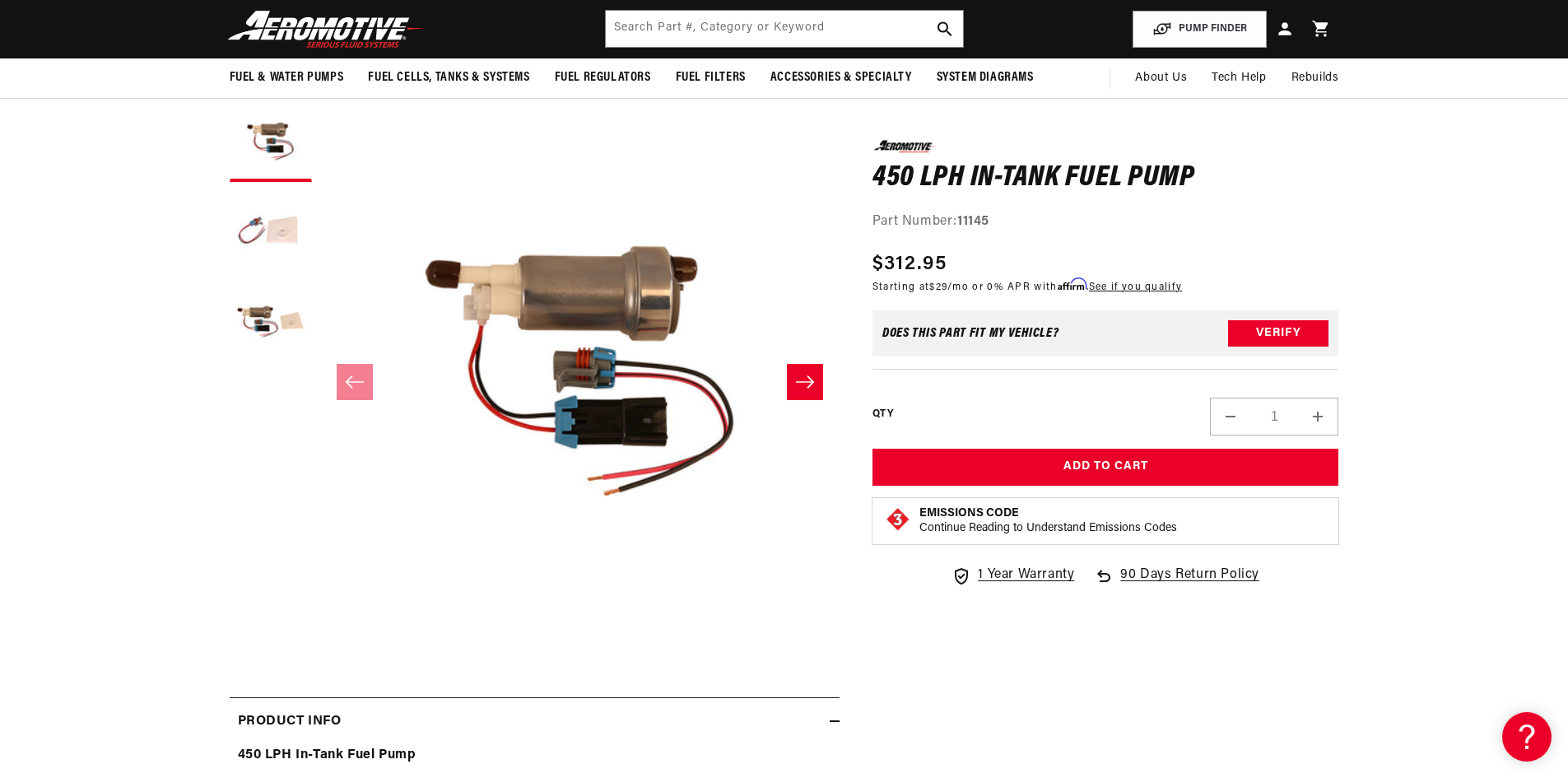
scroll to position [82, 0]
